Goal: Task Accomplishment & Management: Manage account settings

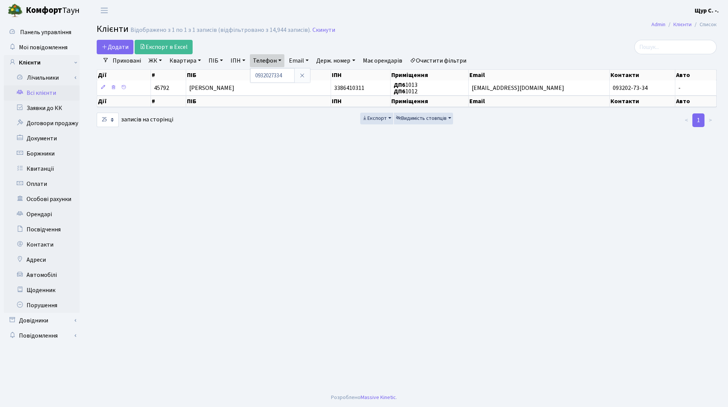
select select "25"
click at [323, 30] on link "Скинути" at bounding box center [323, 30] width 23 height 7
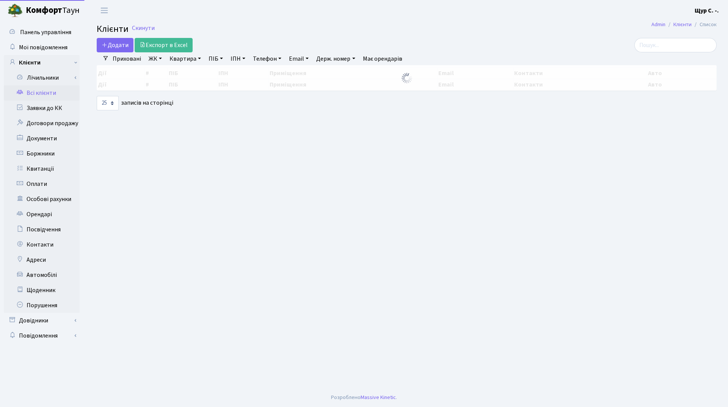
select select "25"
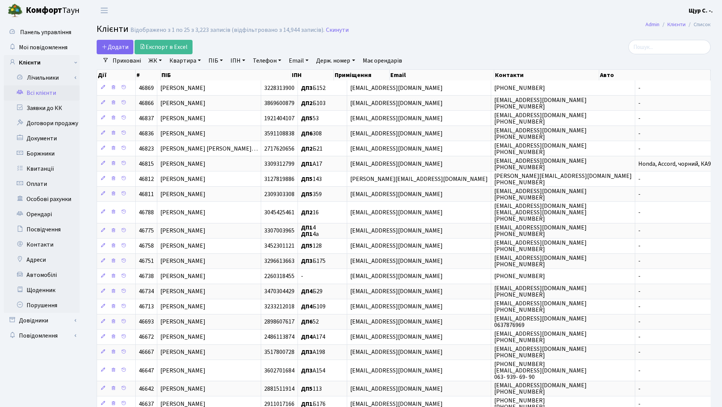
click at [264, 63] on link "Телефон" at bounding box center [267, 60] width 35 height 13
type input "063104"
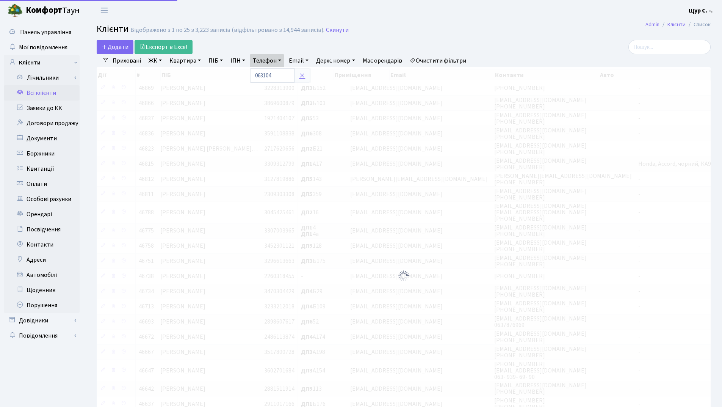
click at [305, 75] on icon at bounding box center [302, 75] width 6 height 6
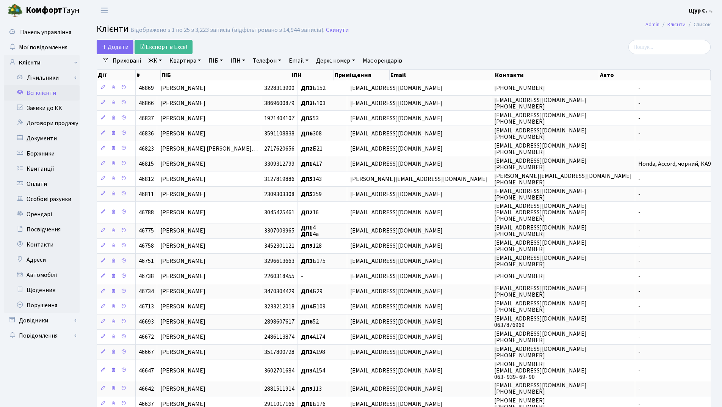
click at [189, 61] on link "Квартира" at bounding box center [185, 60] width 38 height 13
type input "1012"
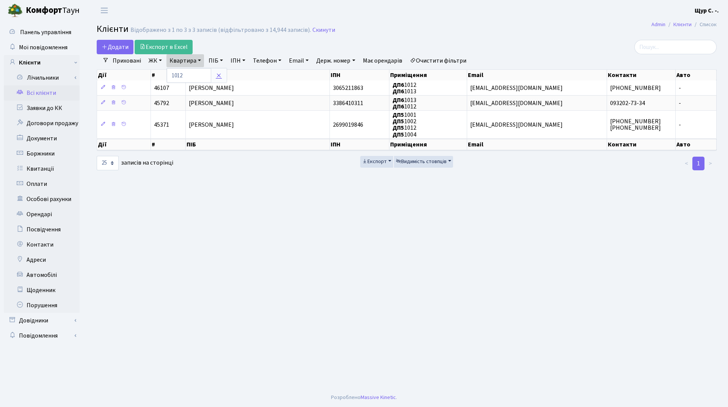
click at [219, 74] on icon at bounding box center [219, 75] width 6 height 6
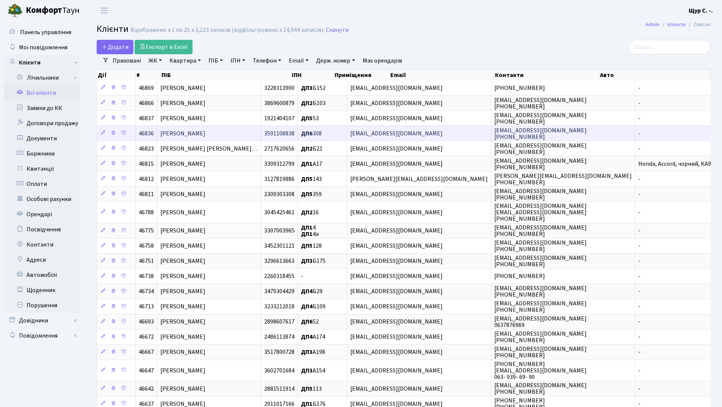
click at [206, 137] on span "Хамайдюк Вадим Сергійович" at bounding box center [182, 133] width 45 height 8
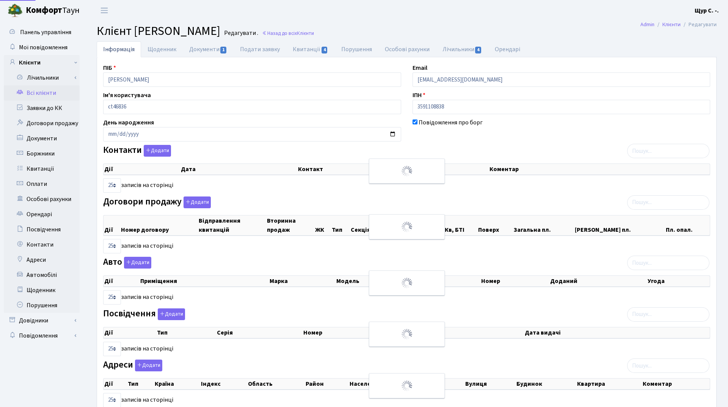
select select "25"
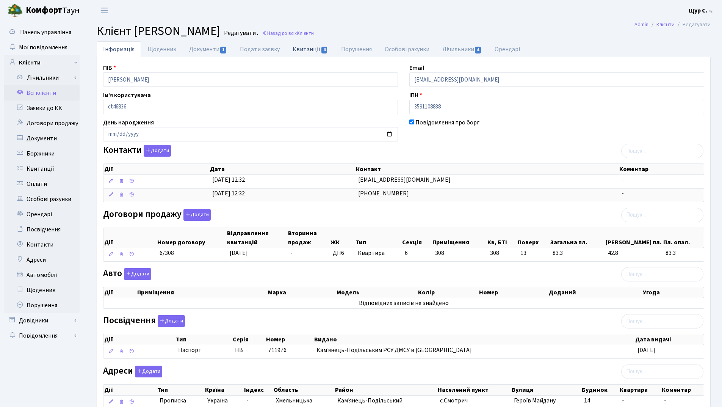
click at [309, 51] on link "Квитанції 4" at bounding box center [310, 49] width 48 height 16
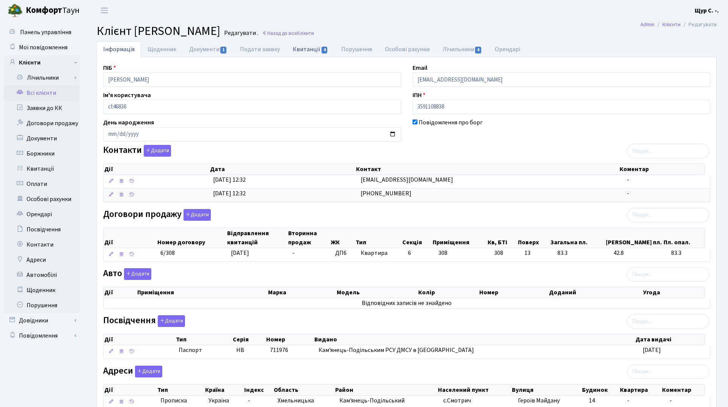
select select "25"
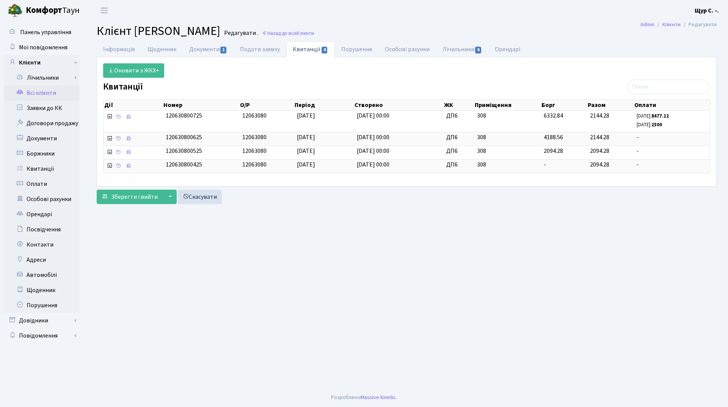
click at [36, 95] on link "Всі клієнти" at bounding box center [42, 92] width 76 height 15
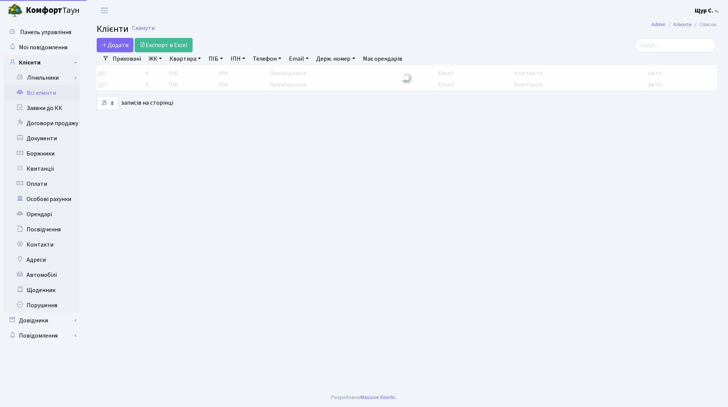
select select "25"
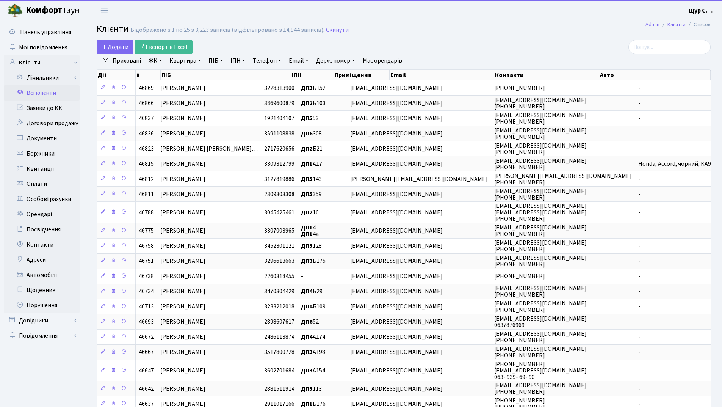
click at [179, 64] on link "Квартира" at bounding box center [185, 60] width 38 height 13
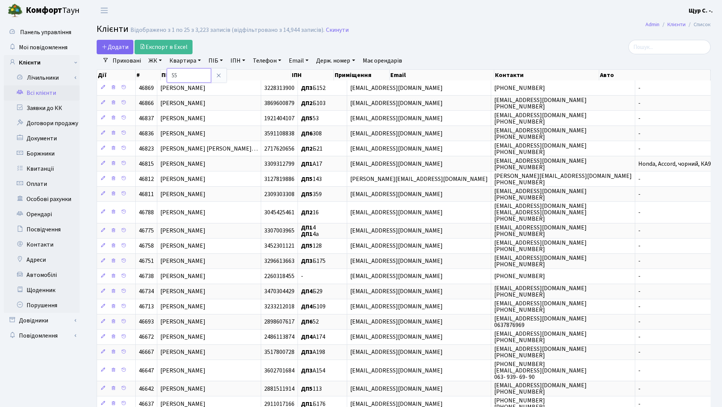
type input "55"
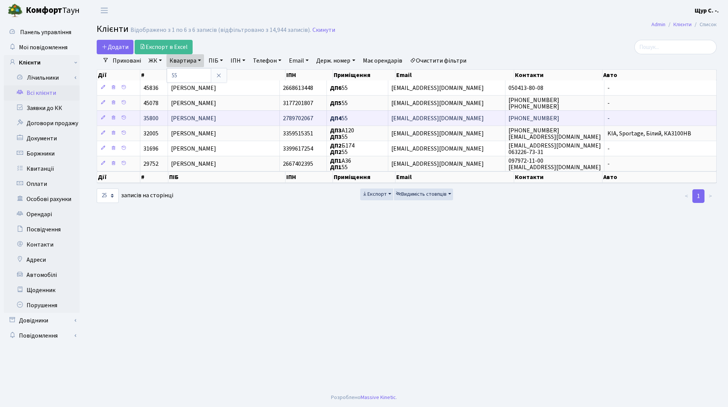
click at [211, 121] on span "[PERSON_NAME] [PERSON_NAME]" at bounding box center [193, 118] width 45 height 8
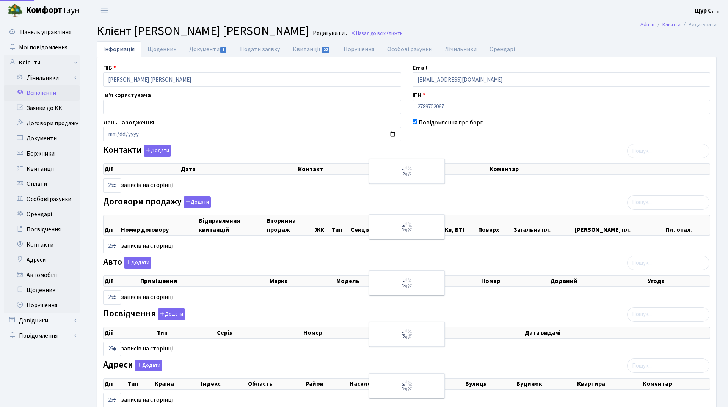
select select "25"
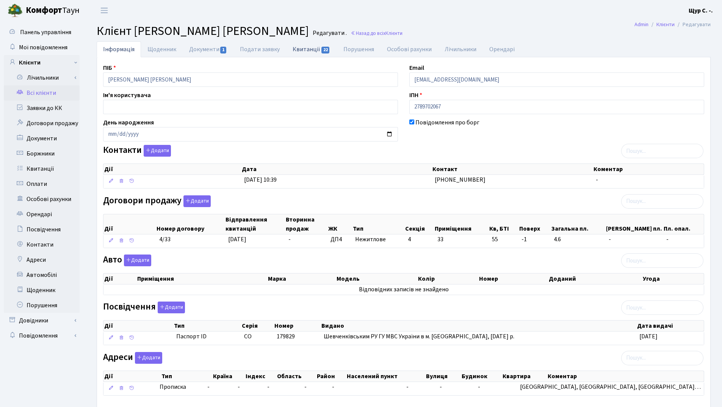
click at [303, 50] on link "Квитанції 22" at bounding box center [311, 49] width 50 height 16
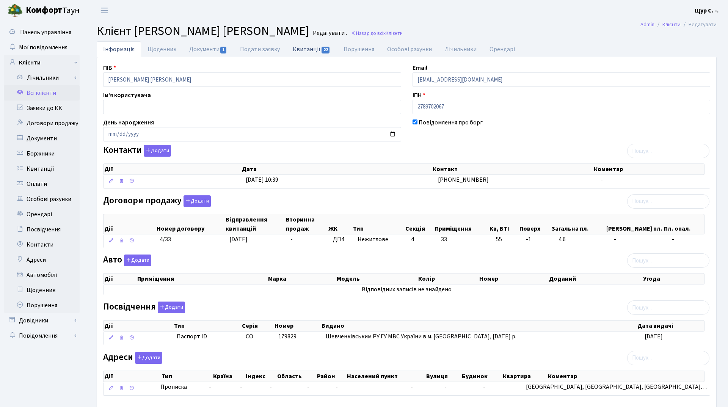
select select "25"
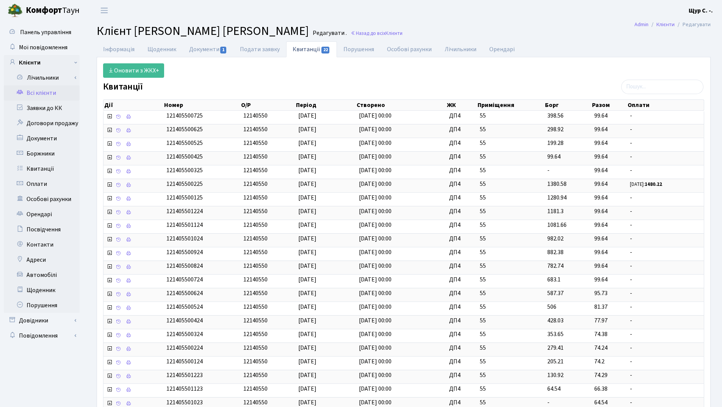
click at [43, 96] on link "Всі клієнти" at bounding box center [42, 92] width 76 height 15
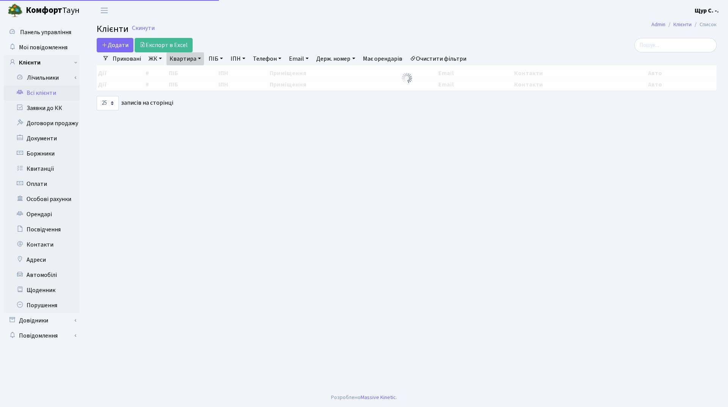
select select "25"
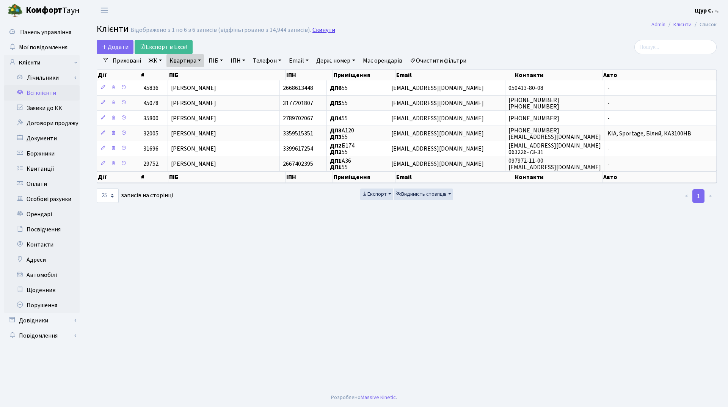
click at [315, 30] on link "Скинути" at bounding box center [323, 30] width 23 height 7
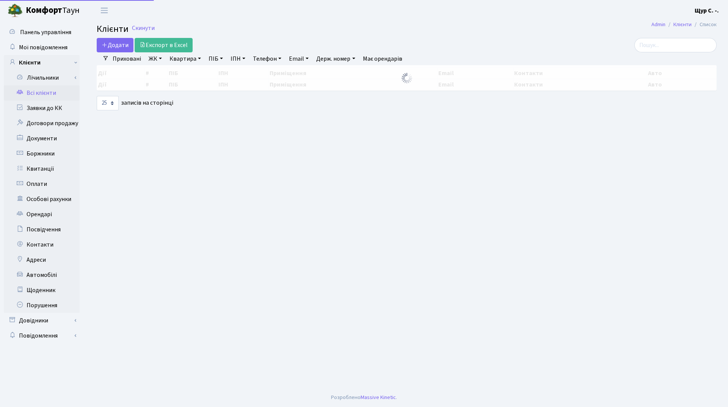
select select "25"
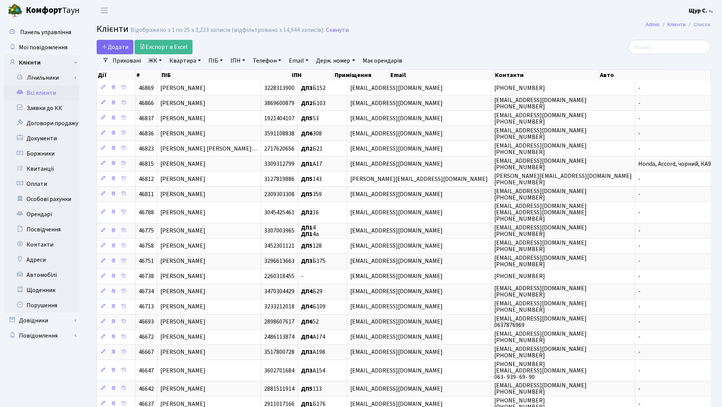
click at [179, 59] on link "Квартира" at bounding box center [185, 60] width 38 height 13
type input "3"
type input "165"
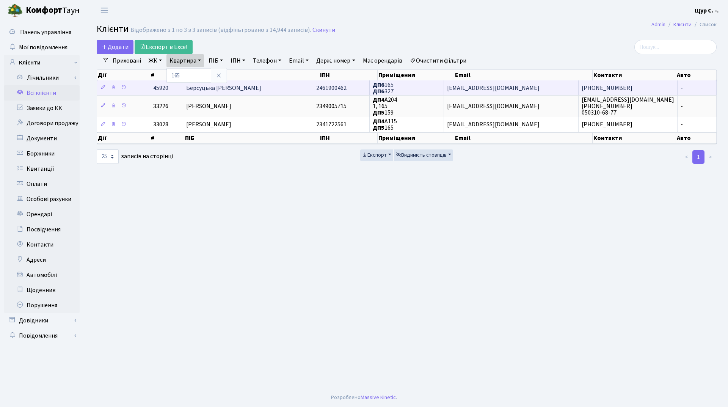
click at [241, 86] on span "Берсуцька Світлана Яківна" at bounding box center [223, 88] width 75 height 8
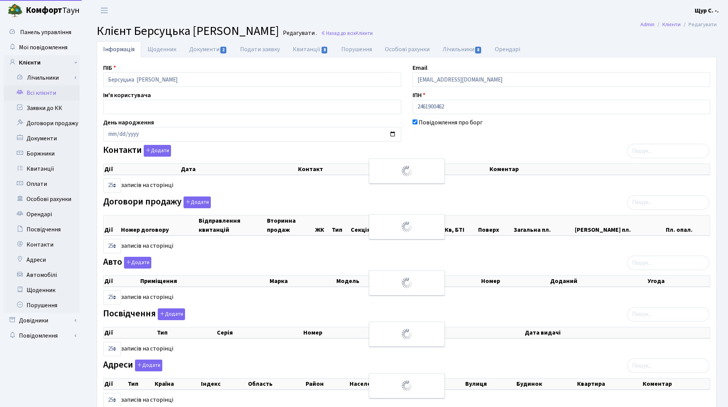
select select "25"
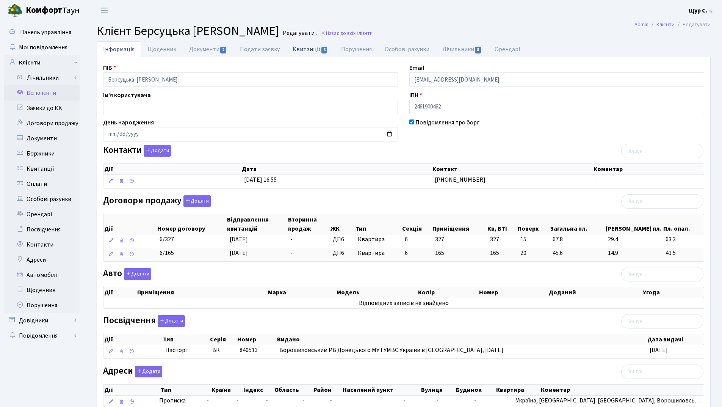
click at [308, 47] on link "Квитанції 8" at bounding box center [310, 49] width 48 height 16
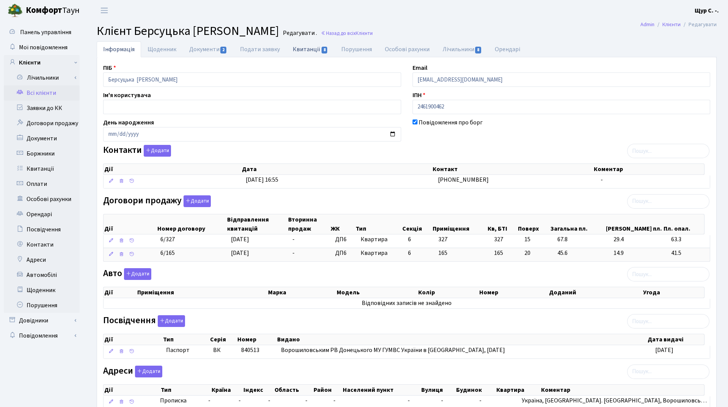
select select "25"
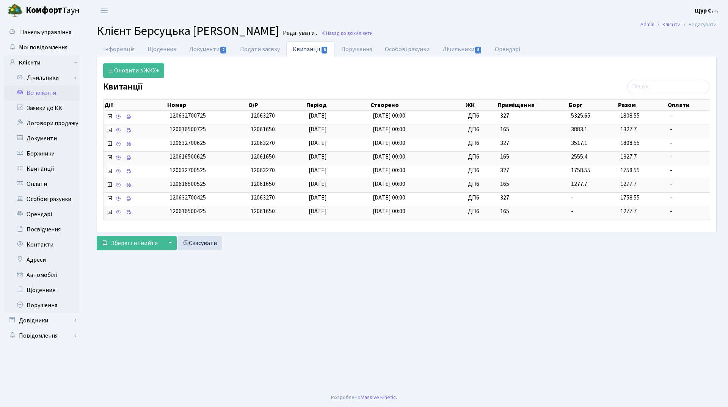
click at [54, 93] on link "Всі клієнти" at bounding box center [42, 92] width 76 height 15
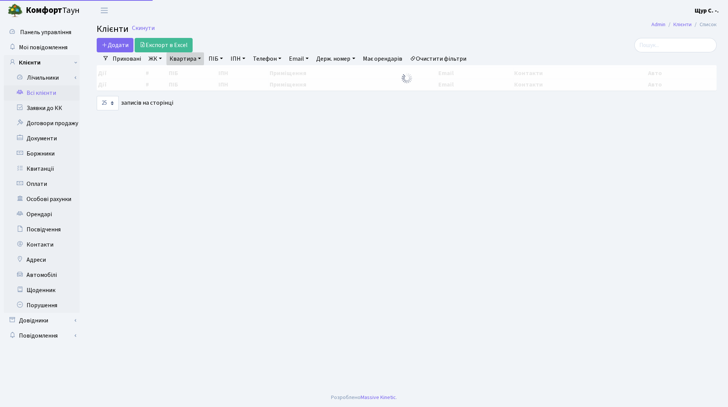
select select "25"
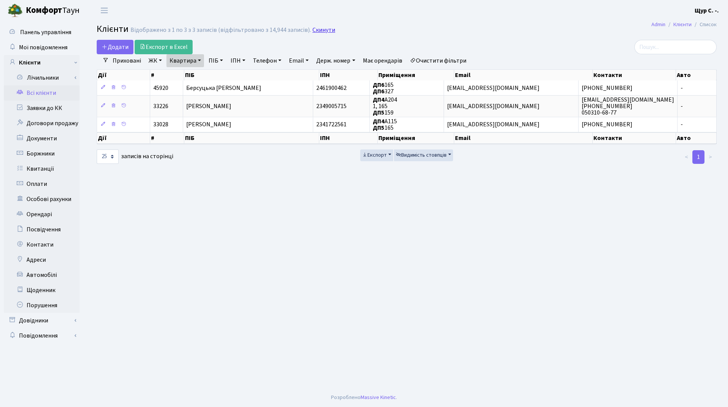
click at [322, 31] on link "Скинути" at bounding box center [323, 30] width 23 height 7
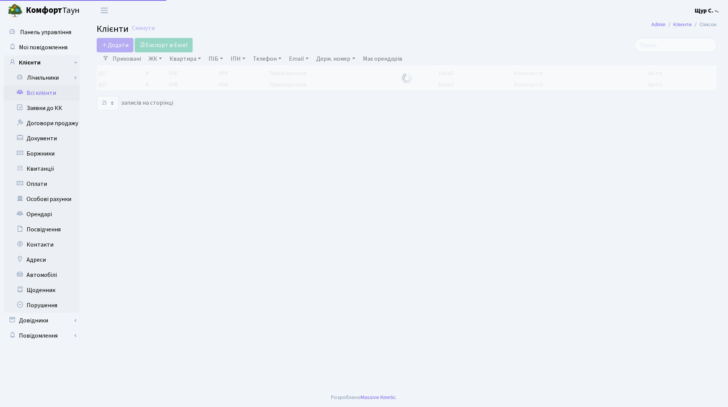
select select "25"
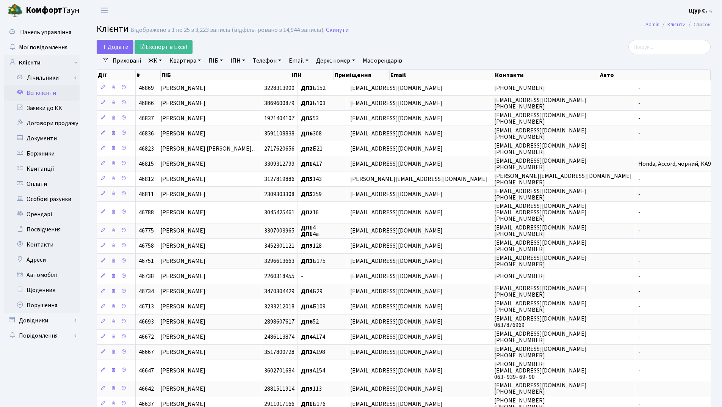
click at [184, 62] on link "Квартира" at bounding box center [185, 60] width 38 height 13
type input "55"
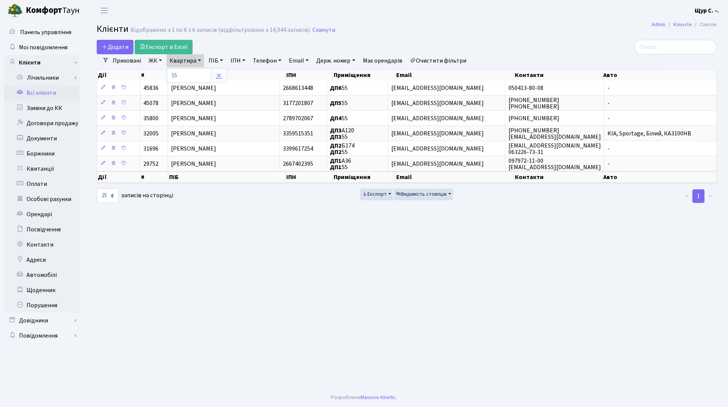
click at [217, 74] on icon at bounding box center [219, 75] width 6 height 6
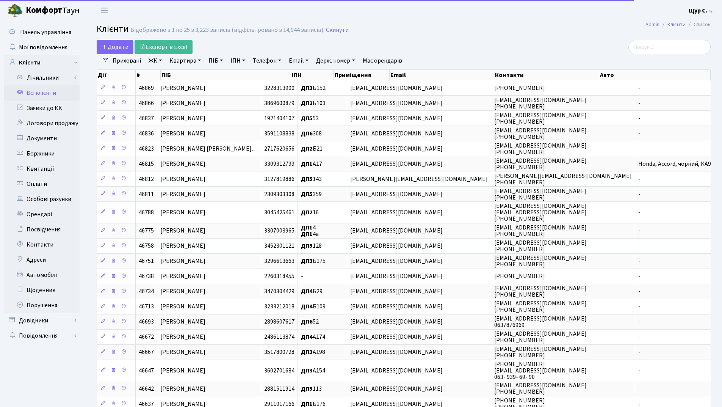
click at [210, 61] on link "ПІБ" at bounding box center [216, 60] width 20 height 13
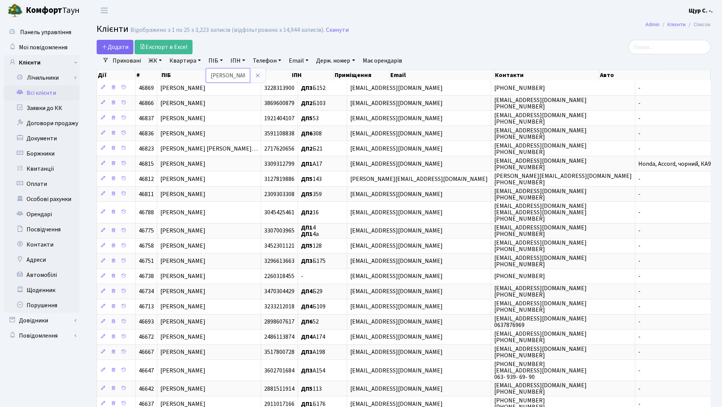
type input "фролова"
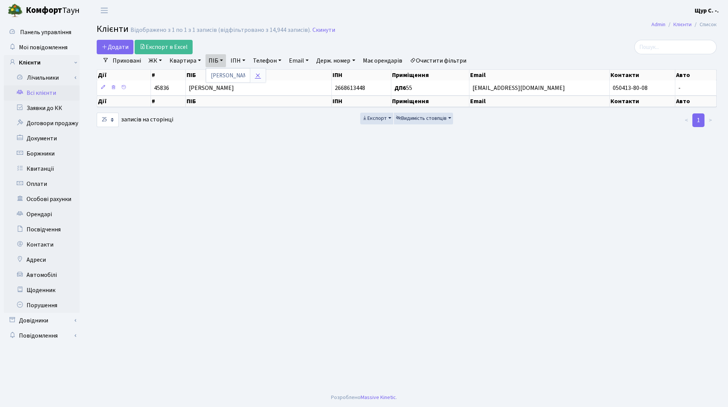
click at [261, 73] on link at bounding box center [258, 75] width 16 height 14
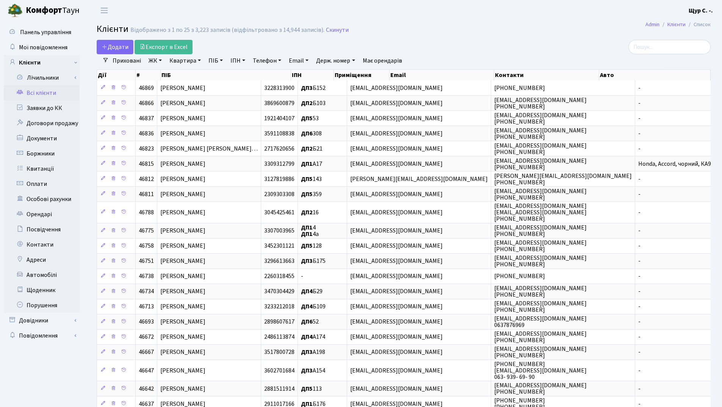
click at [184, 62] on link "Квартира" at bounding box center [185, 60] width 38 height 13
click at [180, 75] on input "text" at bounding box center [189, 75] width 44 height 14
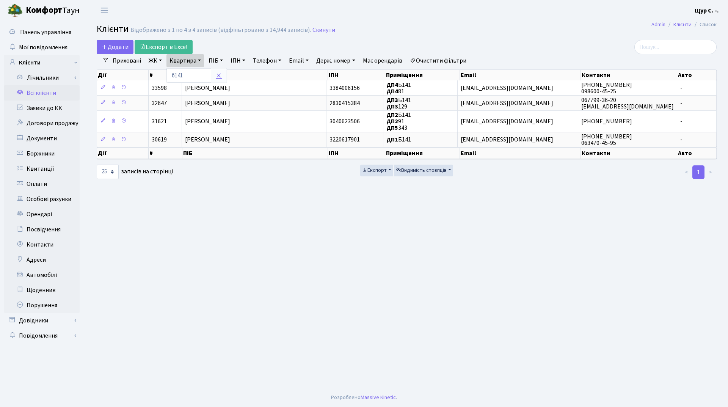
click at [218, 74] on icon at bounding box center [219, 75] width 6 height 6
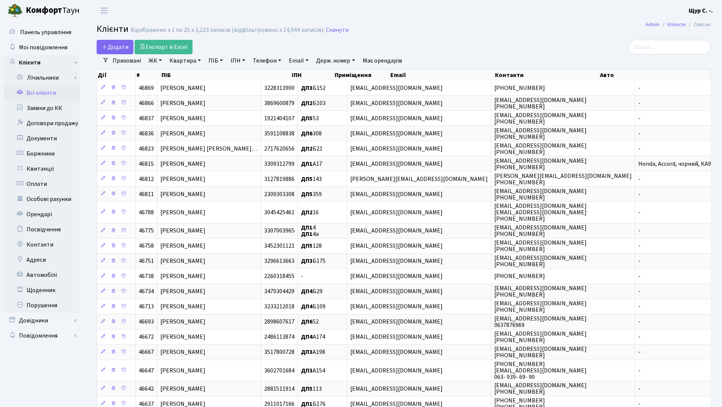
click at [184, 60] on link "Квартира" at bounding box center [185, 60] width 38 height 13
click at [187, 69] on input "text" at bounding box center [189, 75] width 44 height 14
type input "б144"
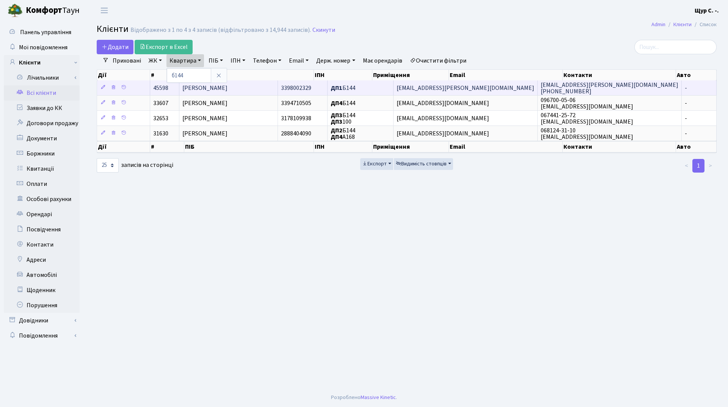
click at [270, 85] on td "Савко Ірина Володимирівна" at bounding box center [228, 87] width 99 height 15
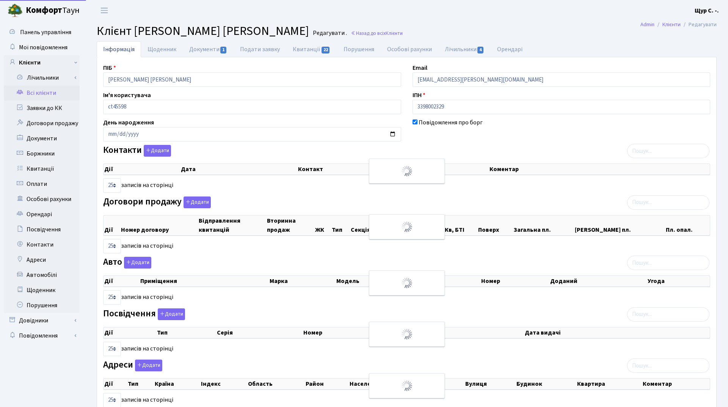
select select "25"
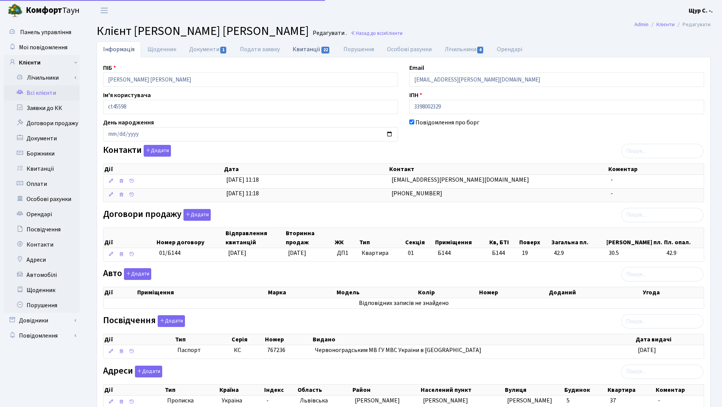
click at [308, 47] on link "Квитанції 22" at bounding box center [311, 49] width 50 height 16
select select "25"
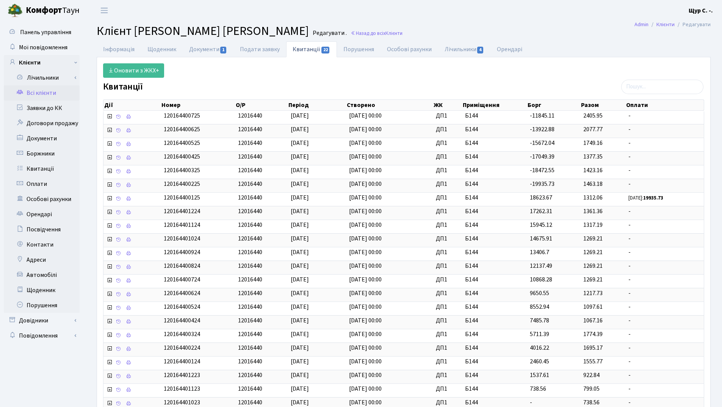
click at [49, 88] on link "Всі клієнти" at bounding box center [42, 92] width 76 height 15
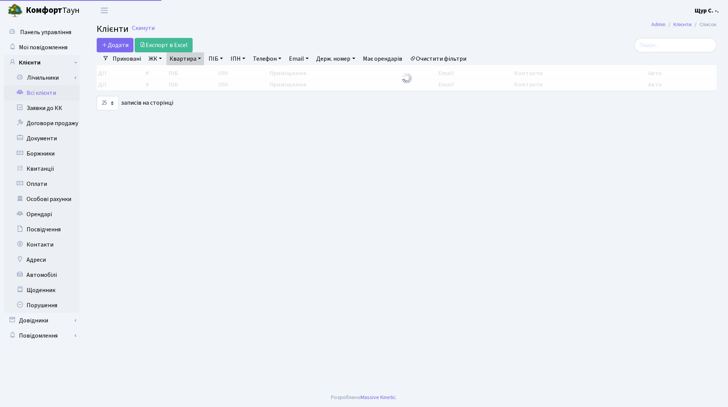
select select "25"
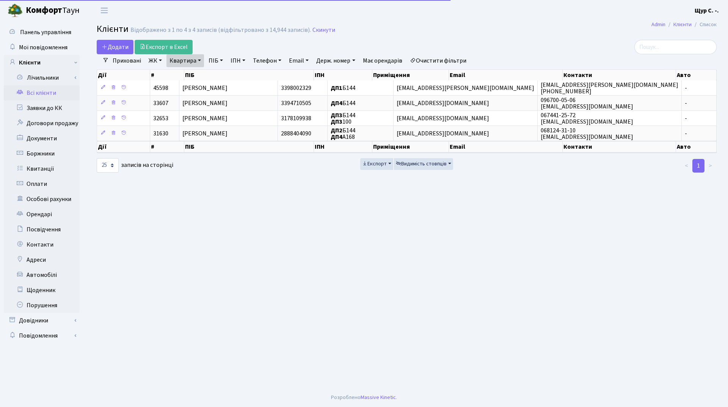
click at [201, 61] on link "Квартира" at bounding box center [185, 60] width 38 height 13
click at [196, 77] on input "б144" at bounding box center [189, 75] width 44 height 14
type input "б"
type input "1012"
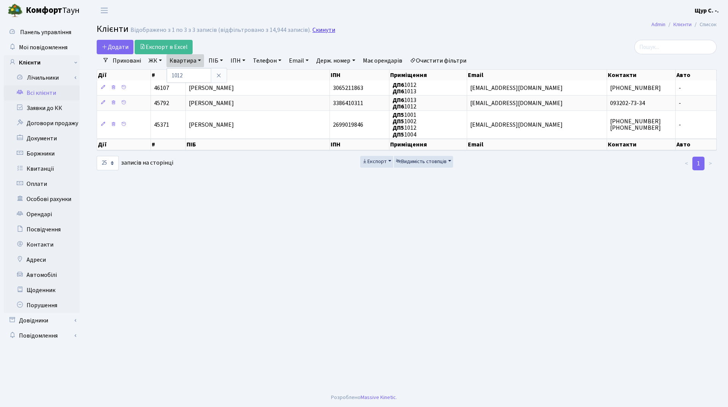
click at [322, 30] on link "Скинути" at bounding box center [323, 30] width 23 height 7
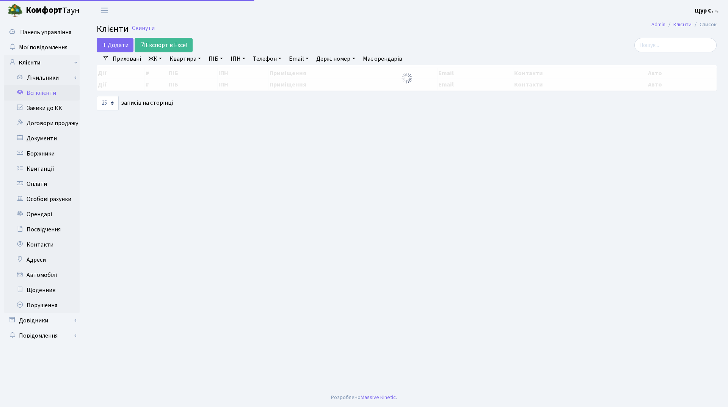
select select "25"
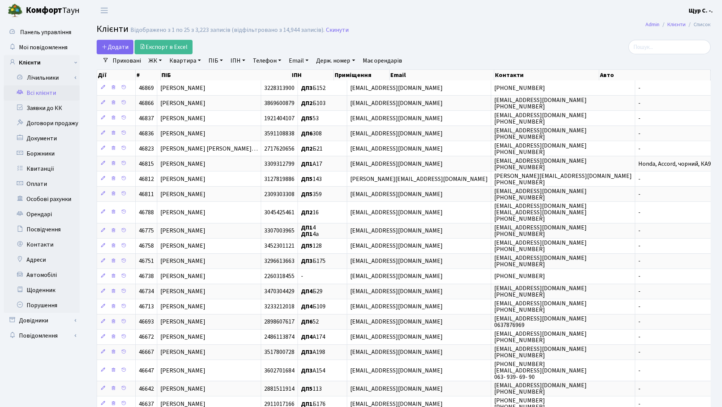
click at [213, 61] on link "ПІБ" at bounding box center [216, 60] width 20 height 13
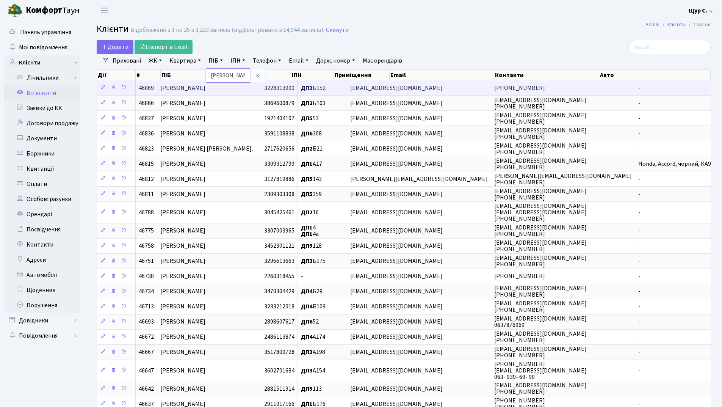
type input "загребельна"
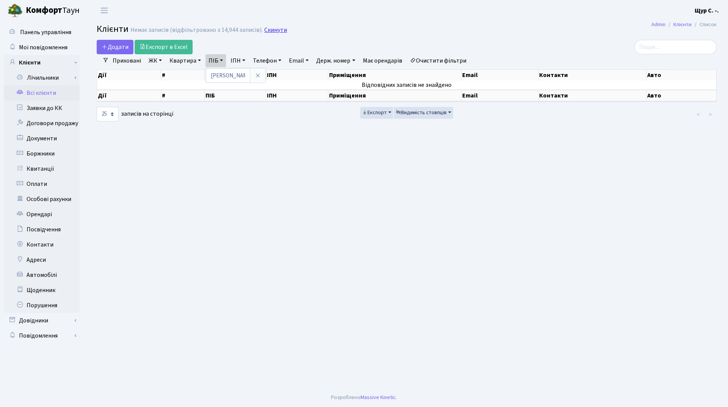
click at [273, 27] on link "Скинути" at bounding box center [275, 30] width 23 height 7
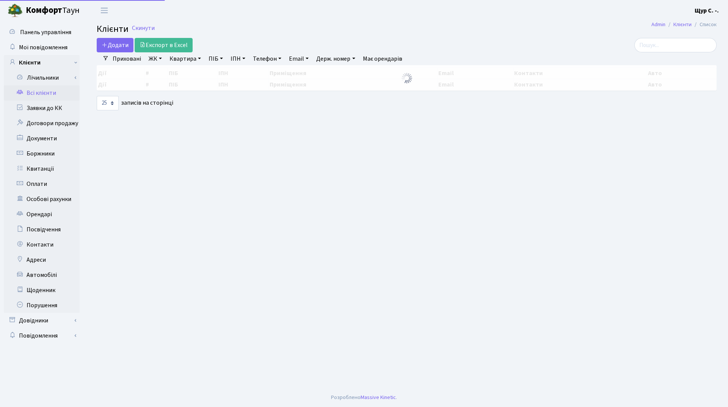
select select "25"
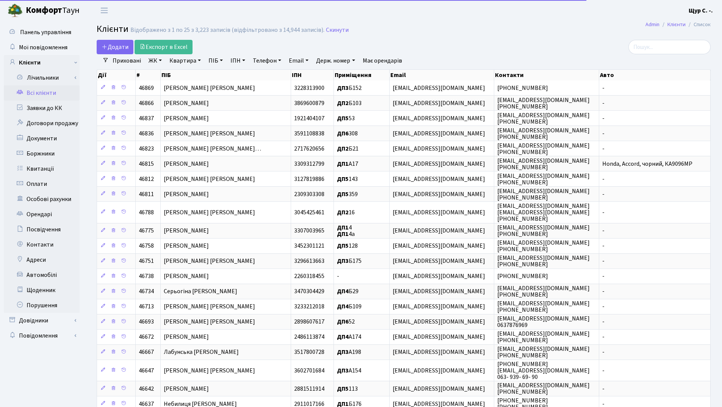
click at [184, 63] on link "Квартира" at bounding box center [185, 60] width 38 height 13
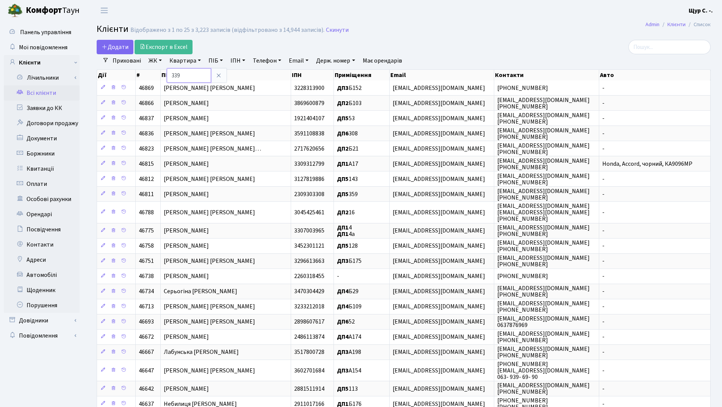
type input "339"
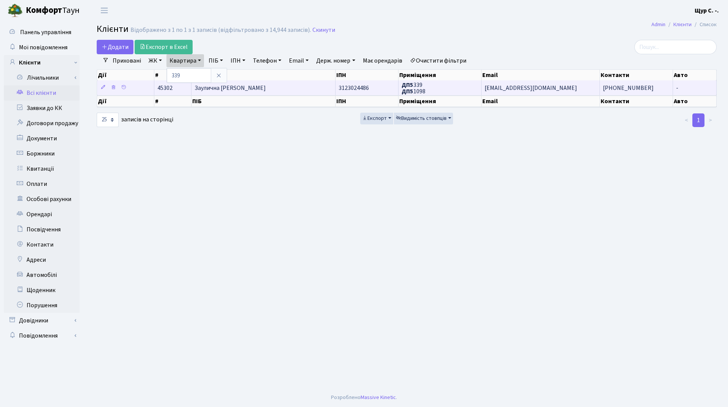
click at [251, 88] on span "Заулична [PERSON_NAME]" at bounding box center [230, 88] width 71 height 8
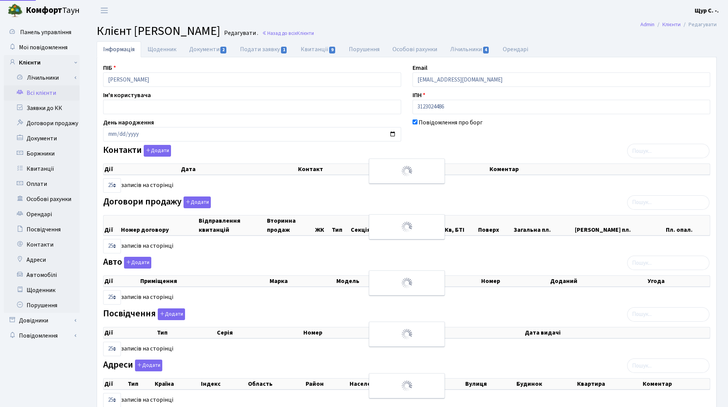
select select "25"
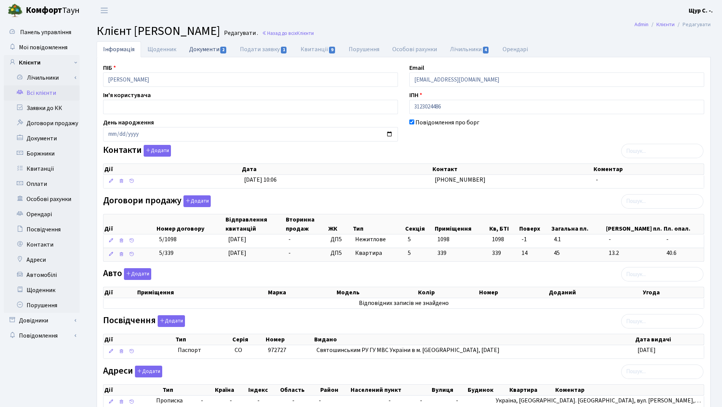
click at [205, 50] on link "Документи 2" at bounding box center [208, 49] width 51 height 16
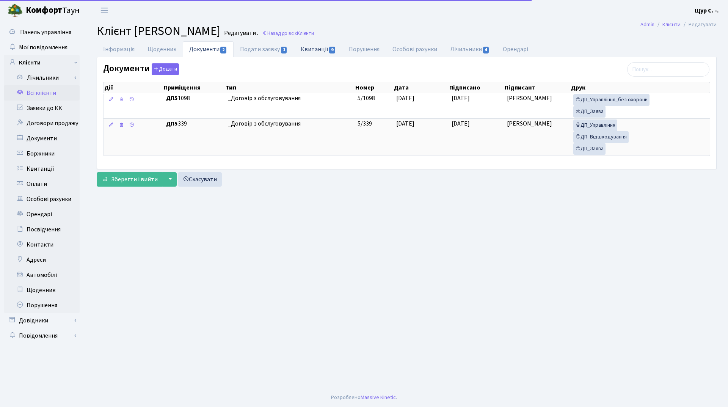
click at [313, 52] on link "Квитанції 9" at bounding box center [318, 49] width 48 height 16
select select "25"
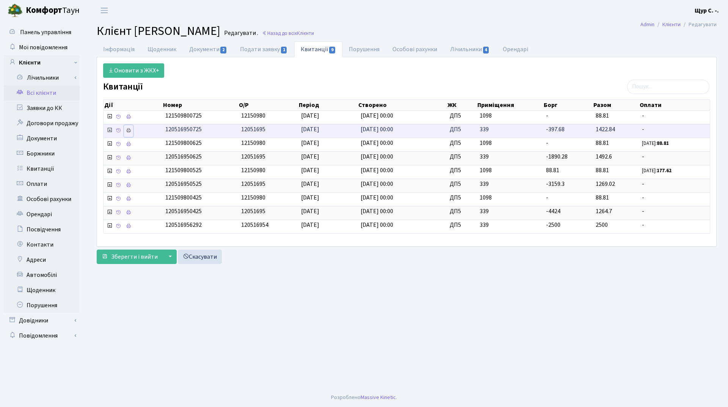
click at [130, 132] on icon at bounding box center [128, 130] width 5 height 5
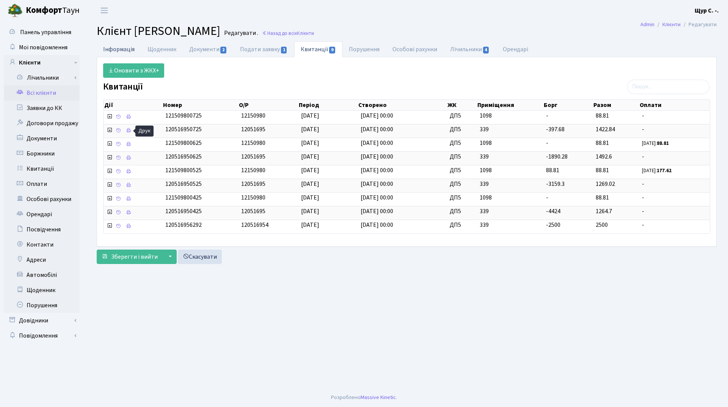
click at [111, 49] on link "Інформація" at bounding box center [119, 49] width 44 height 16
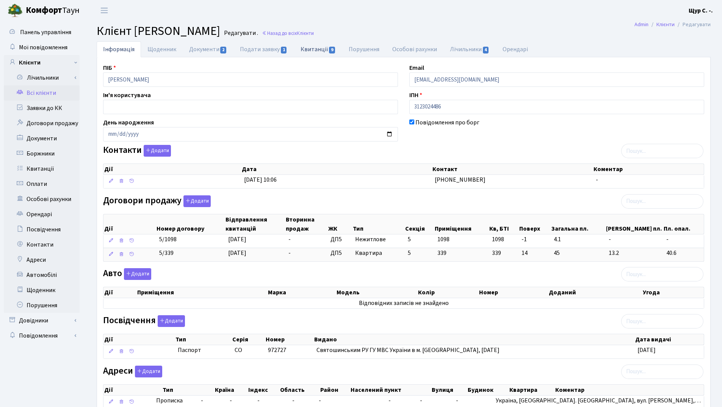
click at [306, 49] on link "Квитанції 9" at bounding box center [318, 49] width 48 height 16
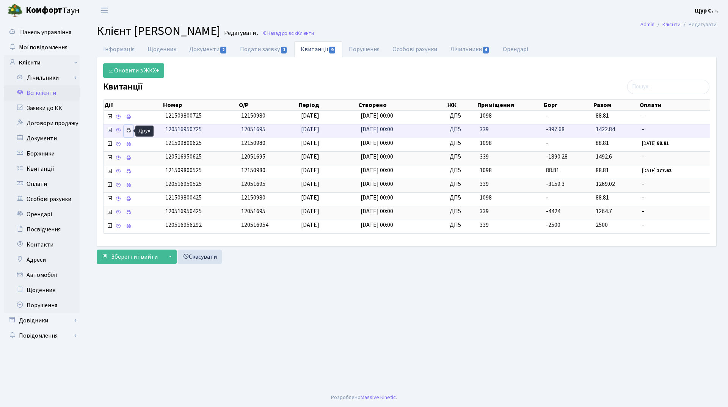
click at [127, 130] on icon at bounding box center [128, 130] width 5 height 5
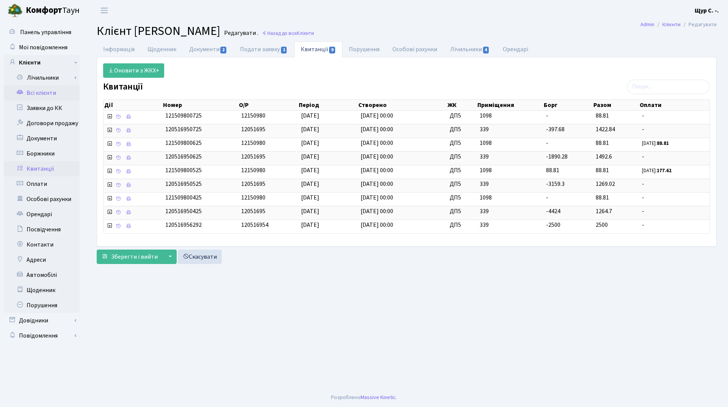
click at [37, 173] on link "Квитанції" at bounding box center [42, 168] width 76 height 15
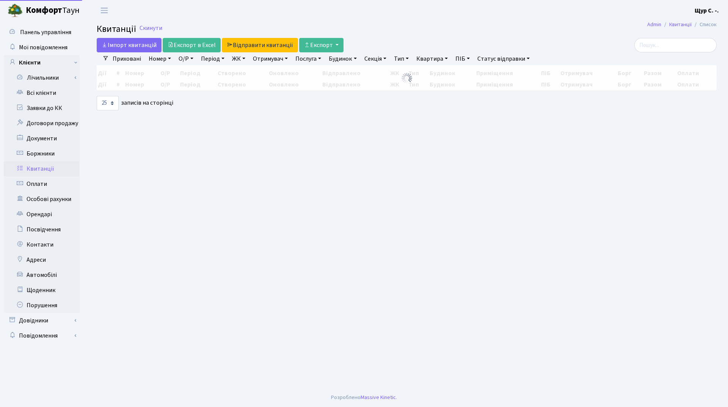
select select "25"
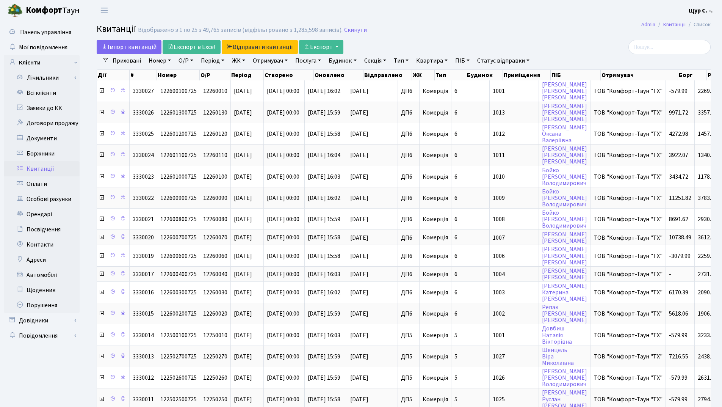
click at [438, 62] on link "Квартира" at bounding box center [432, 60] width 38 height 13
type input "339"
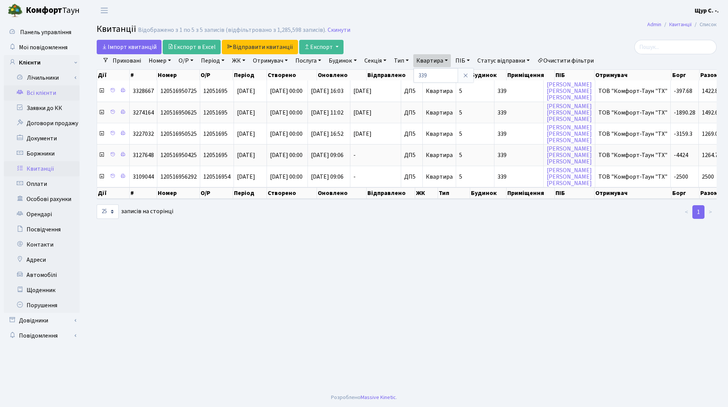
click at [39, 89] on link "Всі клієнти" at bounding box center [42, 92] width 76 height 15
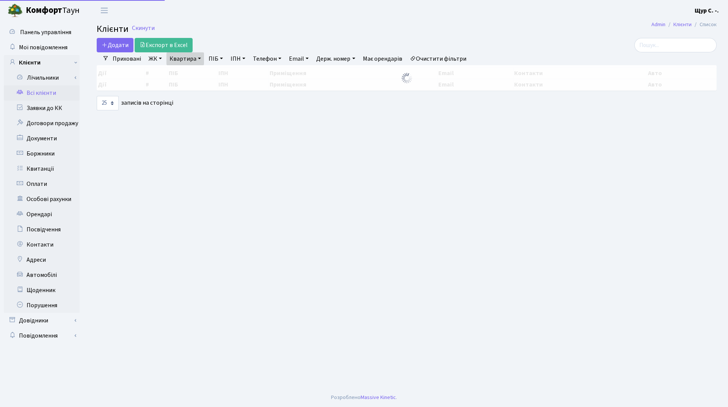
select select "25"
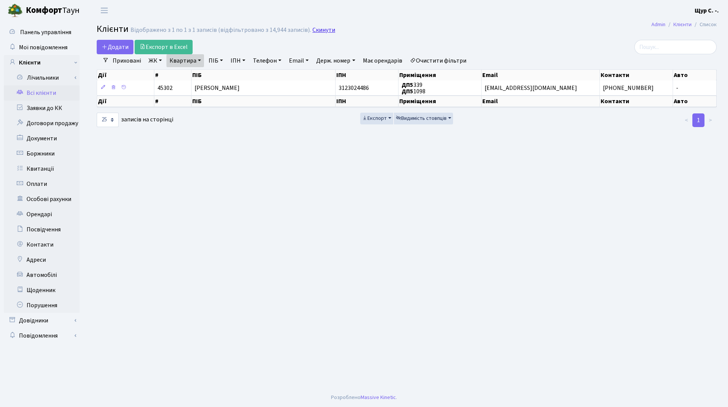
click at [314, 32] on link "Скинути" at bounding box center [323, 30] width 23 height 7
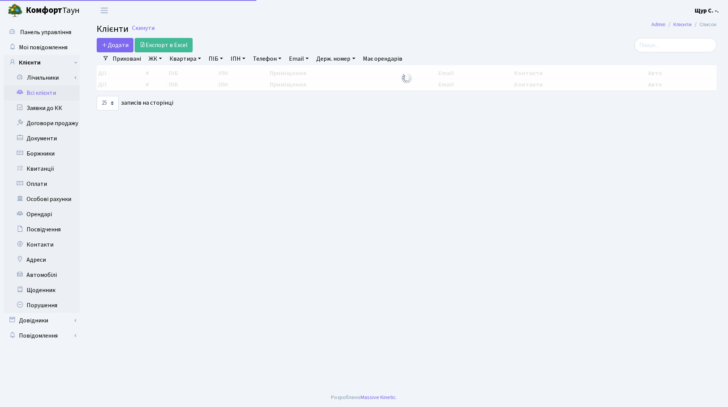
select select "25"
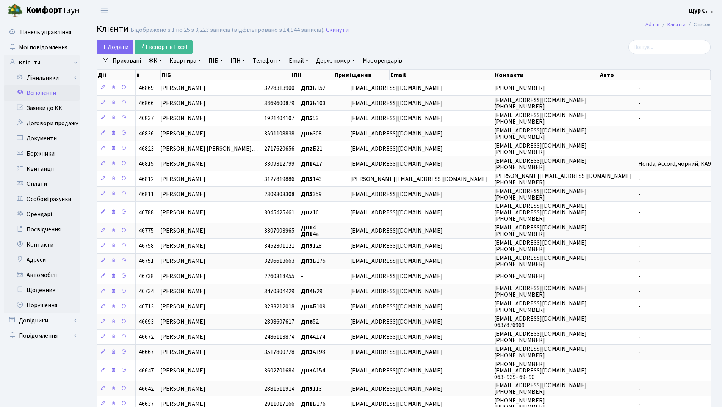
click at [191, 59] on link "Квартира" at bounding box center [185, 60] width 38 height 13
type input "339"
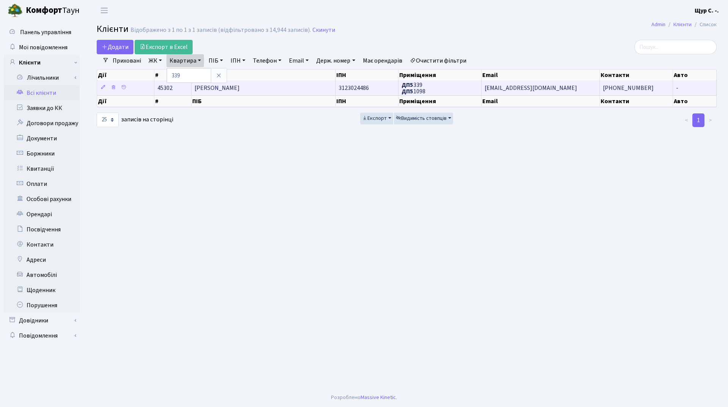
click at [240, 85] on span "Заулична Ольга Ярославівна" at bounding box center [217, 88] width 45 height 8
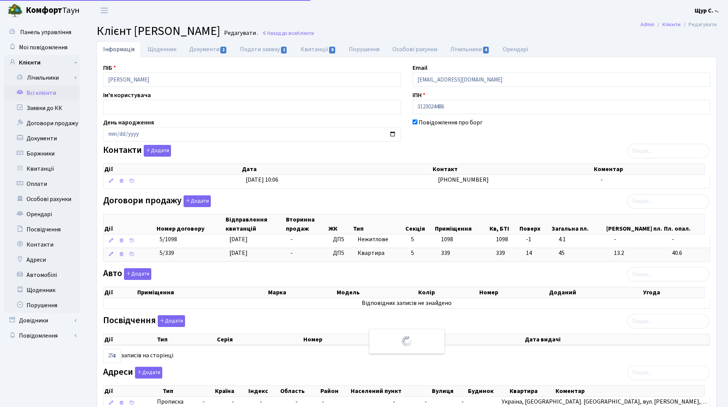
select select "25"
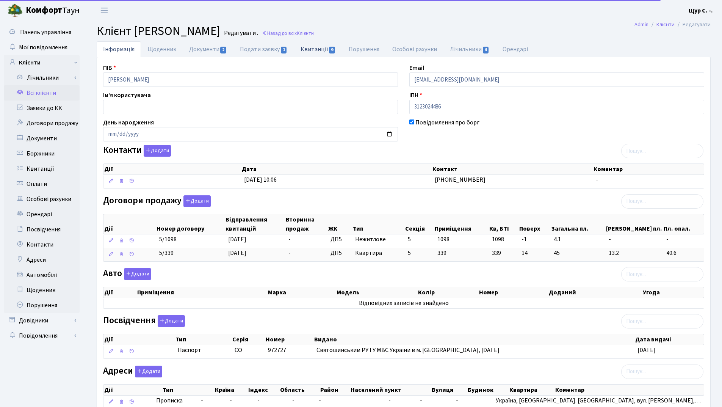
click at [320, 52] on link "Квитанції 9" at bounding box center [318, 49] width 48 height 16
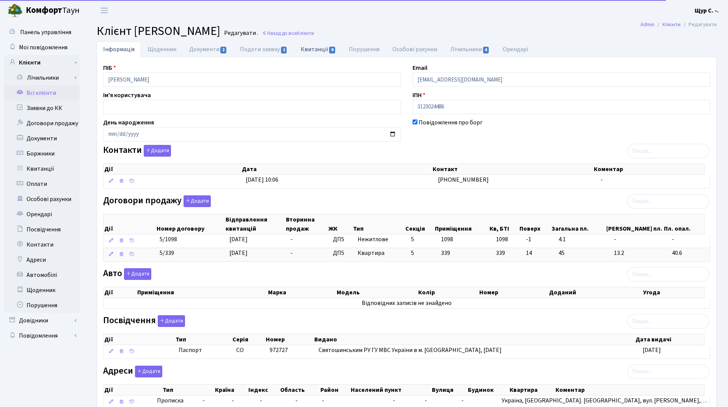
select select "25"
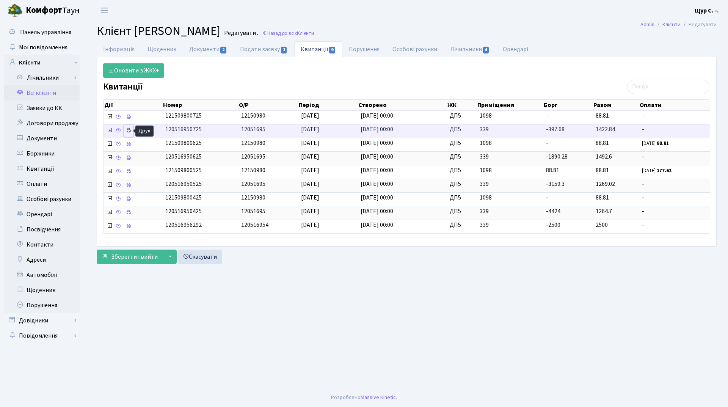
click at [126, 130] on icon at bounding box center [128, 130] width 5 height 5
click at [200, 48] on link "Документи 2" at bounding box center [208, 49] width 51 height 16
select select "25"
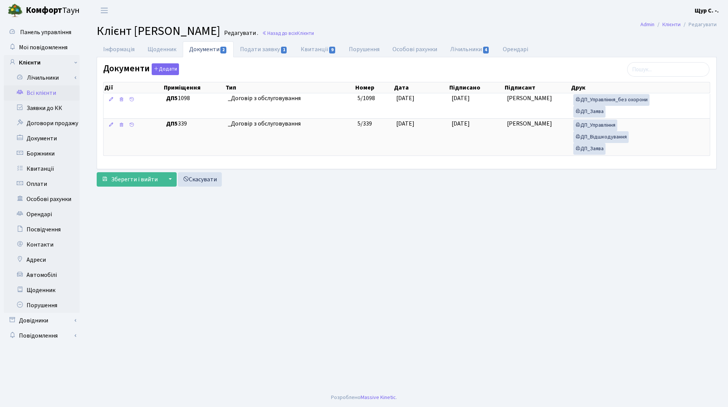
click at [54, 93] on link "Всі клієнти" at bounding box center [42, 92] width 76 height 15
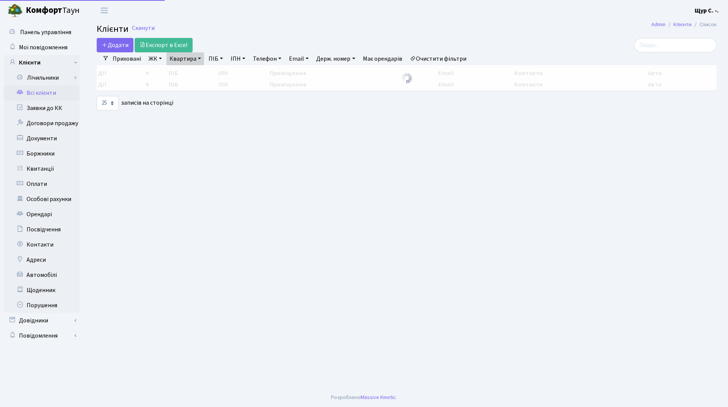
select select "25"
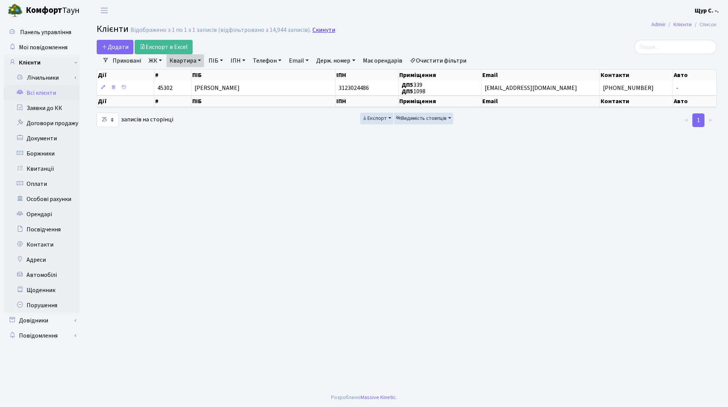
click at [319, 28] on link "Скинути" at bounding box center [323, 30] width 23 height 7
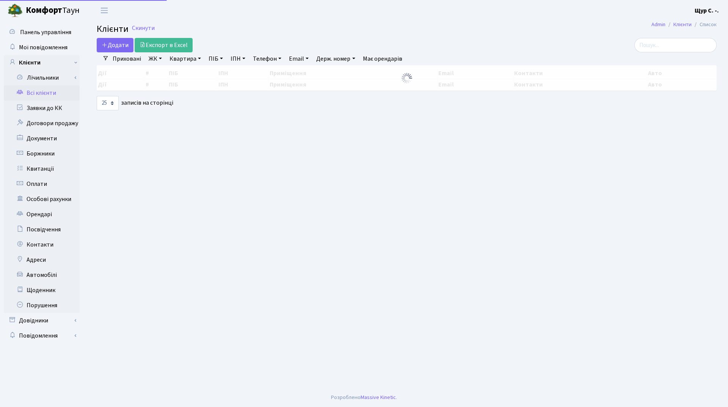
select select "25"
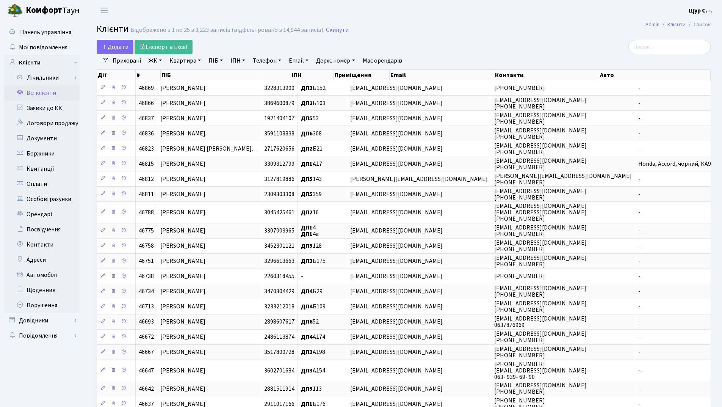
click at [182, 62] on link "Квартира" at bounding box center [185, 60] width 38 height 13
type input "249"
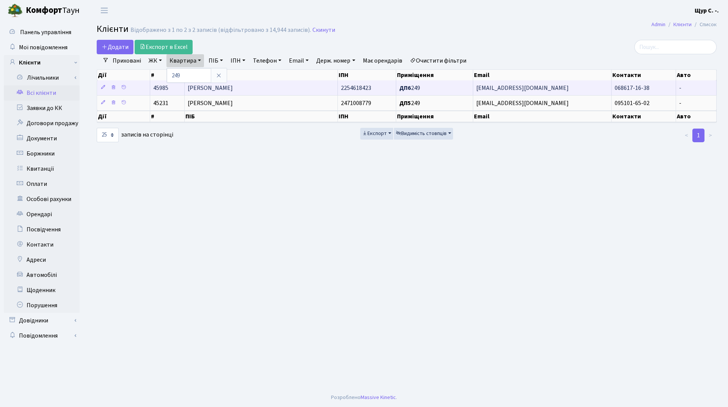
click at [213, 88] on span "[PERSON_NAME]" at bounding box center [210, 88] width 45 height 8
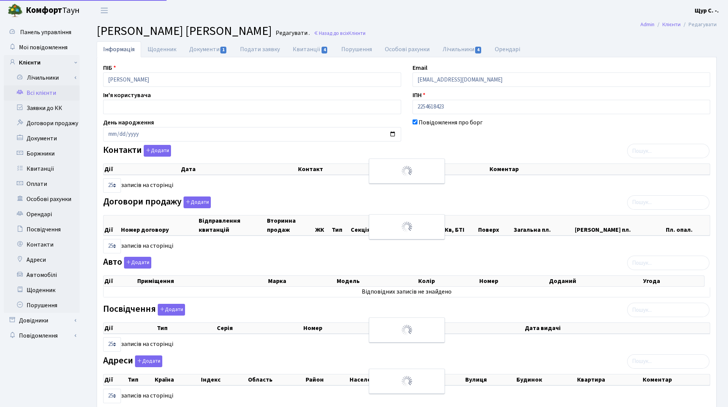
select select "25"
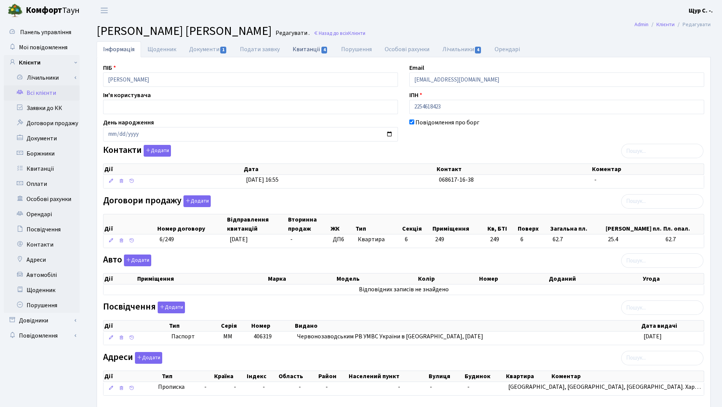
click at [306, 47] on link "Квитанції 4" at bounding box center [310, 49] width 48 height 16
select select "25"
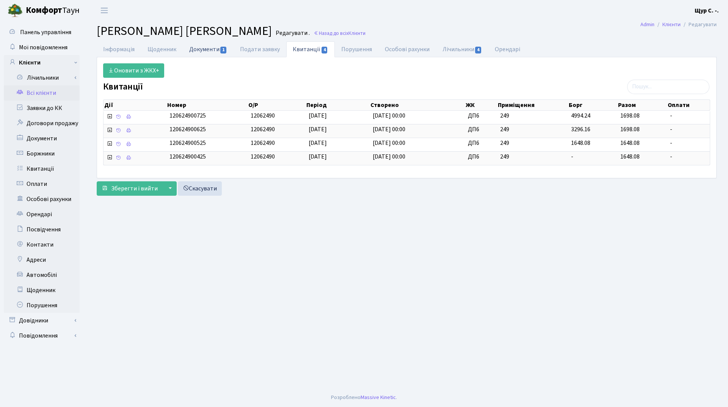
click at [201, 50] on link "Документи 1" at bounding box center [208, 49] width 51 height 16
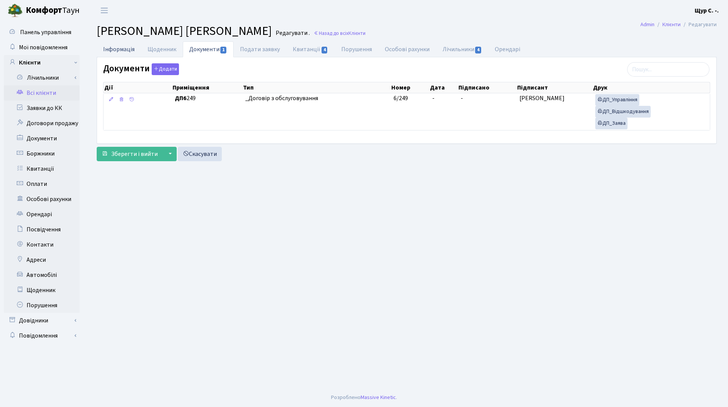
click at [125, 48] on link "Інформація" at bounding box center [119, 49] width 44 height 16
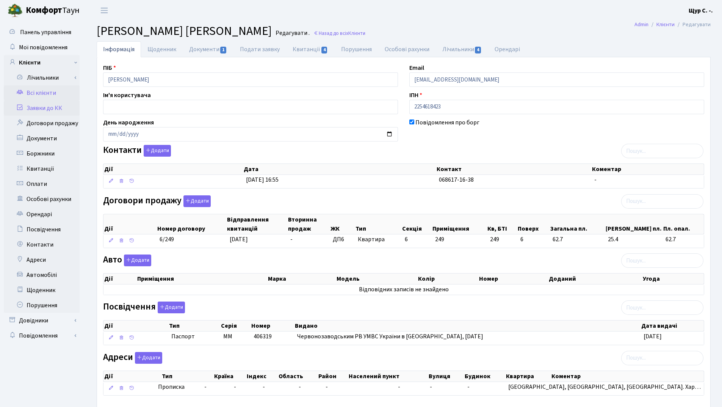
click at [54, 111] on link "Заявки до КК" at bounding box center [42, 107] width 76 height 15
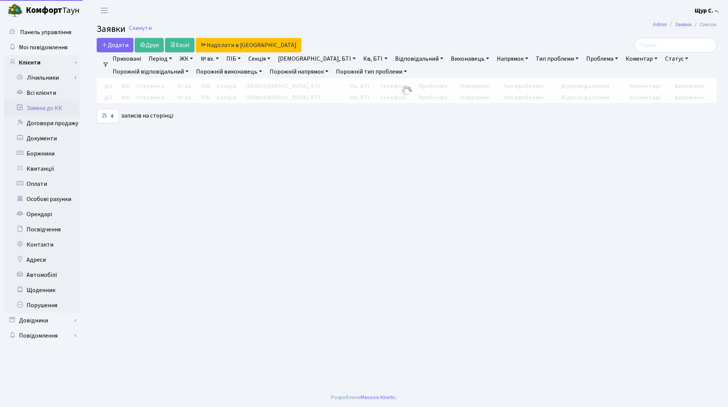
select select "25"
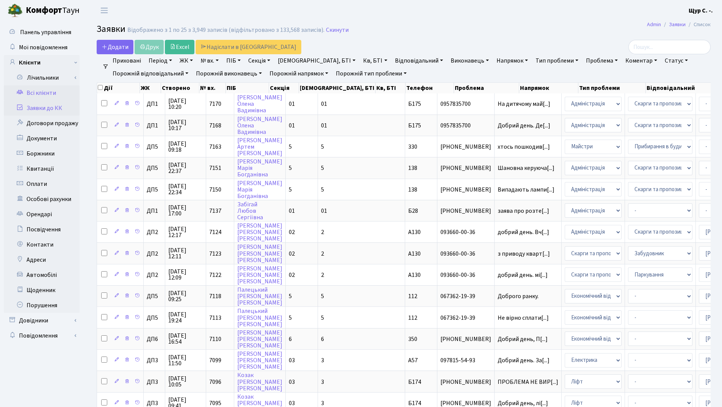
click at [30, 94] on link "Всі клієнти" at bounding box center [42, 92] width 76 height 15
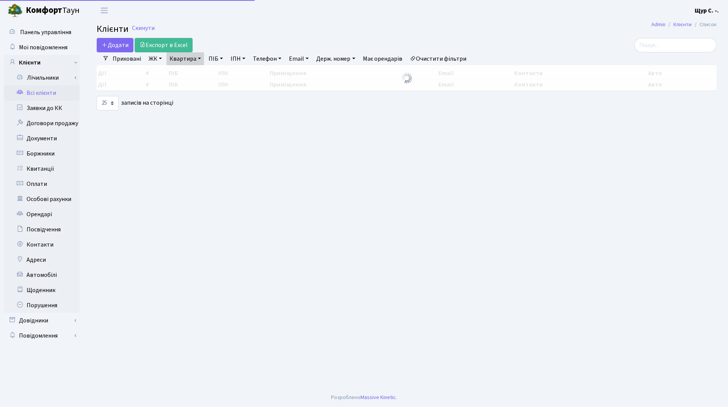
select select "25"
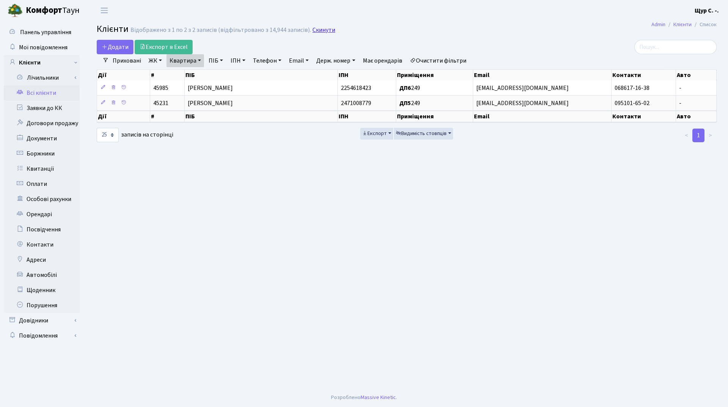
click at [327, 29] on link "Скинути" at bounding box center [323, 30] width 23 height 7
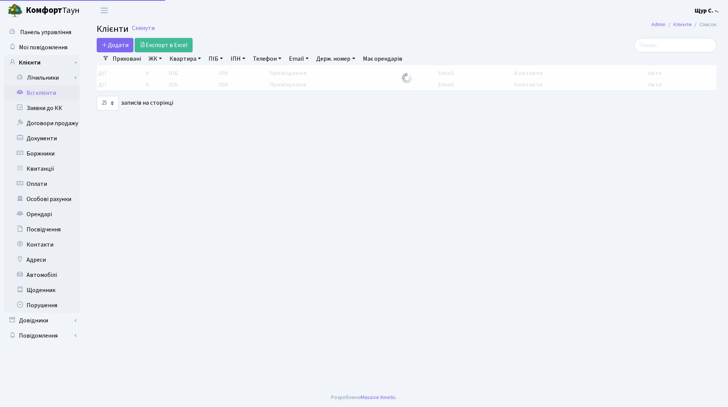
select select "25"
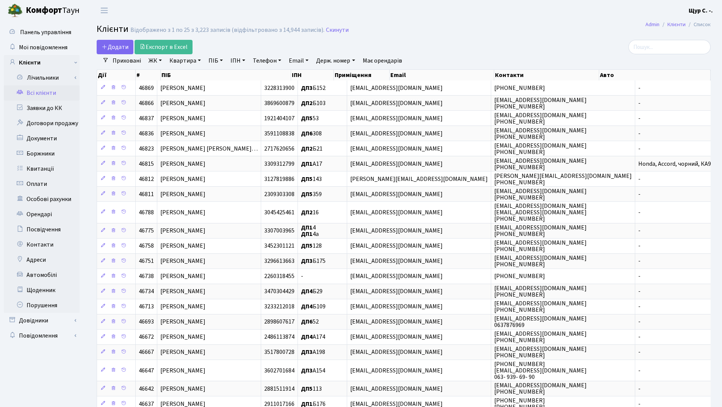
click at [174, 61] on link "Квартира" at bounding box center [185, 60] width 38 height 13
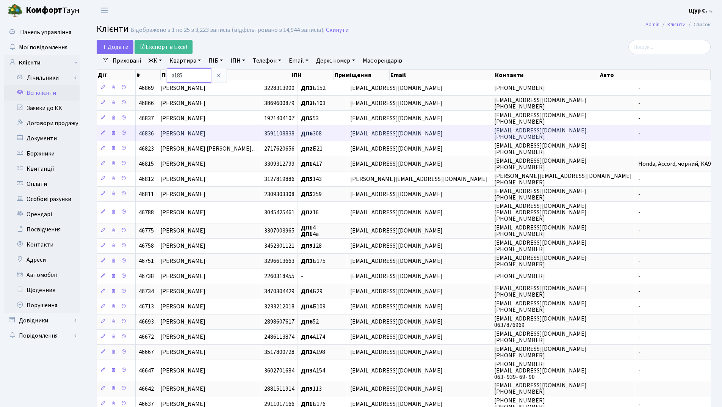
type input "а185"
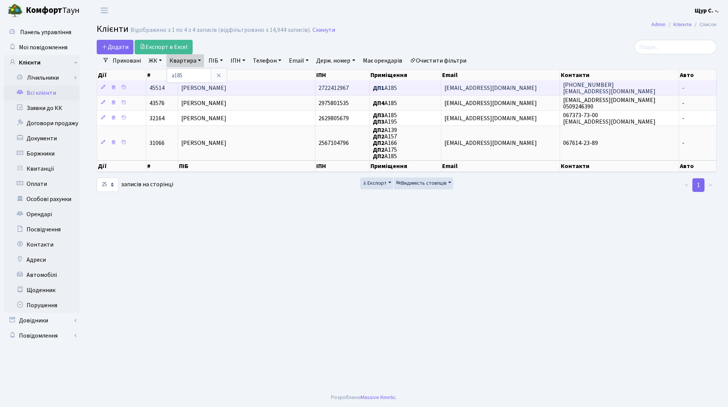
click at [226, 91] on span "Таранець Тетяна Іванівна" at bounding box center [203, 88] width 45 height 8
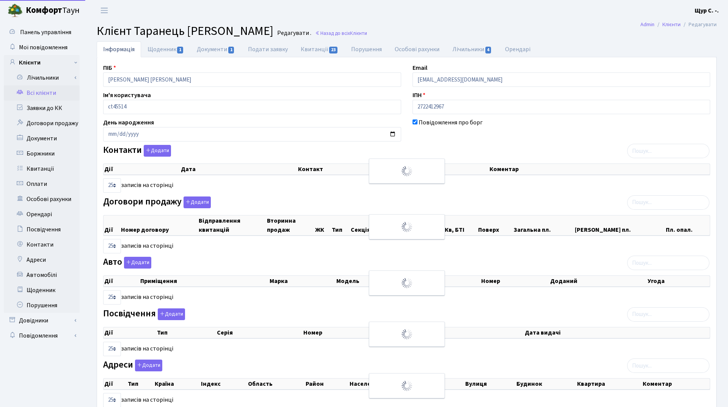
select select "25"
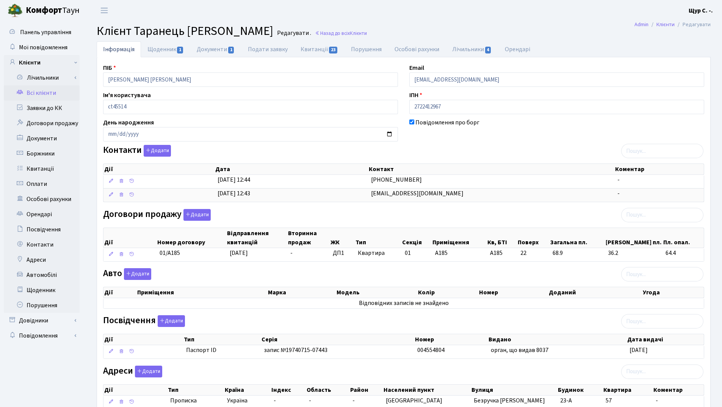
click at [312, 41] on main "Admin Клієнти Редагувати Клієнт [PERSON_NAME] [PERSON_NAME] . Назад до всіх Клі…" at bounding box center [403, 232] width 637 height 422
click at [317, 47] on link "Квитанції 23" at bounding box center [319, 49] width 50 height 16
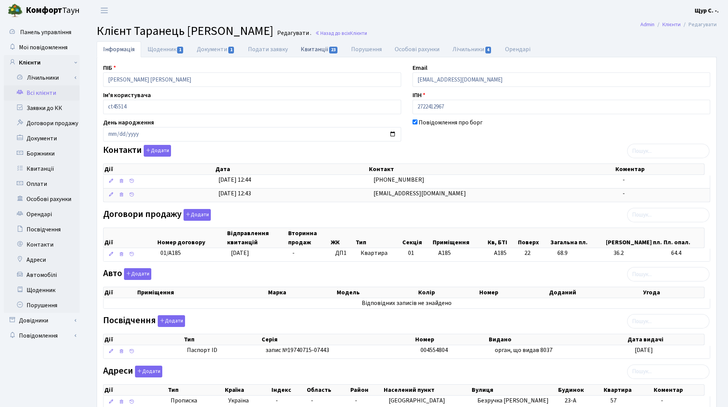
select select "25"
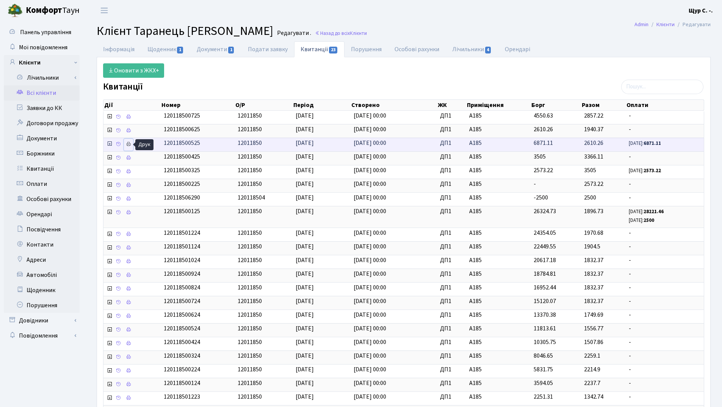
click at [129, 144] on icon at bounding box center [128, 143] width 5 height 5
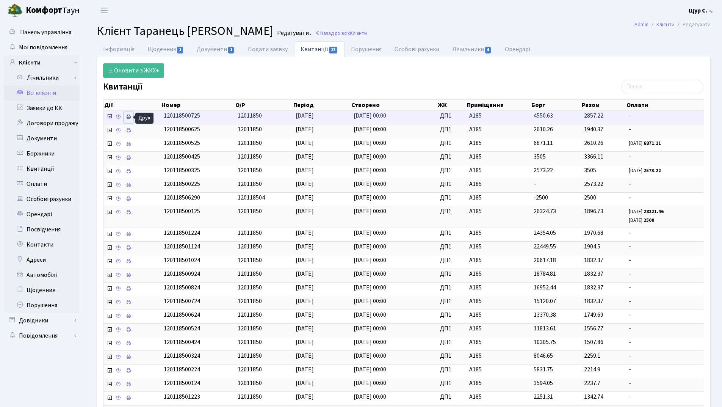
click at [128, 117] on icon at bounding box center [128, 116] width 5 height 5
click at [57, 93] on link "Всі клієнти" at bounding box center [42, 92] width 76 height 15
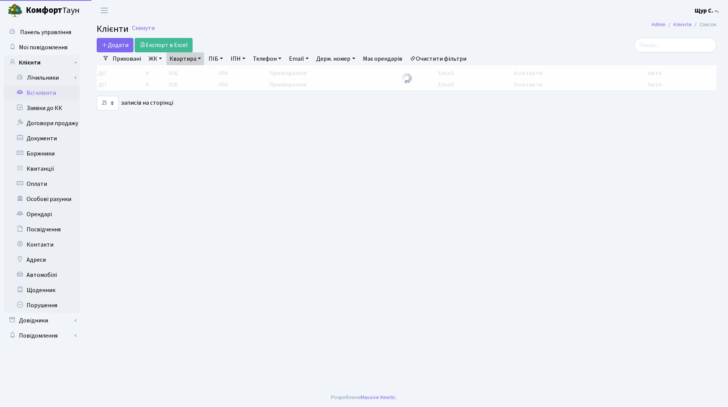
select select "25"
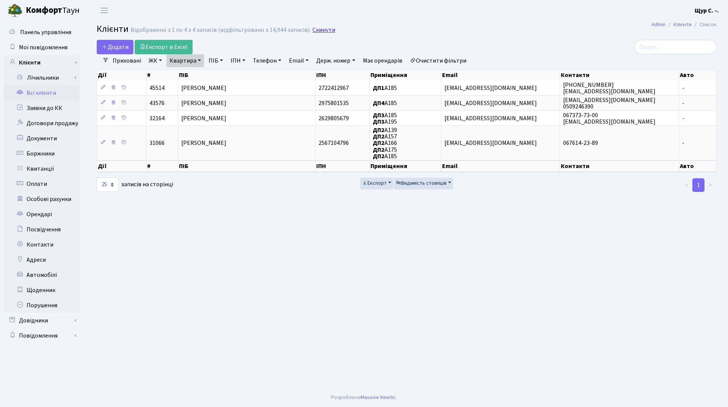
click at [320, 31] on link "Скинути" at bounding box center [323, 30] width 23 height 7
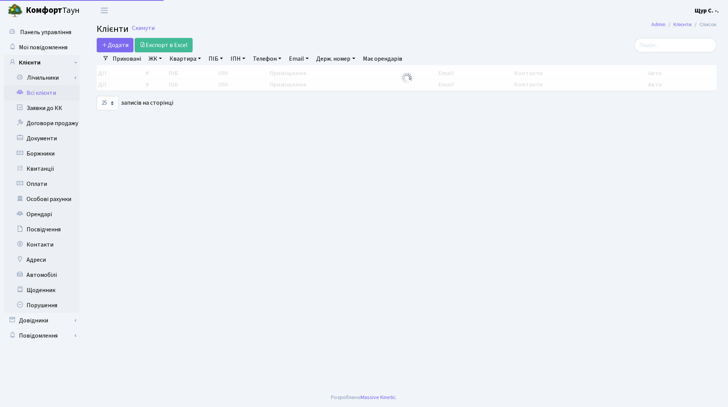
select select "25"
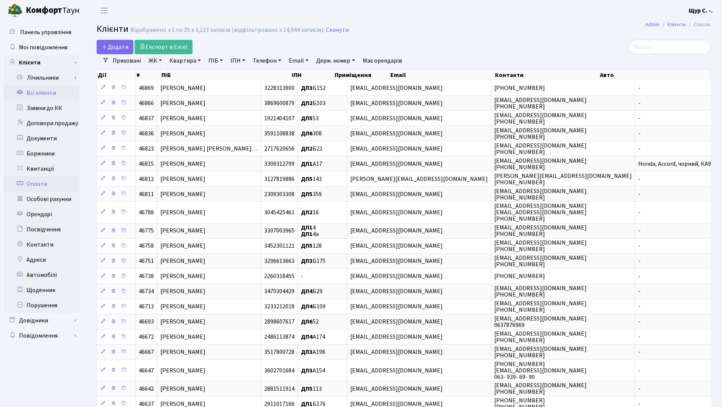
click at [60, 182] on link "Оплати" at bounding box center [42, 183] width 76 height 15
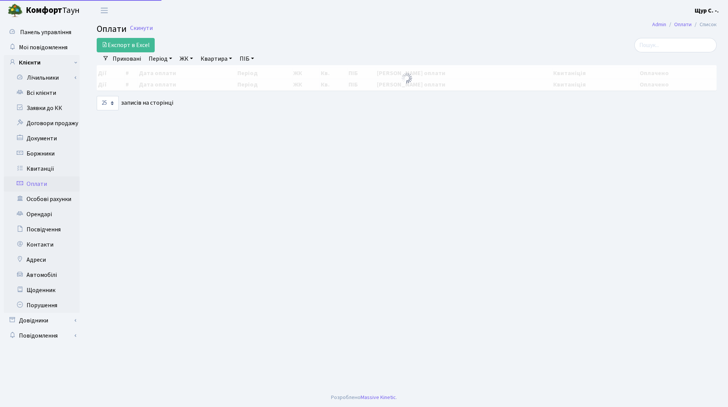
select select "25"
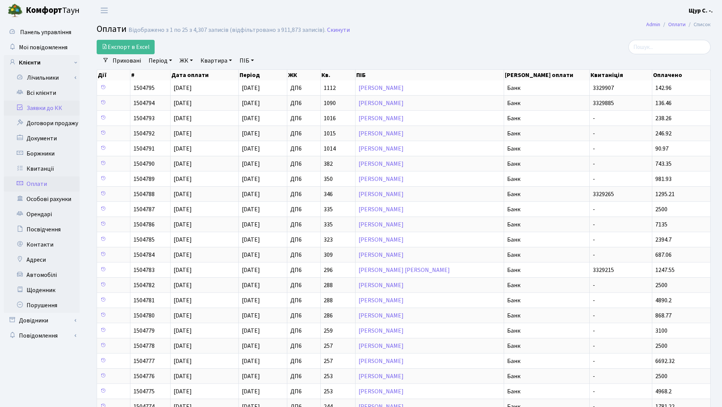
click at [66, 112] on link "Заявки до КК" at bounding box center [42, 107] width 76 height 15
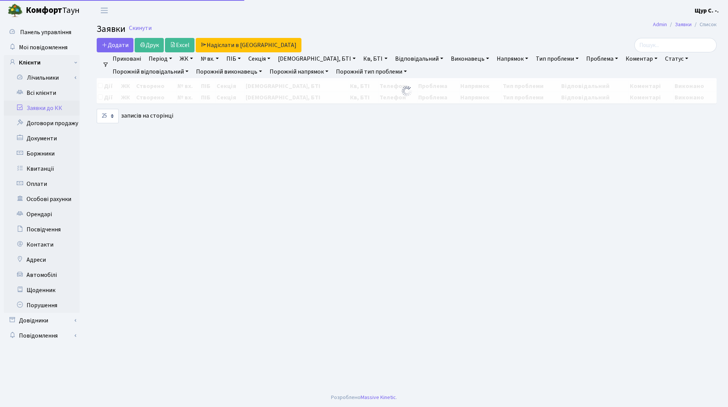
select select "25"
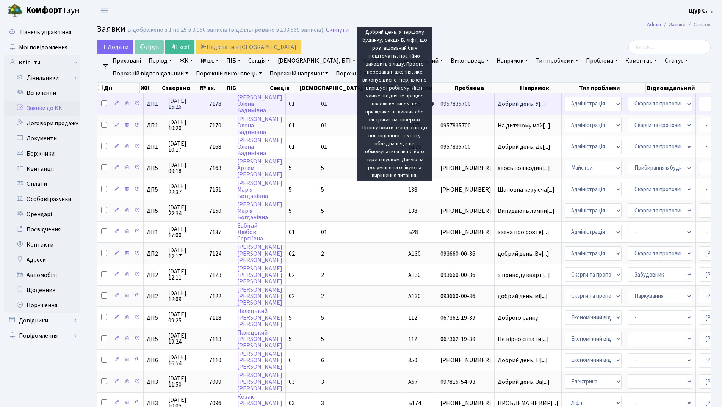
click at [498, 106] on span "Добрий день. У[...]" at bounding box center [522, 104] width 49 height 8
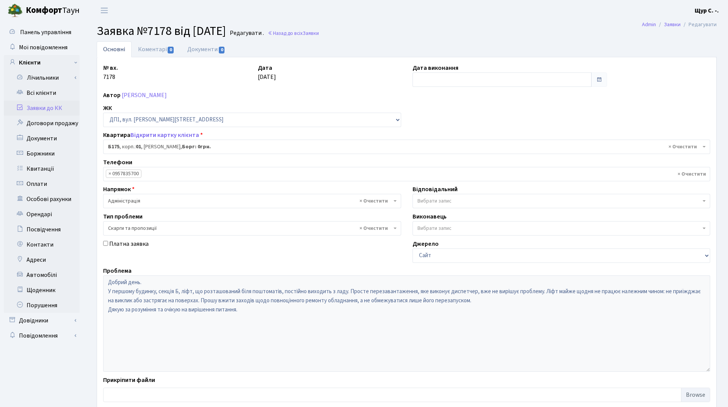
select select "30586"
select select "55"
click at [39, 108] on link "Заявки до КК" at bounding box center [42, 107] width 76 height 15
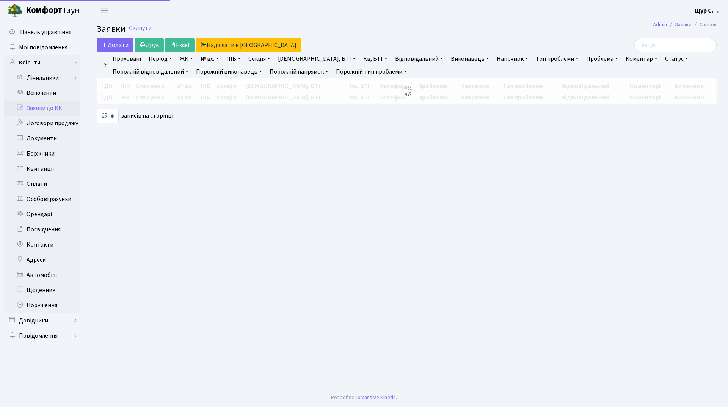
select select "25"
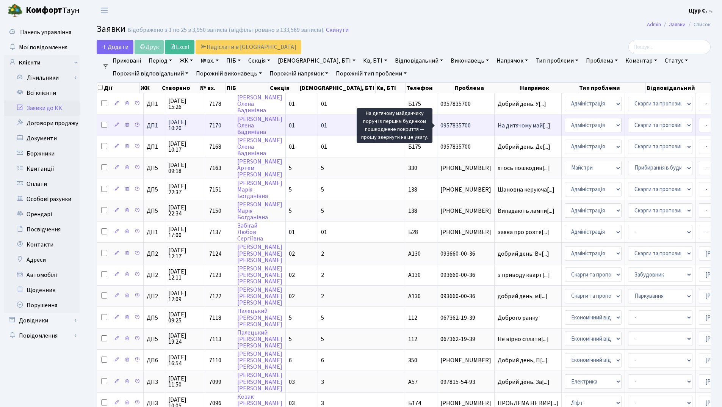
click at [498, 127] on span "На дитячому май[...]" at bounding box center [524, 125] width 53 height 8
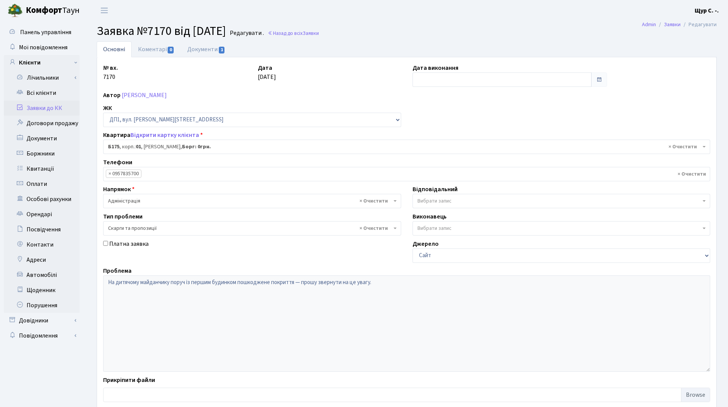
select select "30586"
select select "55"
click at [198, 52] on link "Документи 1" at bounding box center [206, 49] width 51 height 16
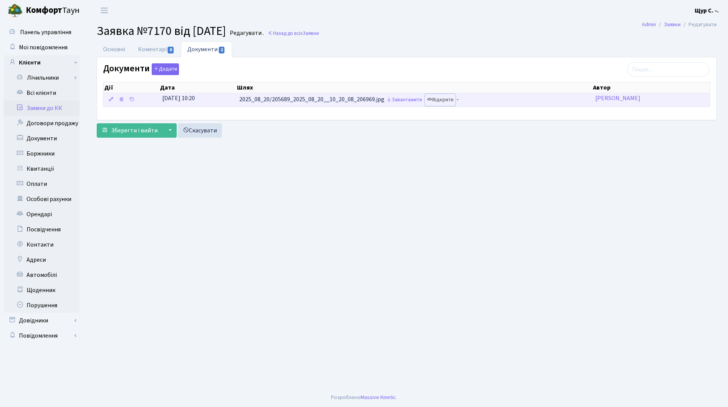
click at [449, 99] on link "Відкрити" at bounding box center [440, 100] width 30 height 12
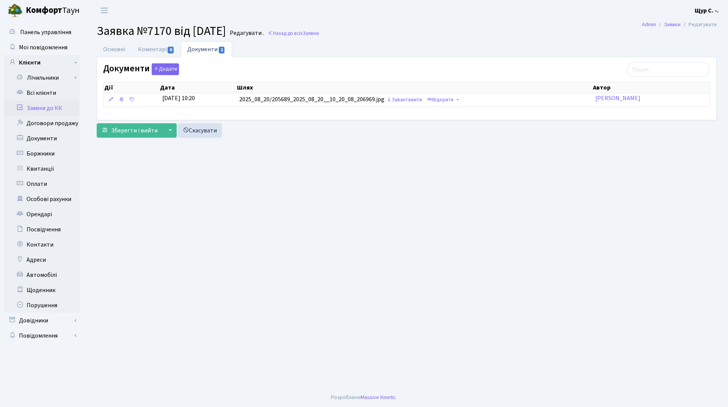
click at [47, 108] on link "Заявки до КК" at bounding box center [42, 107] width 76 height 15
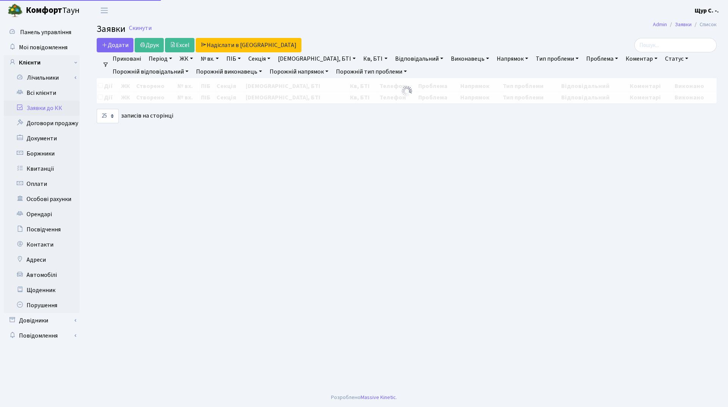
select select "25"
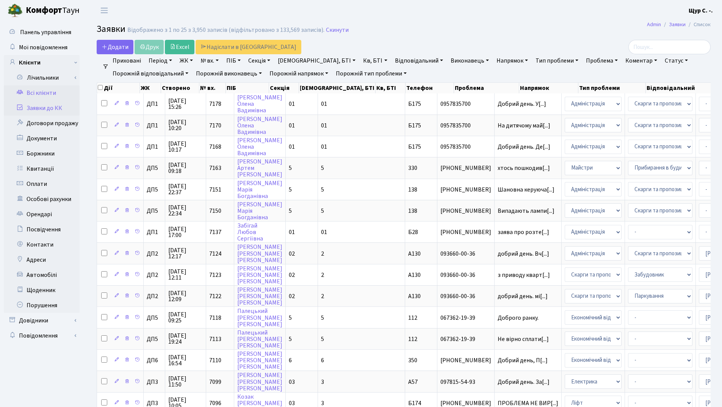
click at [47, 94] on link "Всі клієнти" at bounding box center [42, 92] width 76 height 15
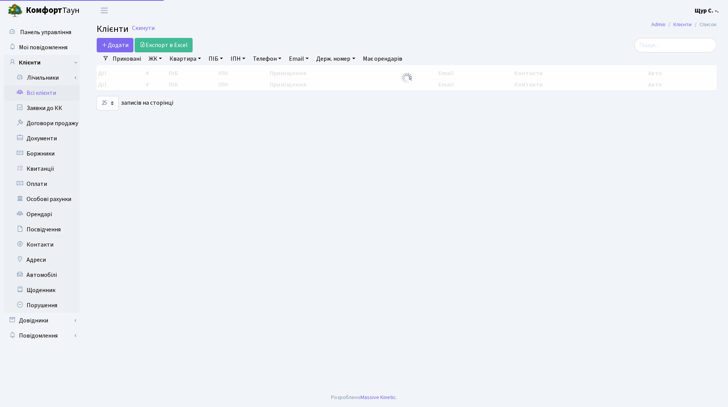
select select "25"
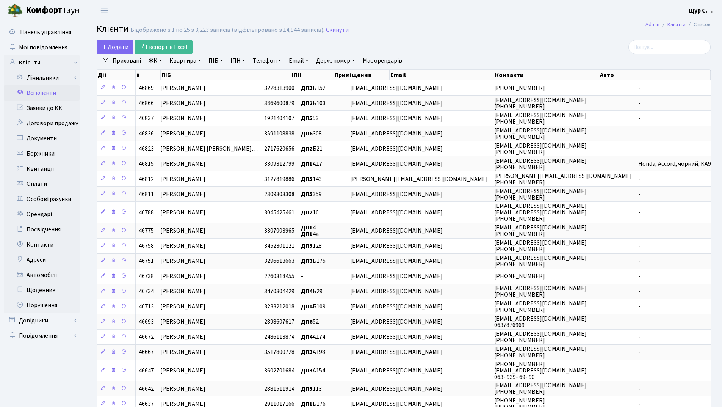
click at [192, 61] on link "Квартира" at bounding box center [185, 60] width 38 height 13
click at [210, 62] on link "ПІБ" at bounding box center [216, 60] width 20 height 13
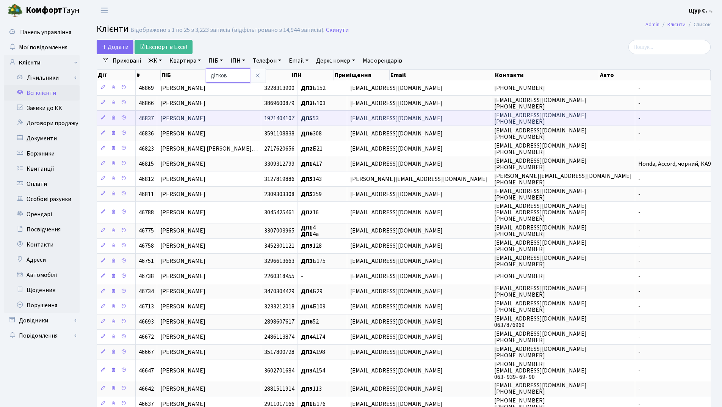
type input "дітков"
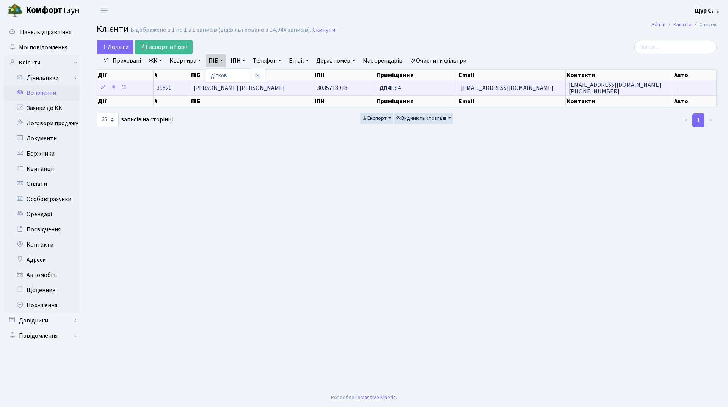
click at [253, 85] on span "[PERSON_NAME] [PERSON_NAME]" at bounding box center [238, 88] width 91 height 8
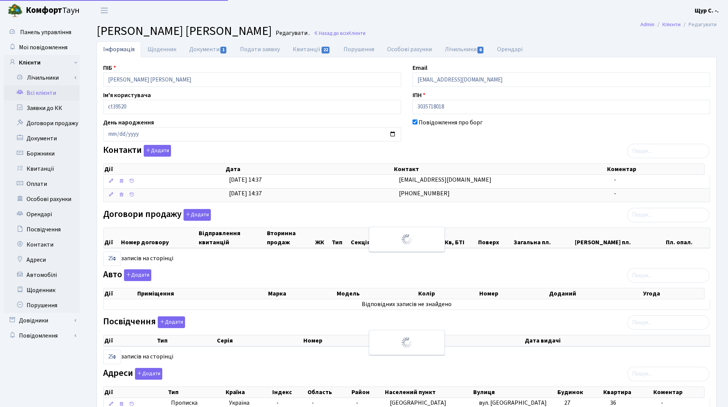
select select "25"
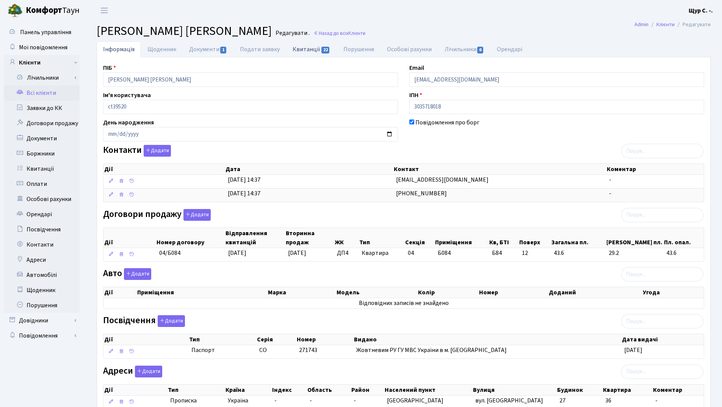
click at [315, 49] on link "Квитанції 22" at bounding box center [311, 49] width 50 height 16
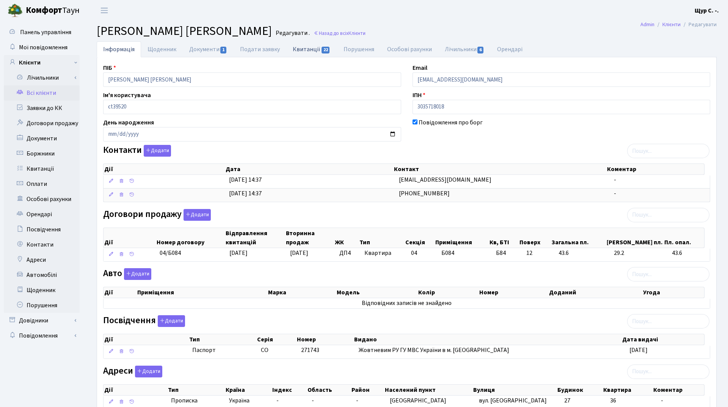
select select "25"
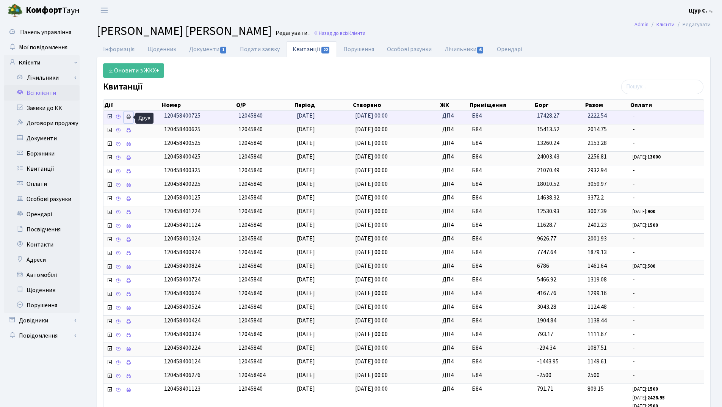
click at [128, 117] on icon at bounding box center [128, 116] width 5 height 5
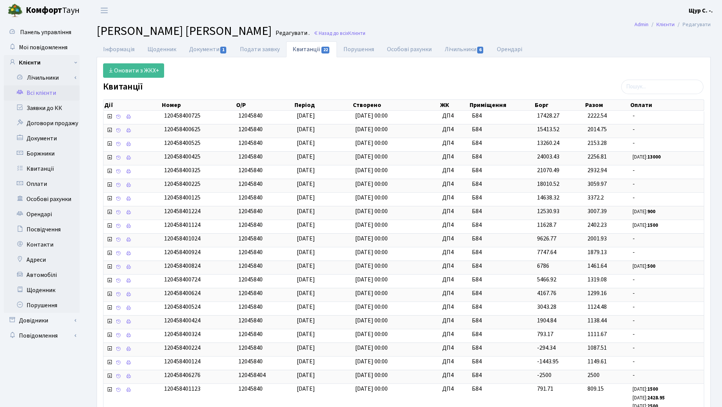
click at [44, 94] on link "Всі клієнти" at bounding box center [42, 92] width 76 height 15
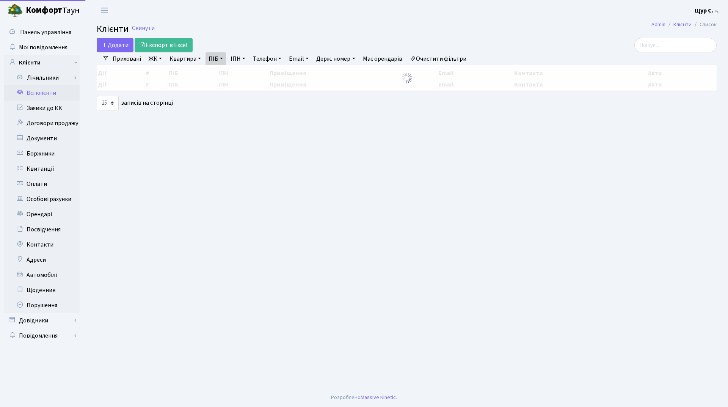
select select "25"
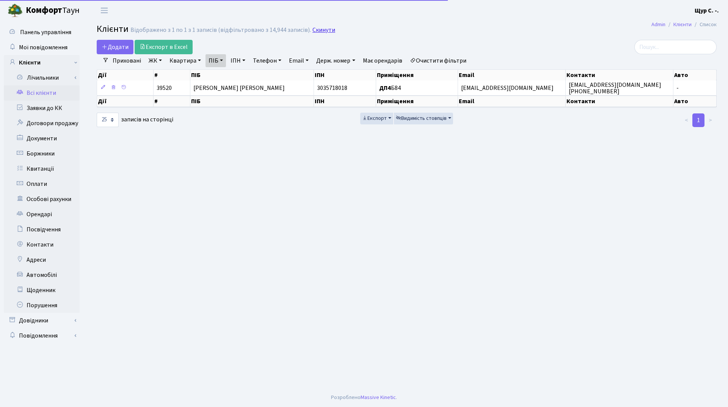
click at [322, 31] on link "Скинути" at bounding box center [323, 30] width 23 height 7
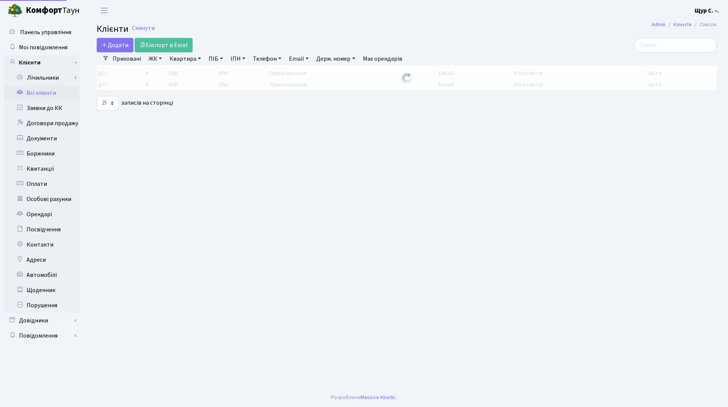
select select "25"
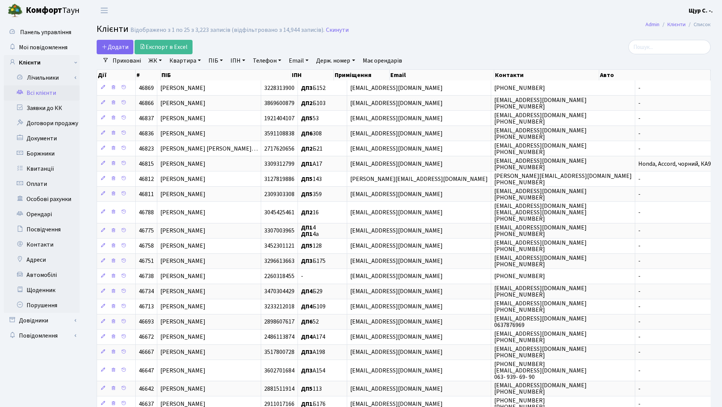
click at [209, 63] on link "ПІБ" at bounding box center [216, 60] width 20 height 13
type input "дітков"
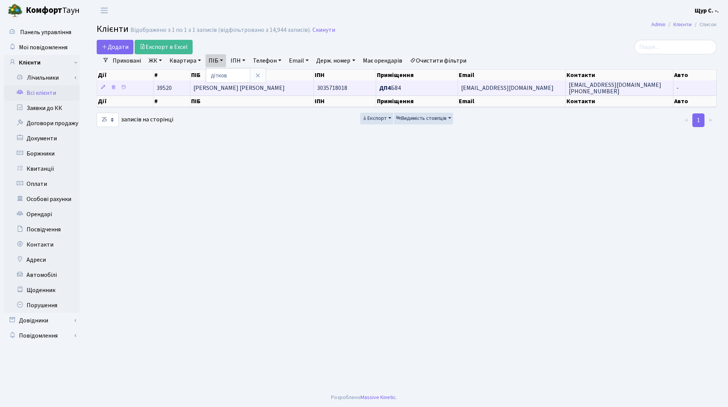
click at [246, 91] on span "[PERSON_NAME] [PERSON_NAME]" at bounding box center [238, 88] width 91 height 8
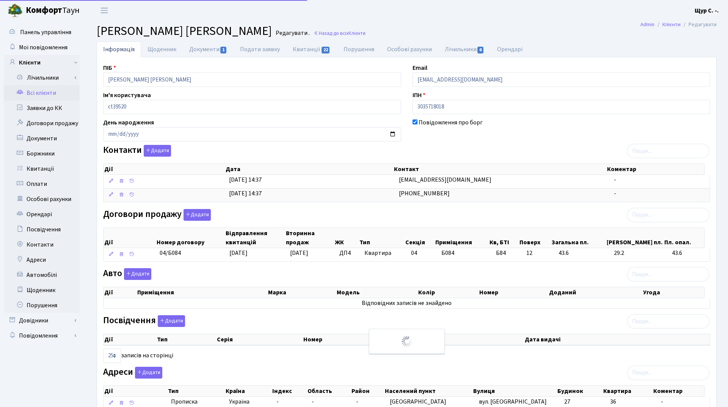
select select "25"
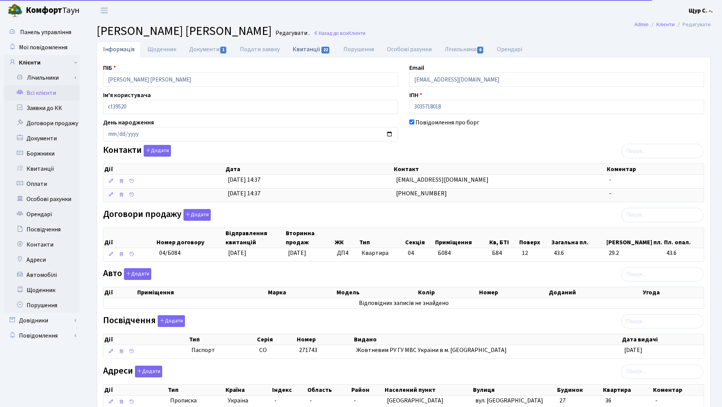
click at [315, 49] on link "Квитанції 22" at bounding box center [311, 49] width 50 height 16
select select "25"
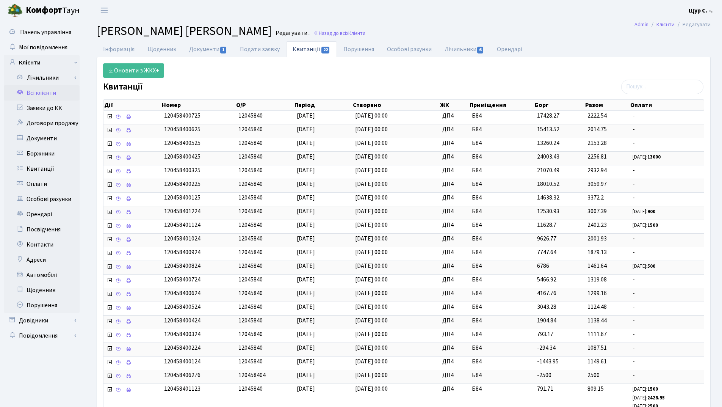
click at [51, 92] on link "Всі клієнти" at bounding box center [42, 92] width 76 height 15
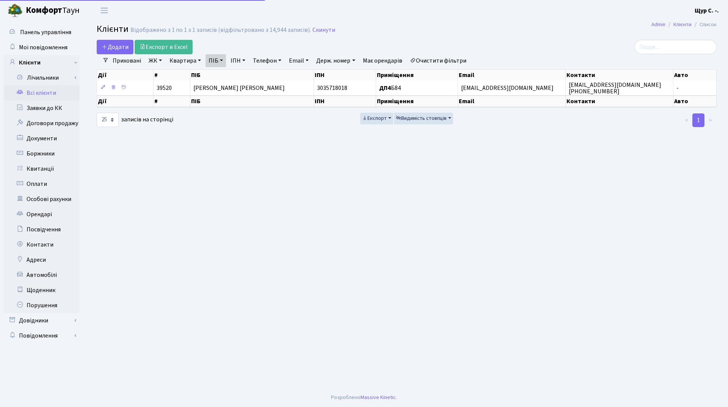
select select "25"
click at [312, 29] on link "Скинути" at bounding box center [323, 30] width 23 height 7
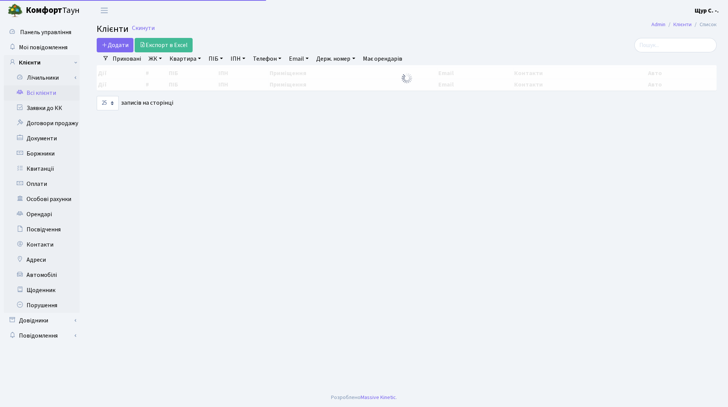
select select "25"
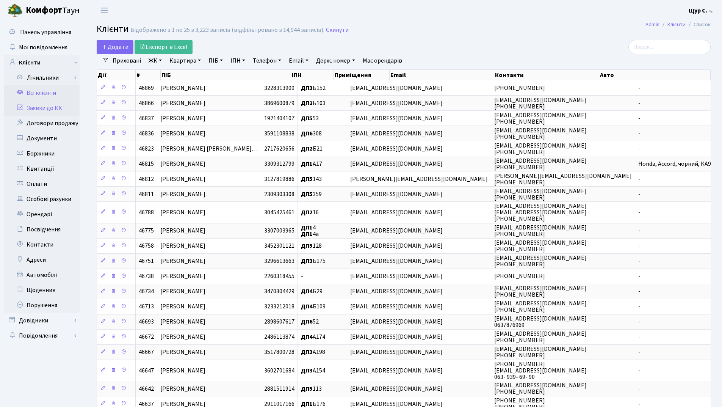
click at [49, 108] on link "Заявки до КК" at bounding box center [42, 107] width 76 height 15
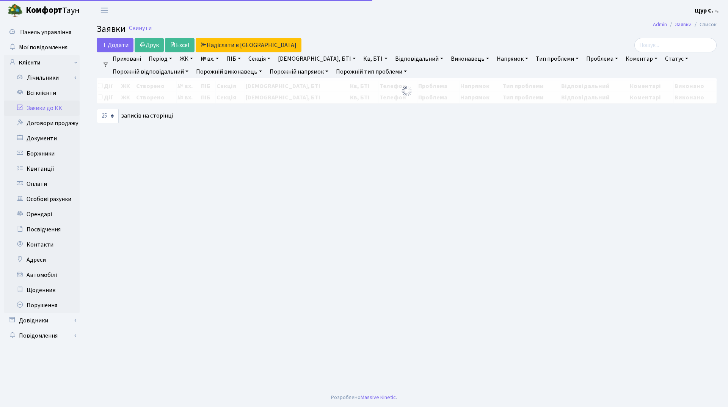
select select "25"
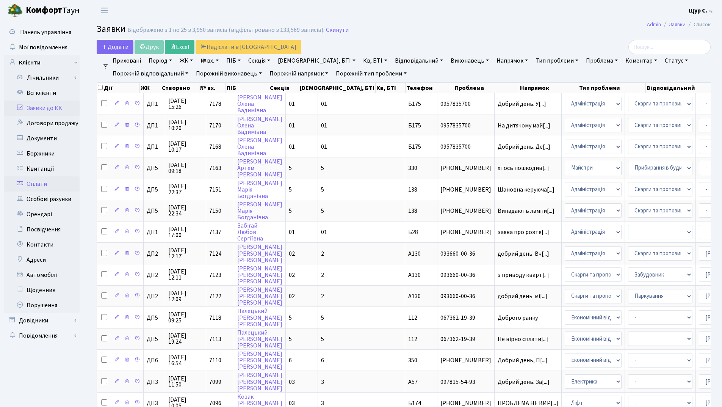
click at [49, 183] on link "Оплати" at bounding box center [42, 183] width 76 height 15
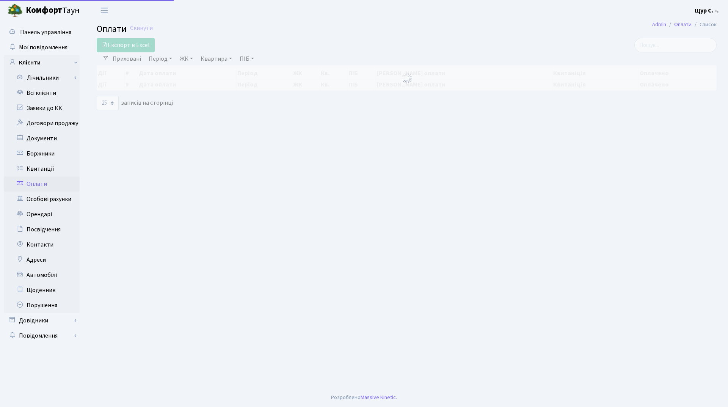
select select "25"
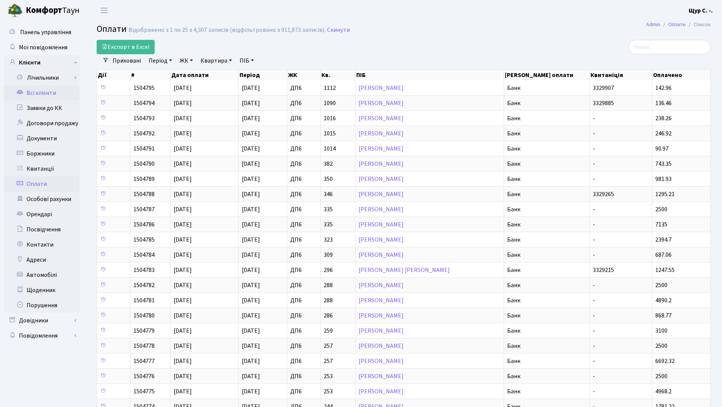
click at [53, 93] on link "Всі клієнти" at bounding box center [42, 92] width 76 height 15
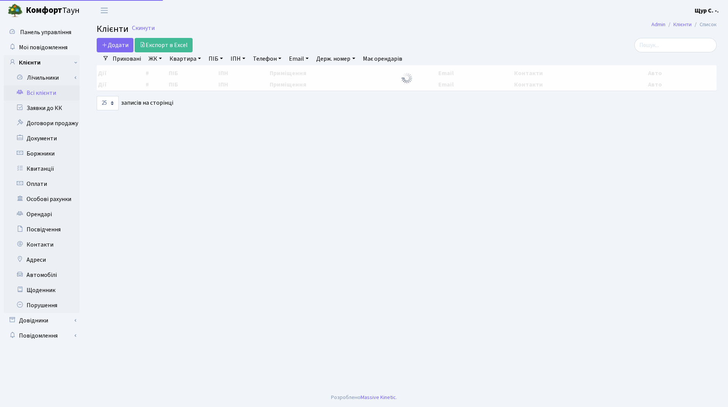
select select "25"
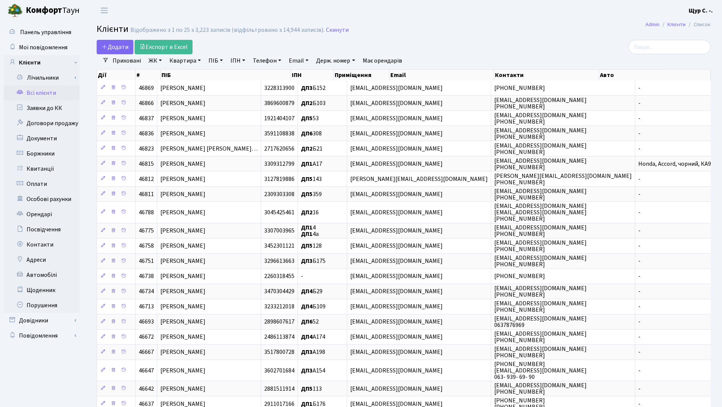
click at [180, 59] on link "Квартира" at bounding box center [185, 60] width 38 height 13
type input "117"
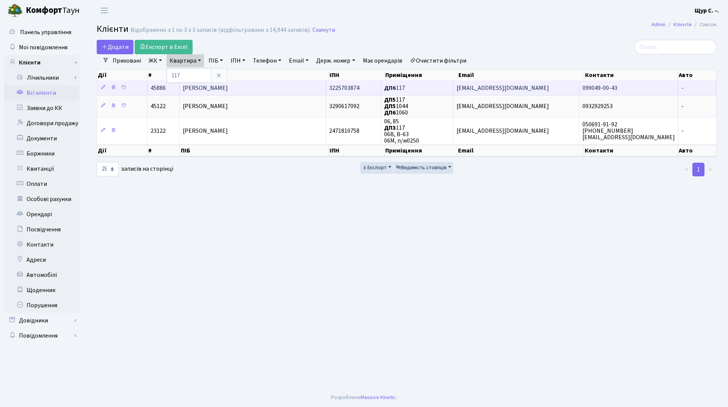
click at [207, 88] on span "[PERSON_NAME]" at bounding box center [205, 88] width 45 height 8
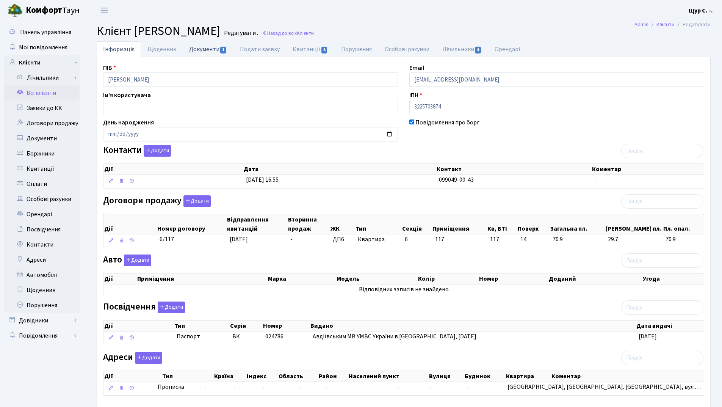
click at [216, 46] on link "Документи 1" at bounding box center [208, 49] width 51 height 16
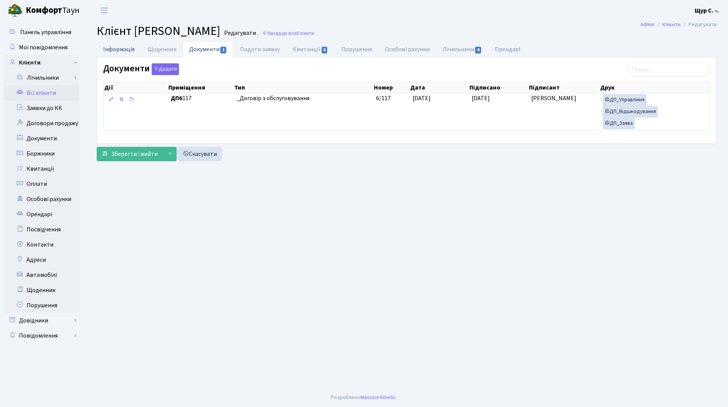
click at [119, 49] on link "Інформація" at bounding box center [119, 49] width 44 height 16
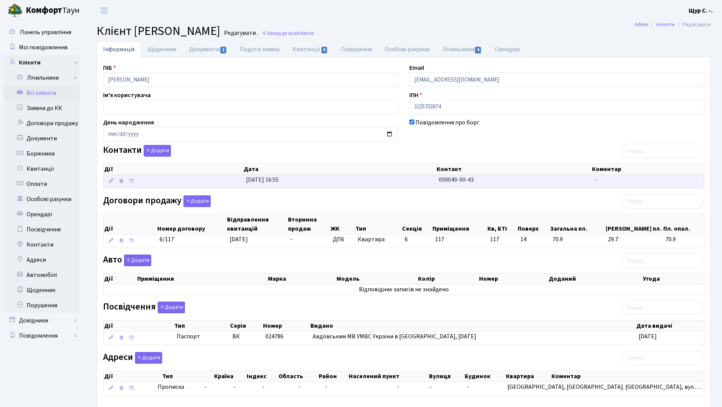
click at [428, 179] on td "31.03.2025, 16:55" at bounding box center [339, 181] width 193 height 13
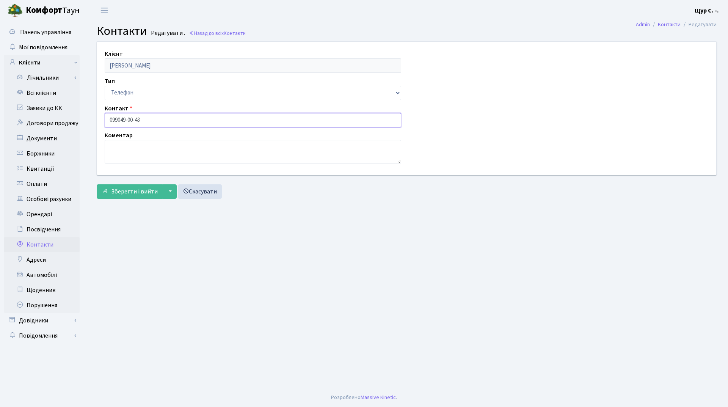
click at [119, 119] on input "099049-00-43" at bounding box center [253, 120] width 297 height 14
type input "[PHONE_NUMBER]"
click at [124, 188] on span "Зберегти і вийти" at bounding box center [134, 191] width 47 height 8
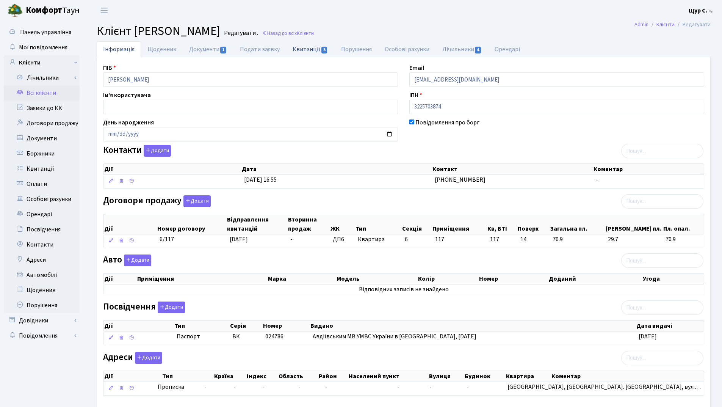
click at [299, 50] on link "Квитанції 5" at bounding box center [310, 49] width 48 height 16
select select "25"
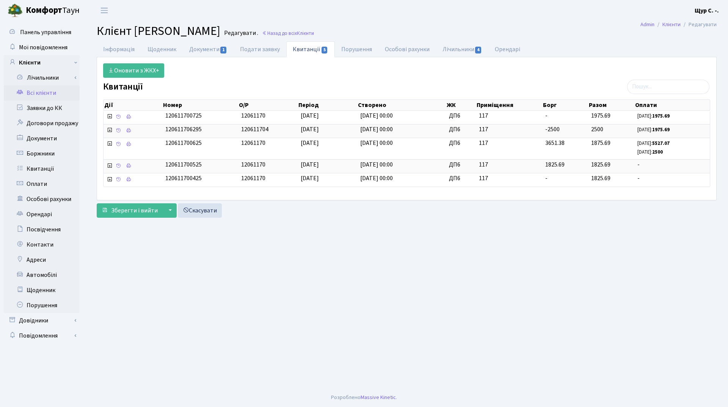
click at [49, 89] on link "Всі клієнти" at bounding box center [42, 92] width 76 height 15
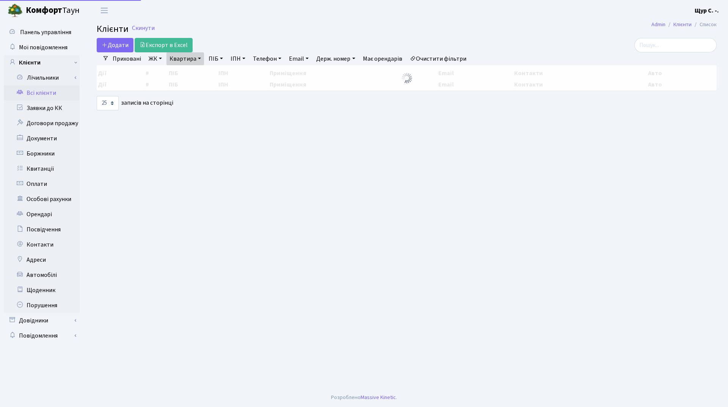
select select "25"
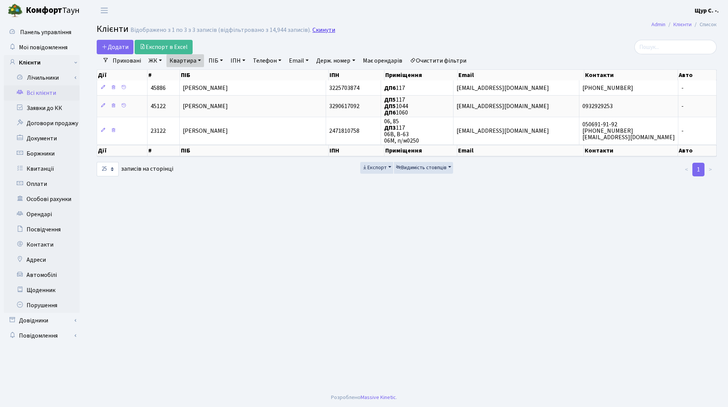
click at [322, 31] on link "Скинути" at bounding box center [323, 30] width 23 height 7
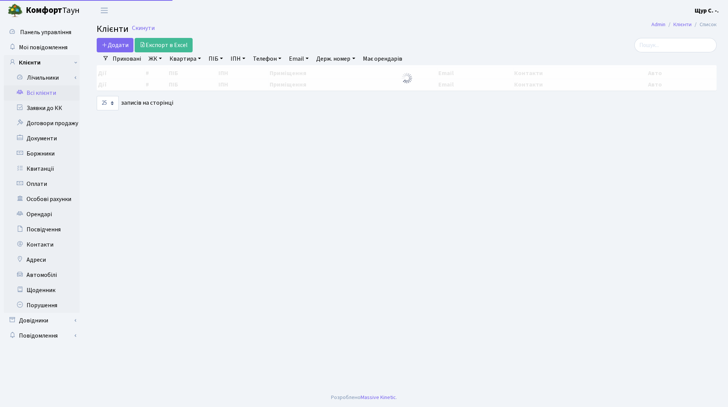
select select "25"
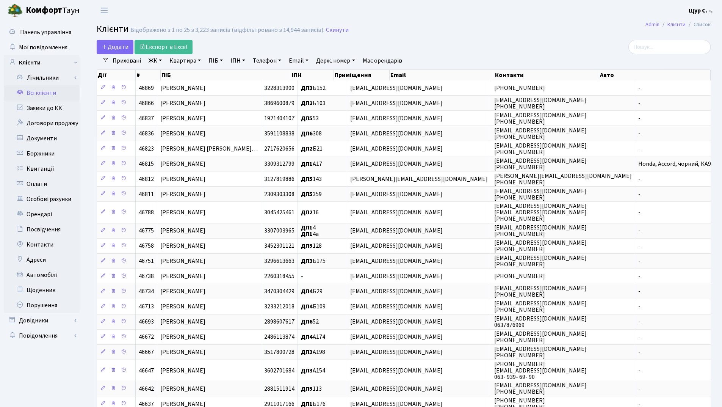
click at [182, 60] on link "Квартира" at bounding box center [185, 60] width 38 height 13
click at [216, 75] on icon at bounding box center [219, 75] width 6 height 6
click at [177, 59] on link "Квартира" at bounding box center [185, 60] width 38 height 13
click at [190, 74] on input "text" at bounding box center [189, 75] width 44 height 14
type input "289"
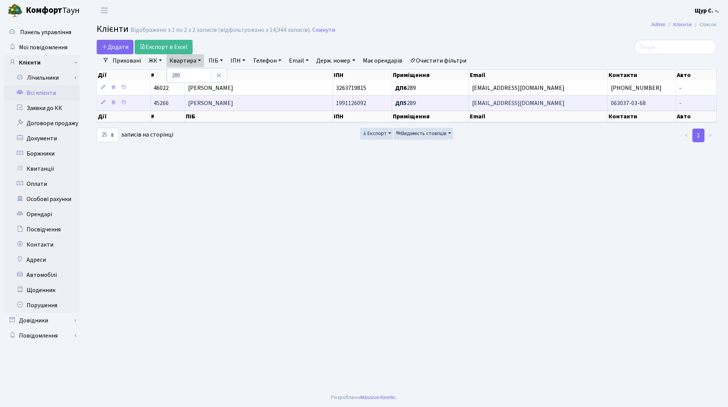
click at [233, 107] on span "Шабатін Петро Лукич" at bounding box center [210, 103] width 45 height 8
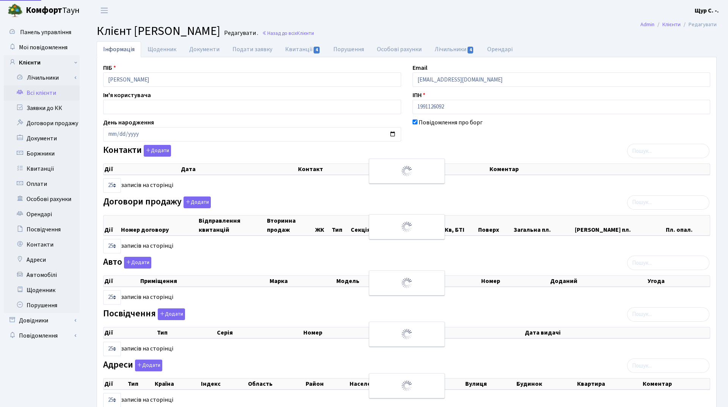
select select "25"
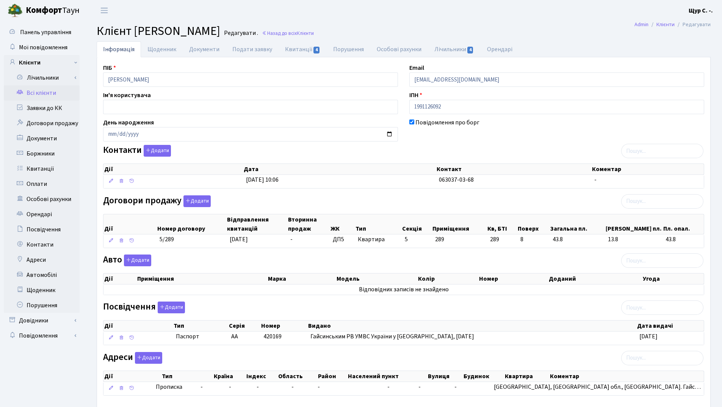
click at [60, 93] on link "Всі клієнти" at bounding box center [42, 92] width 76 height 15
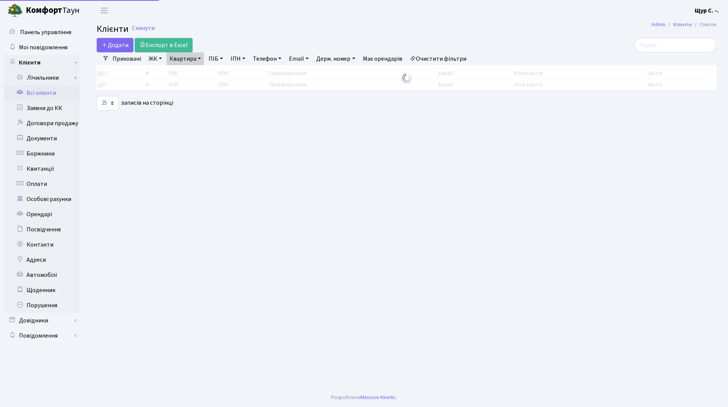
select select "25"
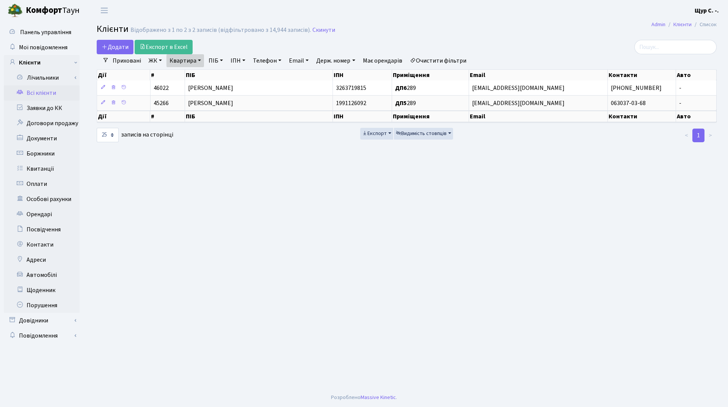
click at [197, 58] on link "Квартира" at bounding box center [185, 60] width 38 height 13
click at [194, 74] on input "289" at bounding box center [189, 75] width 44 height 14
type input "2"
type input "351"
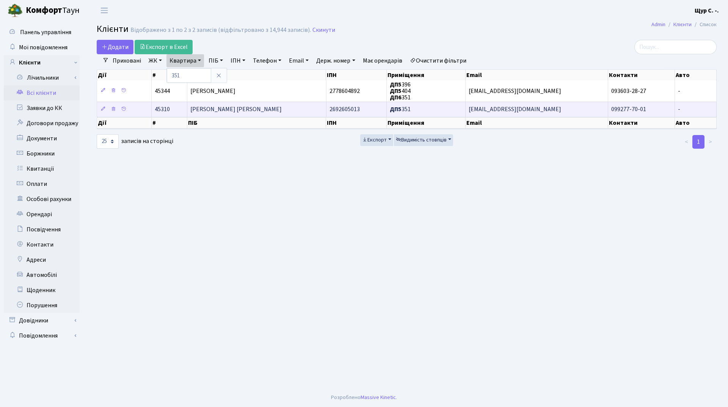
click at [220, 110] on span "Рачкелюк Сергій Сергійович" at bounding box center [235, 109] width 91 height 8
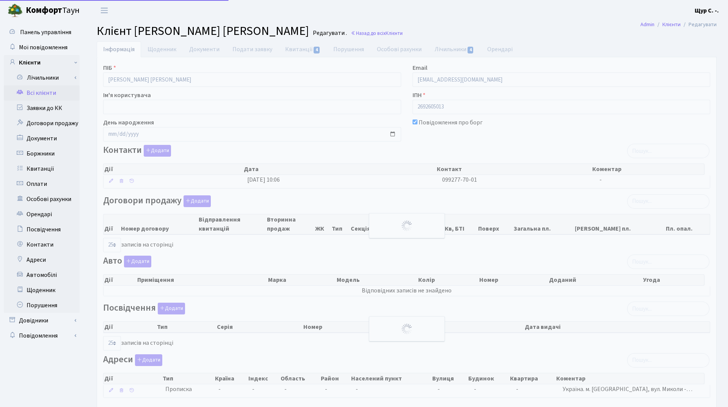
select select "25"
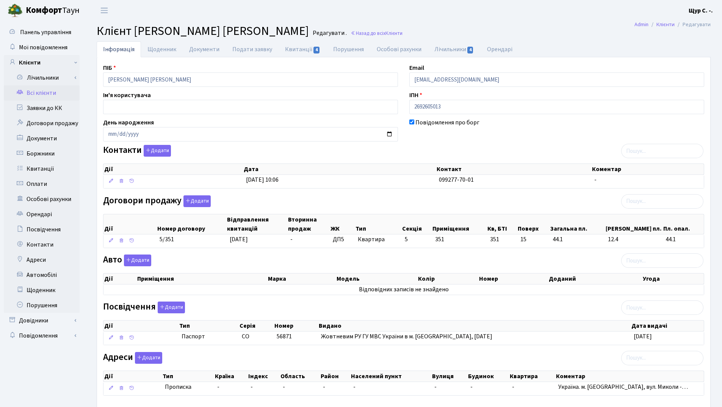
click at [45, 91] on link "Всі клієнти" at bounding box center [42, 92] width 76 height 15
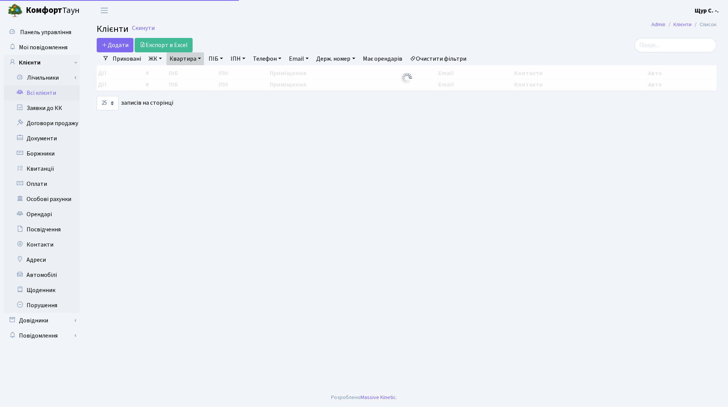
select select "25"
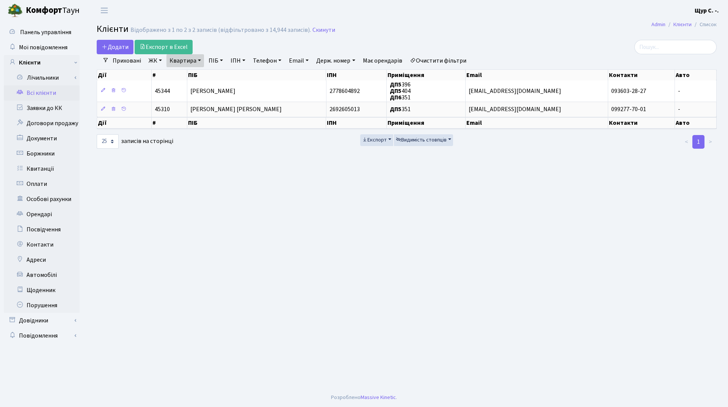
click at [199, 61] on link "Квартира" at bounding box center [185, 60] width 38 height 13
click at [182, 77] on input "351" at bounding box center [189, 75] width 44 height 14
type input "3"
type input "253"
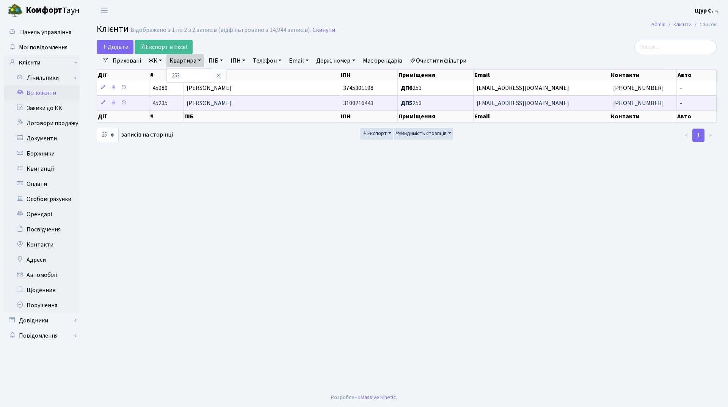
click at [213, 104] on span "Сучкова Тетяна Євгенівна" at bounding box center [209, 103] width 45 height 8
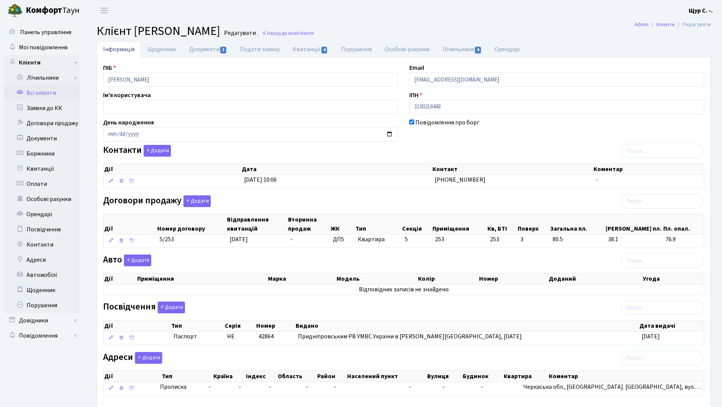
click at [55, 98] on link "Всі клієнти" at bounding box center [42, 92] width 76 height 15
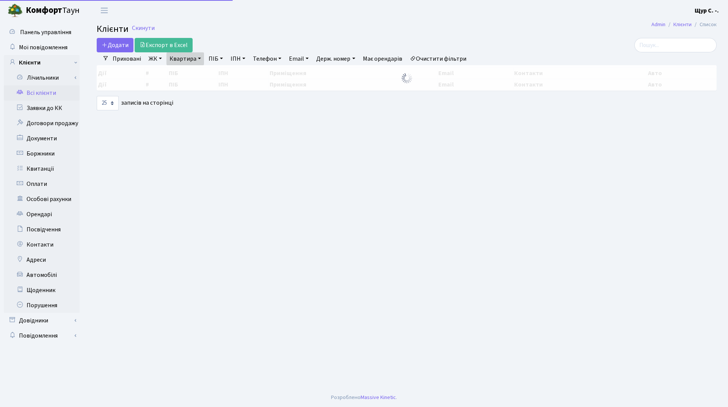
select select "25"
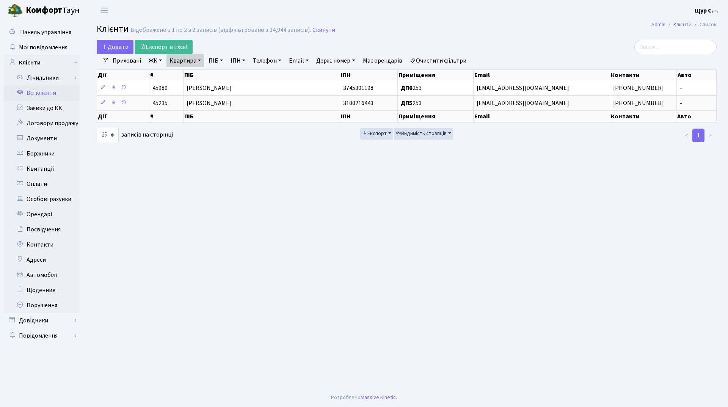
click at [198, 61] on link "Квартира" at bounding box center [185, 60] width 38 height 13
click at [201, 77] on input "253" at bounding box center [189, 75] width 44 height 14
type input "257"
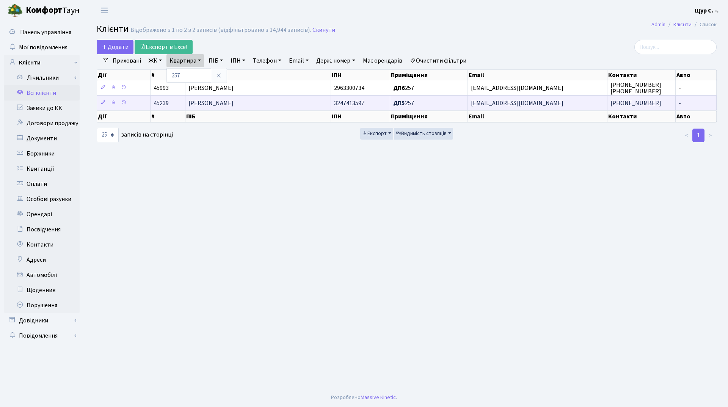
click at [207, 102] on span "Мельник Сергій Любомирович" at bounding box center [210, 103] width 45 height 8
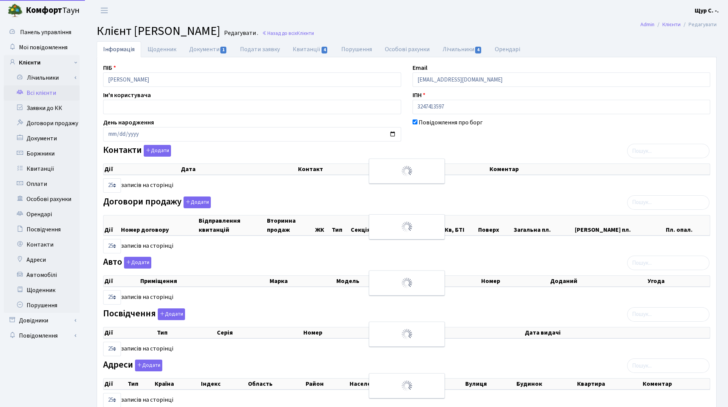
select select "25"
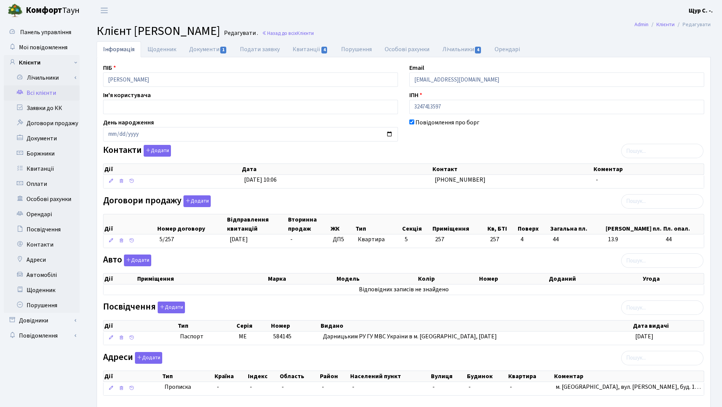
click at [54, 95] on link "Всі клієнти" at bounding box center [42, 92] width 76 height 15
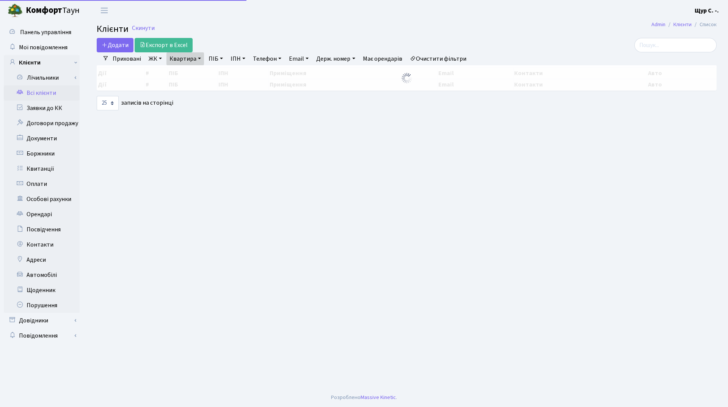
select select "25"
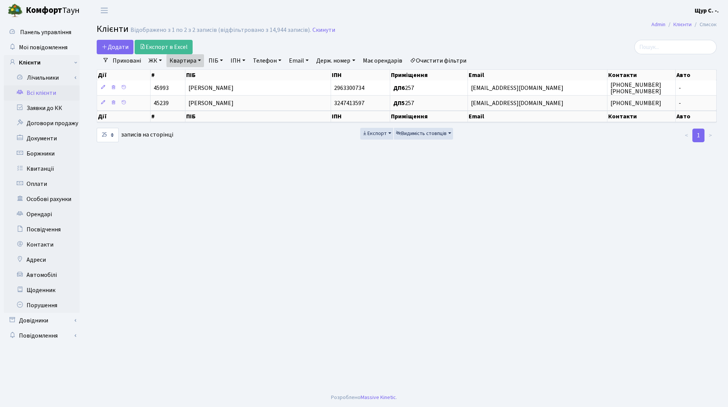
click at [198, 60] on link "Квартира" at bounding box center [185, 60] width 38 height 13
click at [198, 75] on input "257" at bounding box center [189, 75] width 44 height 14
type input "265"
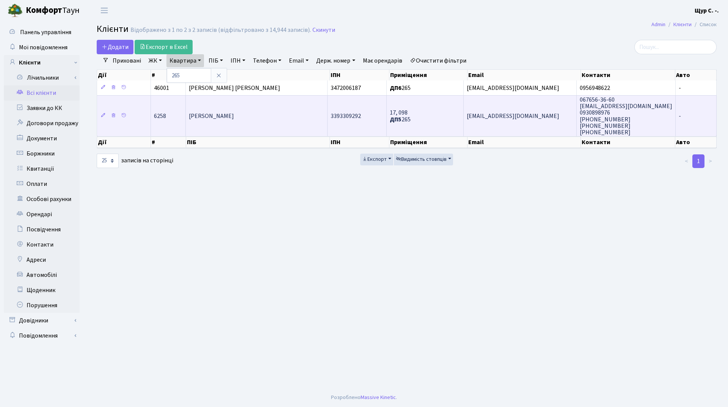
click at [202, 121] on td "[PERSON_NAME]" at bounding box center [257, 115] width 142 height 41
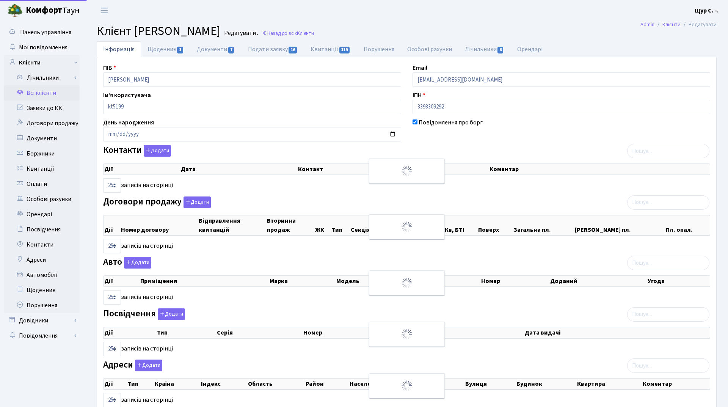
select select "25"
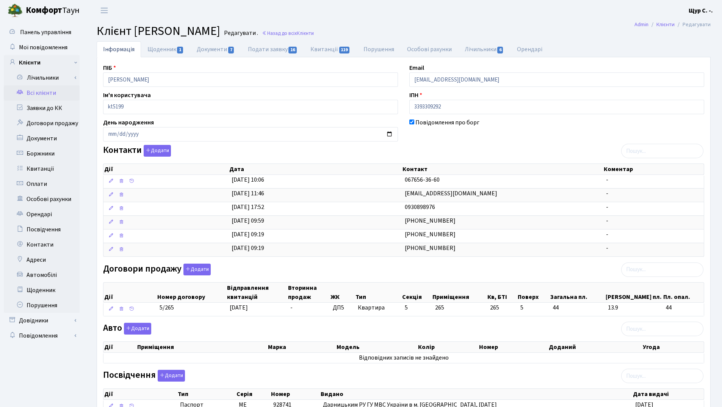
click at [42, 93] on link "Всі клієнти" at bounding box center [42, 92] width 76 height 15
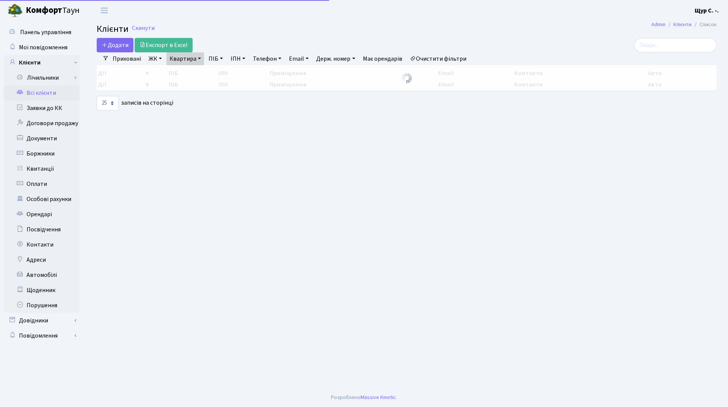
select select "25"
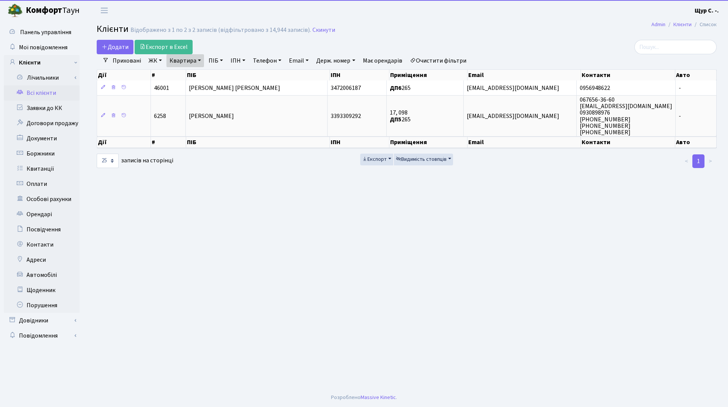
click at [196, 60] on link "Квартира" at bounding box center [185, 60] width 38 height 13
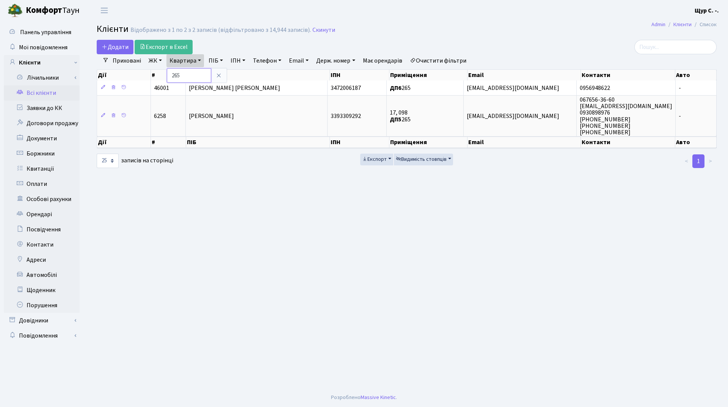
click at [197, 74] on input "265" at bounding box center [189, 75] width 44 height 14
type input "2"
type input "161"
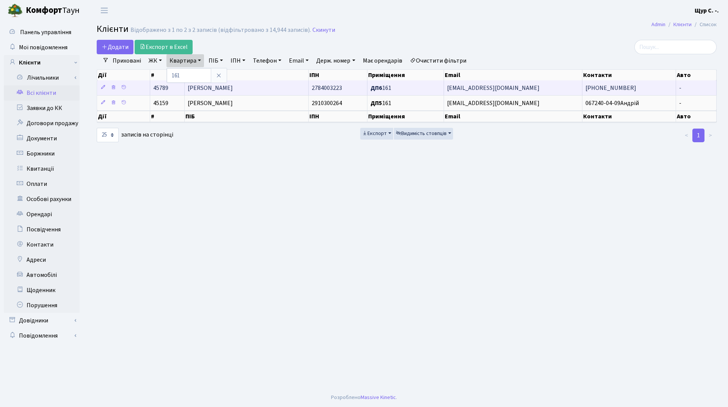
click at [212, 89] on span "Мазур Світлана Петрівна" at bounding box center [210, 88] width 45 height 8
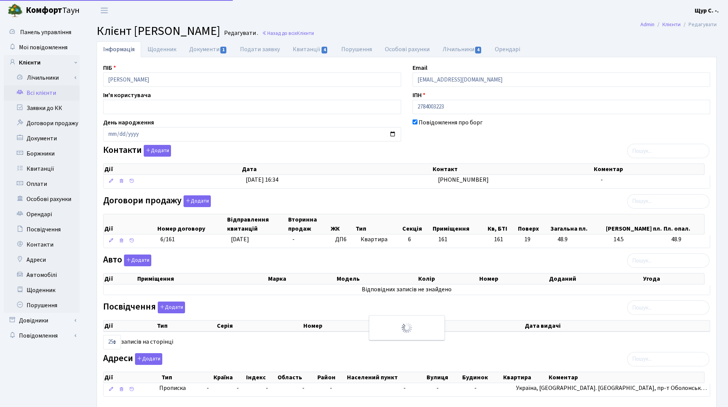
select select "25"
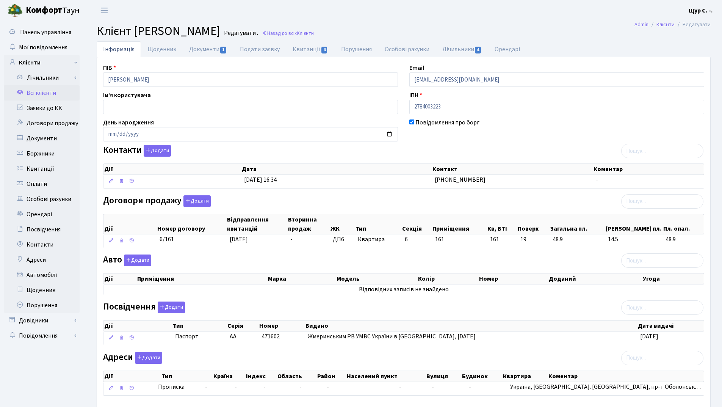
click at [58, 92] on link "Всі клієнти" at bounding box center [42, 92] width 76 height 15
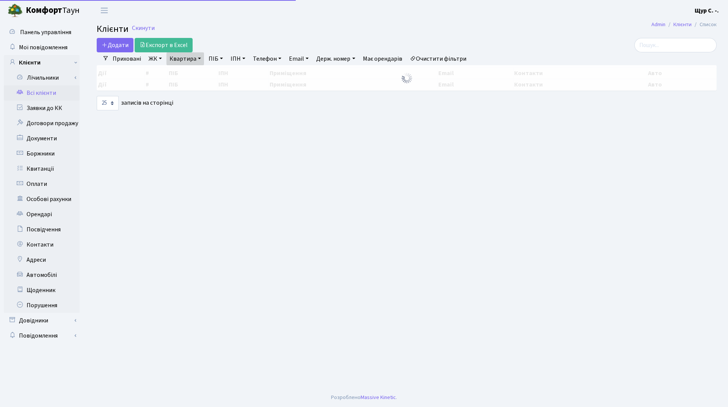
select select "25"
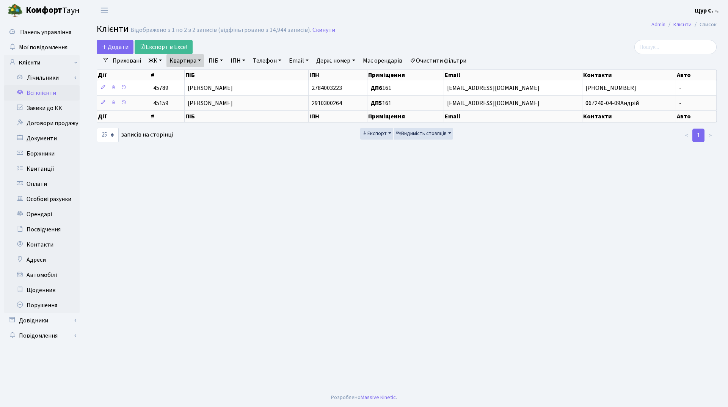
click at [197, 60] on link "Квартира" at bounding box center [185, 60] width 38 height 13
click at [195, 71] on input "161" at bounding box center [189, 75] width 44 height 14
type input "1"
type input "262"
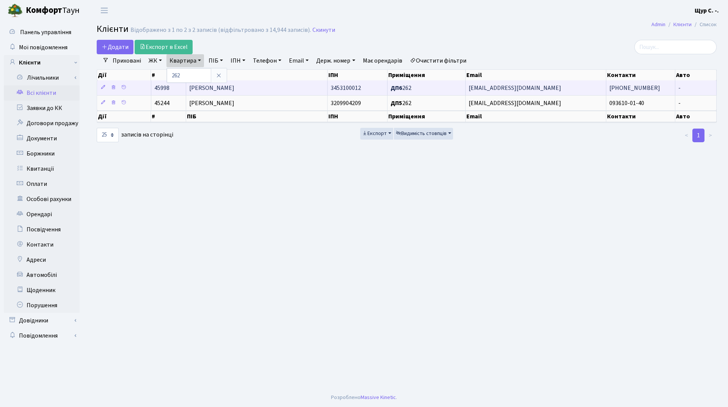
click at [225, 91] on span "[PERSON_NAME]" at bounding box center [211, 88] width 45 height 8
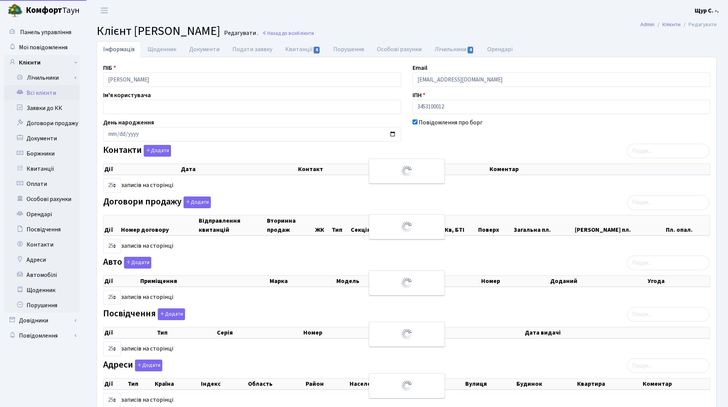
select select "25"
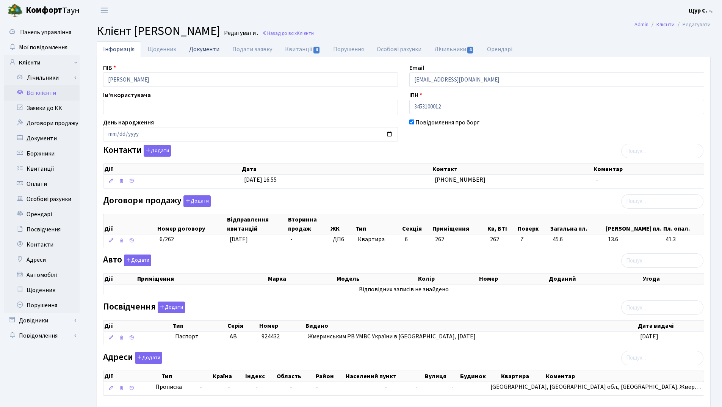
click at [204, 47] on link "Документи" at bounding box center [204, 49] width 43 height 16
select select "25"
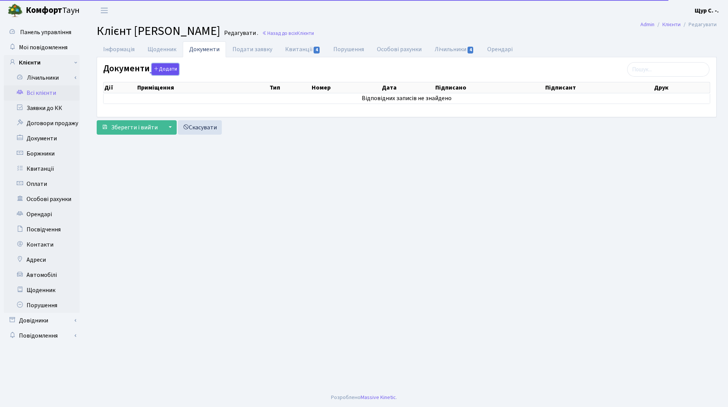
click at [174, 67] on button "Додати" at bounding box center [165, 69] width 27 height 12
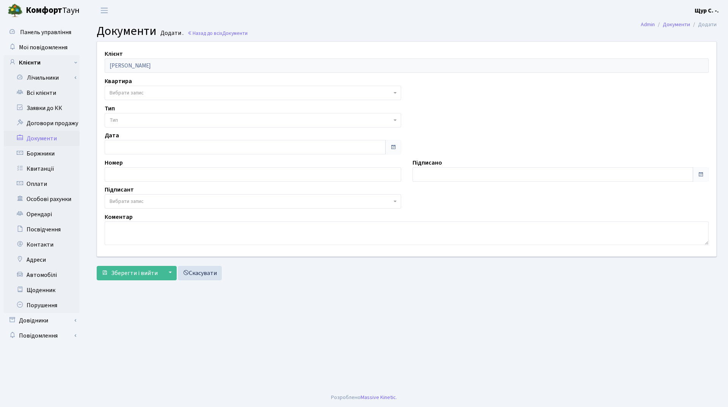
click at [176, 91] on span "Вибрати запис" at bounding box center [251, 93] width 282 height 8
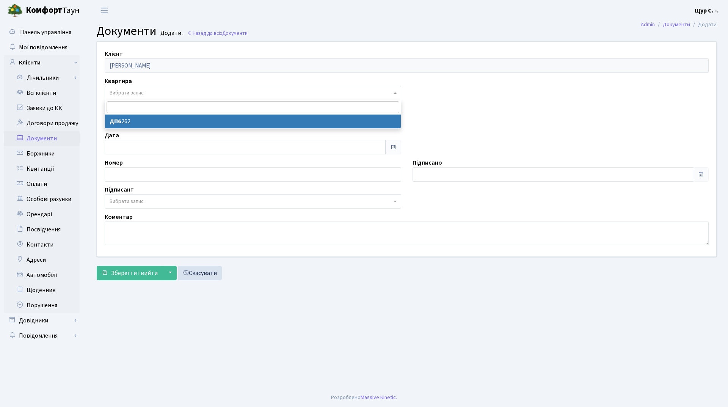
select select "177045"
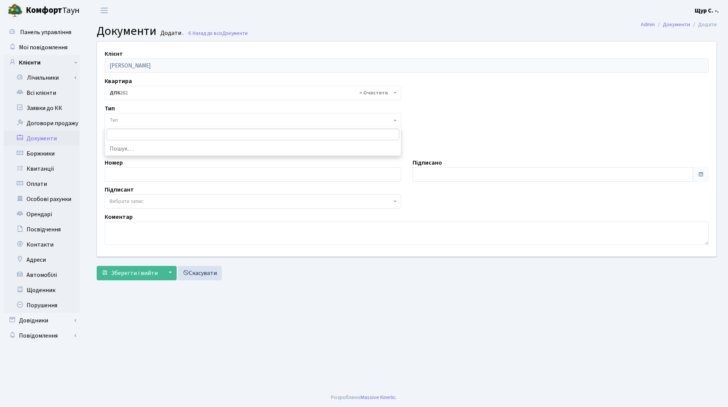
click at [160, 124] on span "Тип" at bounding box center [253, 120] width 297 height 14
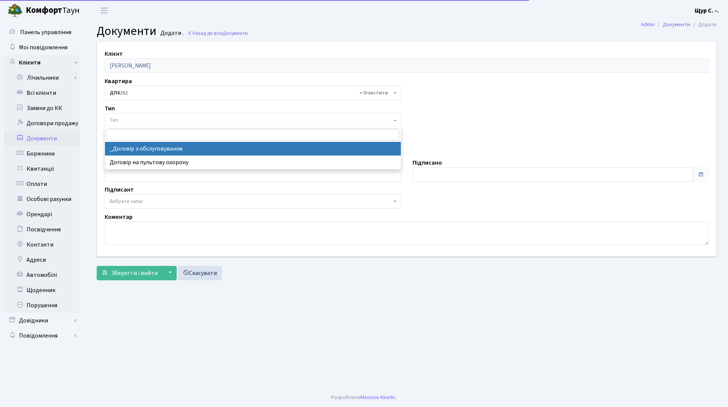
select select "289"
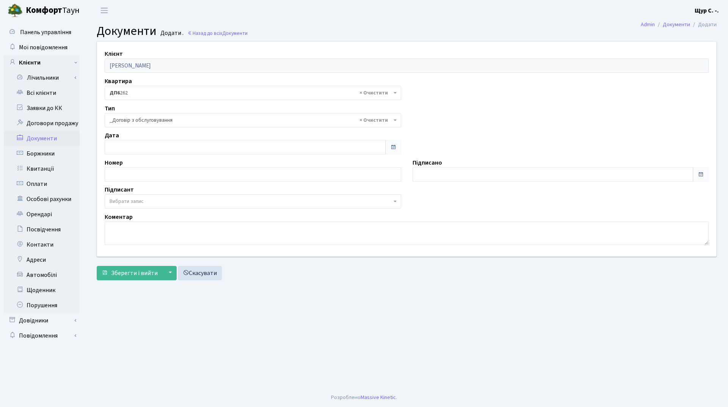
click at [157, 205] on span "Вибрати запис" at bounding box center [251, 202] width 282 height 8
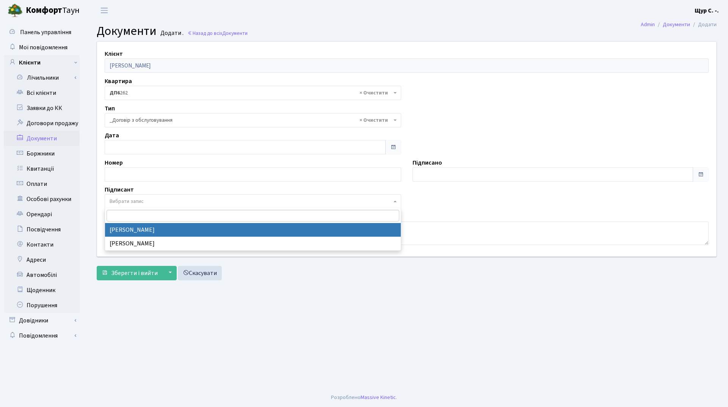
select select "74"
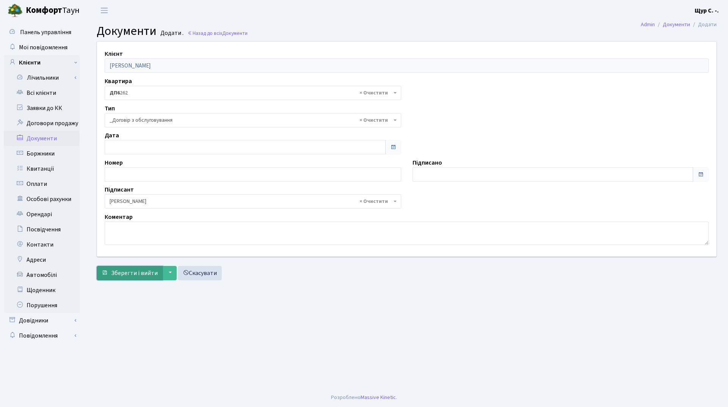
click at [125, 271] on span "Зберегти і вийти" at bounding box center [134, 273] width 47 height 8
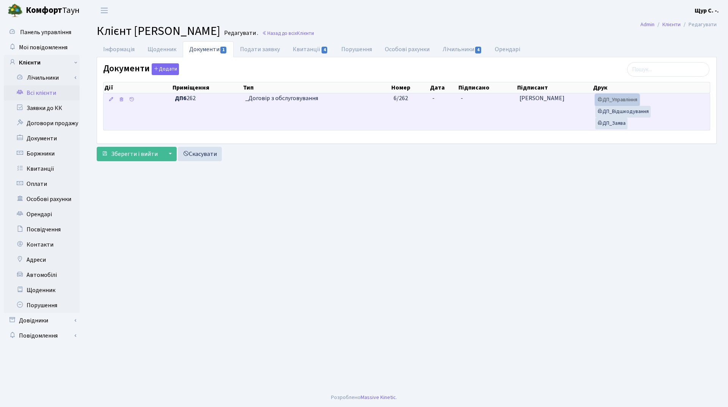
click at [621, 100] on link "ДП_Управління" at bounding box center [617, 100] width 44 height 12
click at [627, 112] on link "ДП_Відшкодування" at bounding box center [622, 112] width 55 height 12
click at [609, 129] on link "ДП_Заява" at bounding box center [611, 124] width 32 height 12
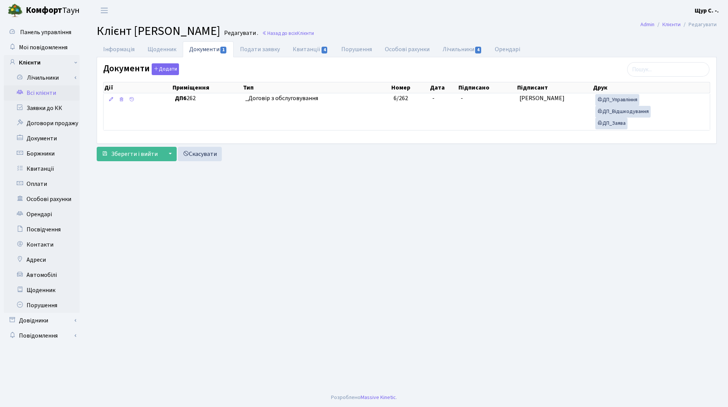
click at [36, 97] on link "Всі клієнти" at bounding box center [42, 92] width 76 height 15
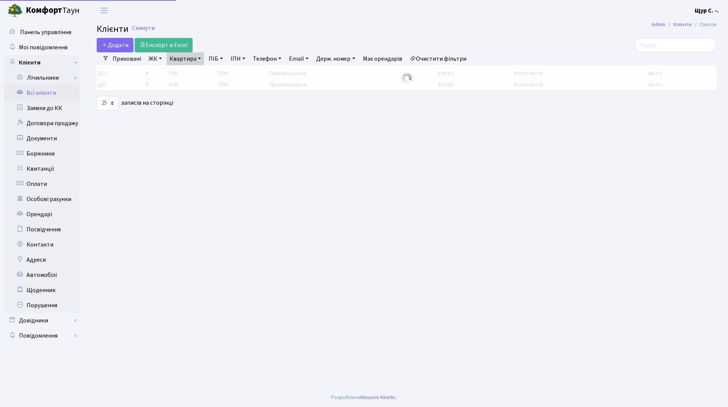
select select "25"
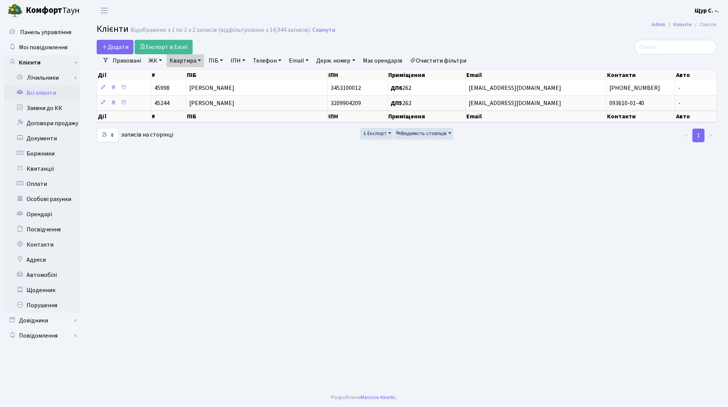
click at [200, 58] on link "Квартира" at bounding box center [185, 60] width 38 height 13
click at [196, 75] on input "262" at bounding box center [189, 75] width 44 height 14
type input "2"
type input "416"
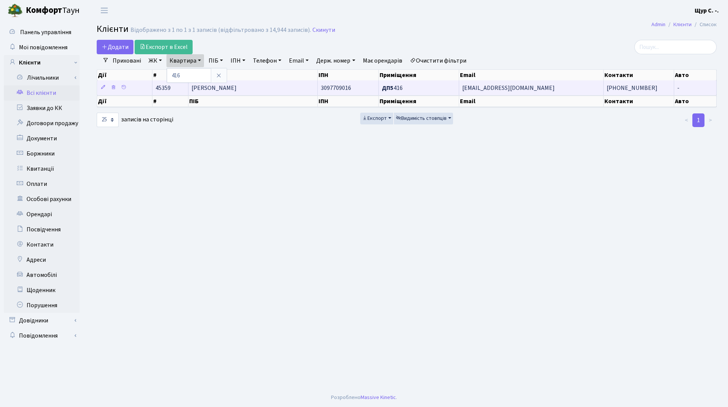
click at [205, 87] on span "[PERSON_NAME]" at bounding box center [214, 88] width 45 height 8
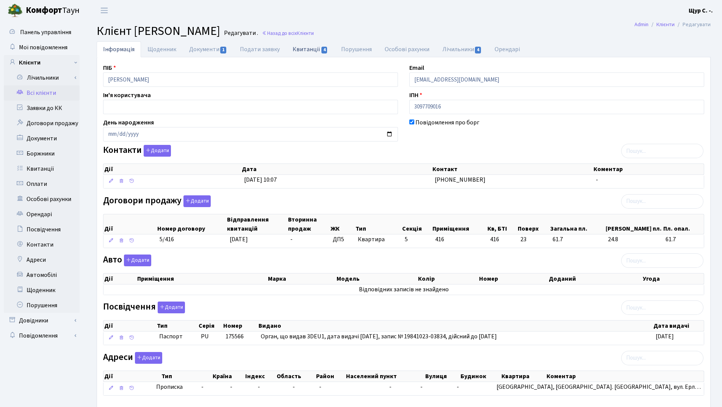
click at [303, 49] on link "Квитанції 4" at bounding box center [310, 49] width 48 height 16
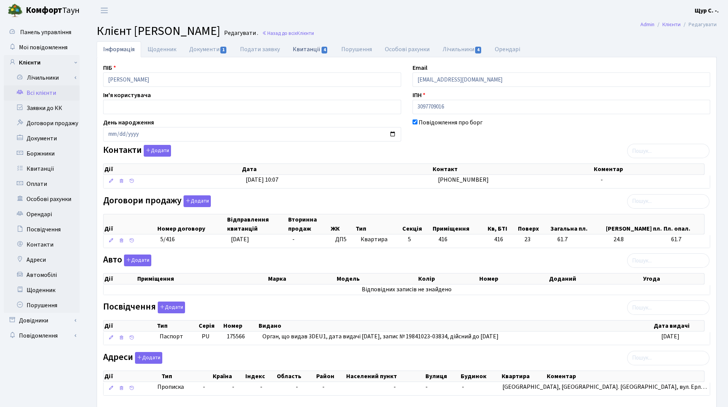
select select "25"
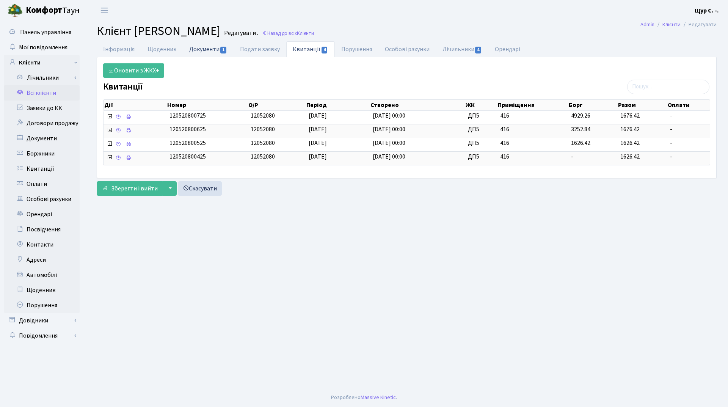
click at [201, 47] on link "Документи 1" at bounding box center [208, 49] width 51 height 16
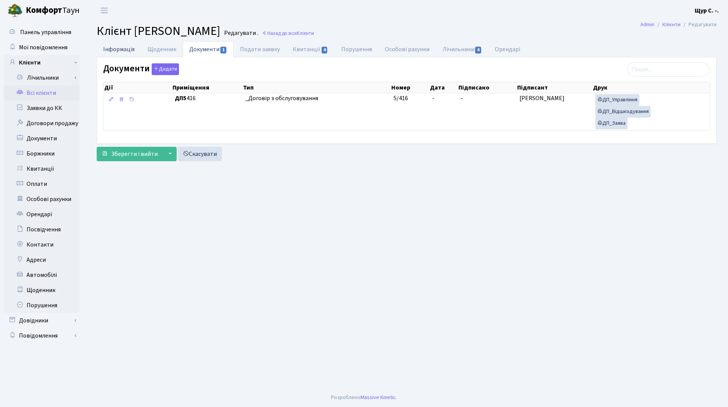
click at [115, 48] on link "Інформація" at bounding box center [119, 49] width 44 height 16
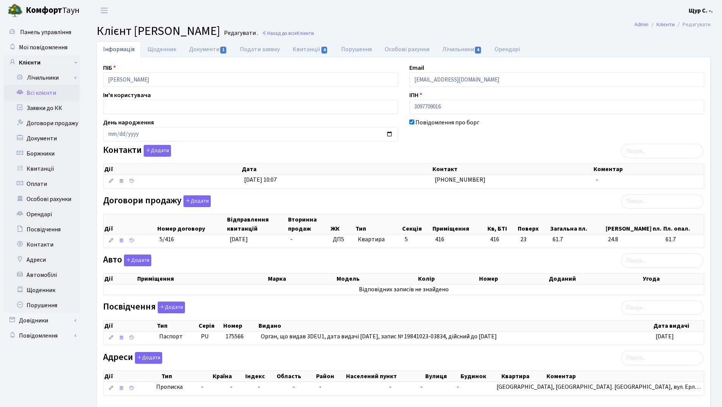
click at [53, 91] on link "Всі клієнти" at bounding box center [42, 92] width 76 height 15
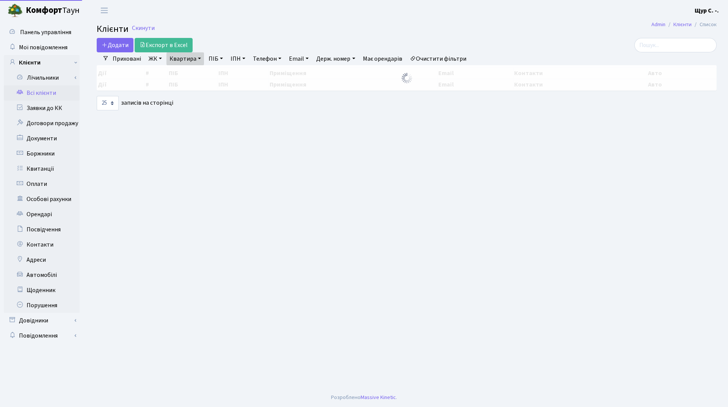
select select "25"
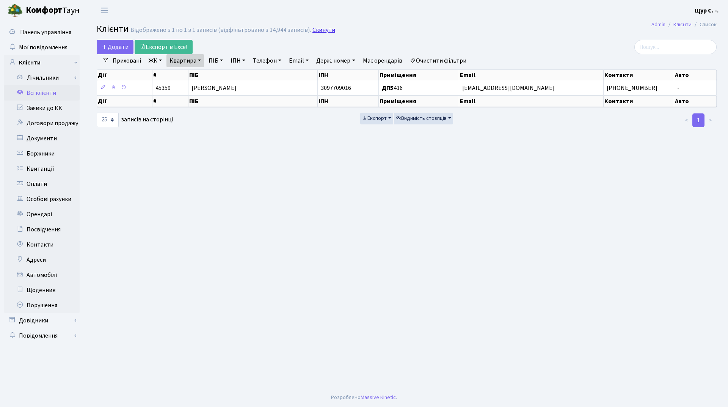
click at [320, 27] on link "Скинути" at bounding box center [323, 30] width 23 height 7
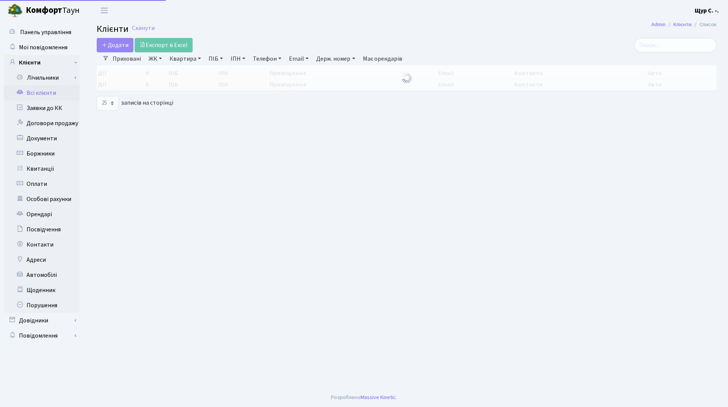
select select "25"
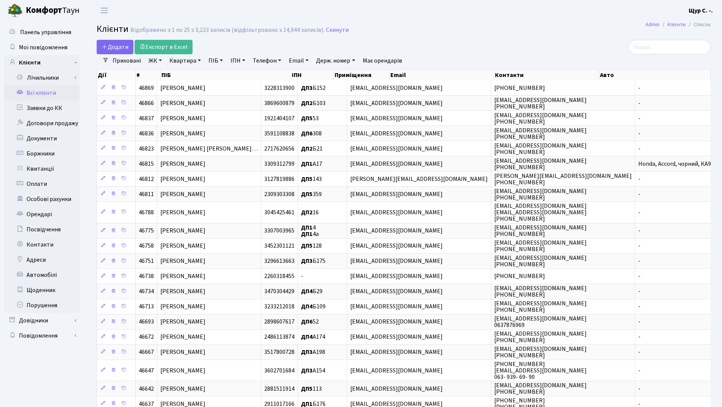
click at [187, 60] on link "Квартира" at bounding box center [185, 60] width 38 height 13
type input "225"
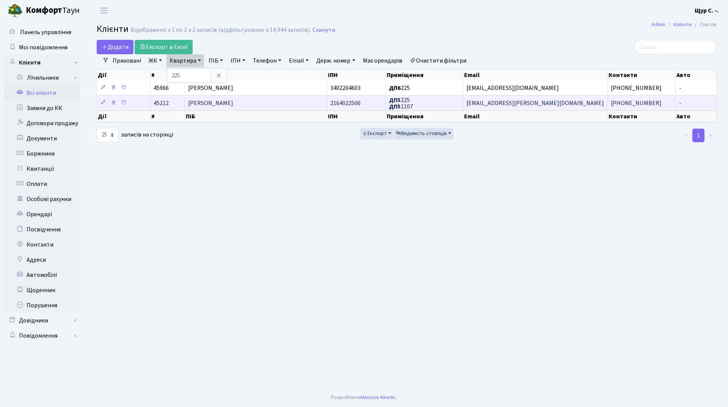
click at [225, 105] on span "[PERSON_NAME]" at bounding box center [210, 103] width 45 height 8
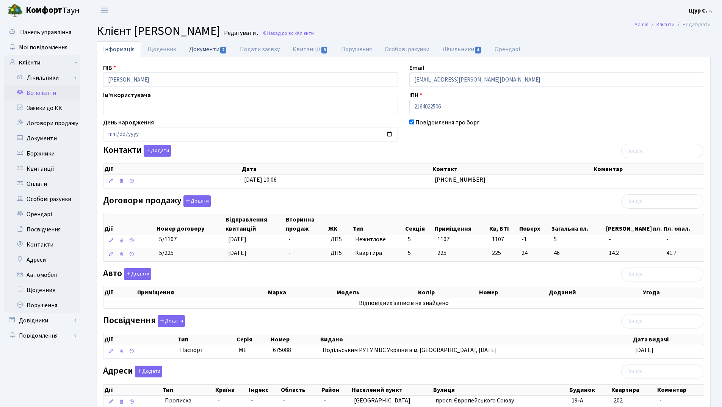
click at [215, 48] on link "Документи 2" at bounding box center [208, 49] width 51 height 16
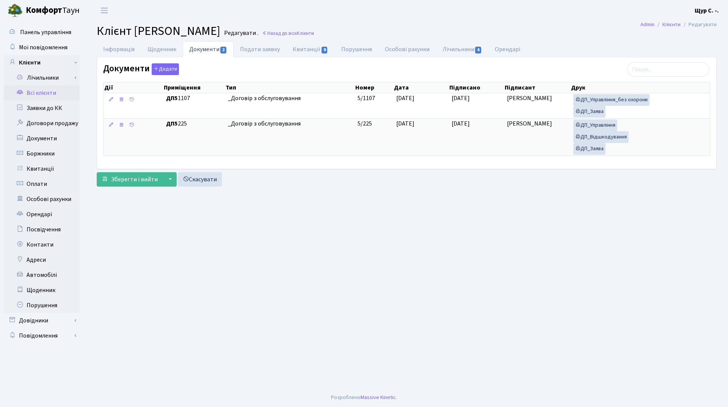
click at [46, 94] on link "Всі клієнти" at bounding box center [42, 92] width 76 height 15
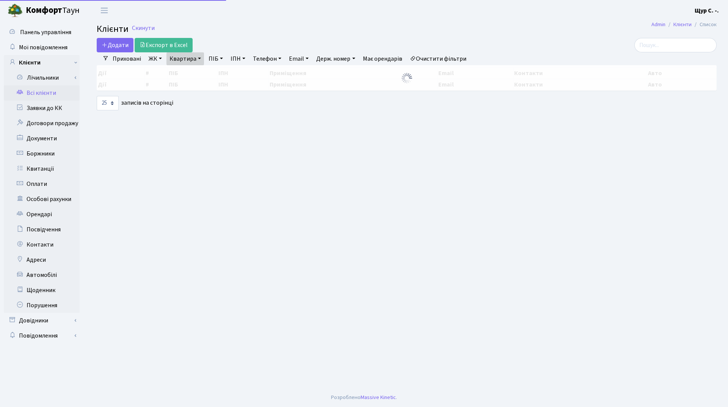
select select "25"
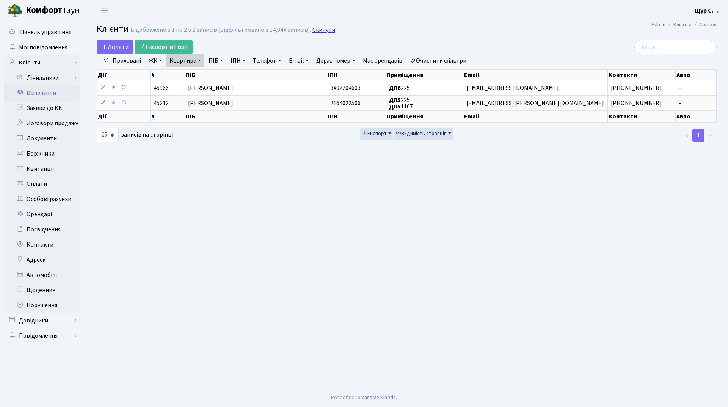
click at [326, 31] on link "Скинути" at bounding box center [323, 30] width 23 height 7
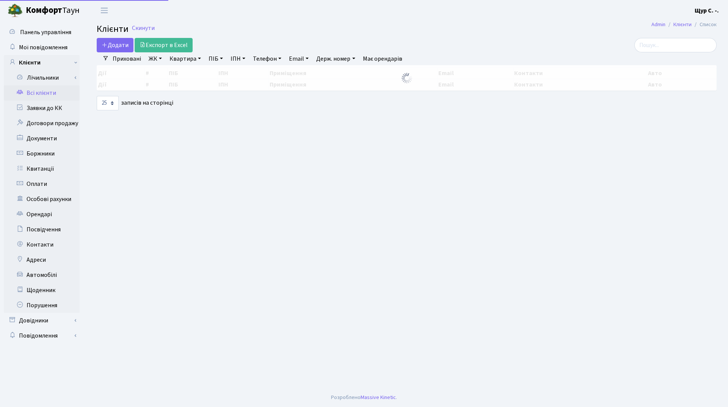
select select "25"
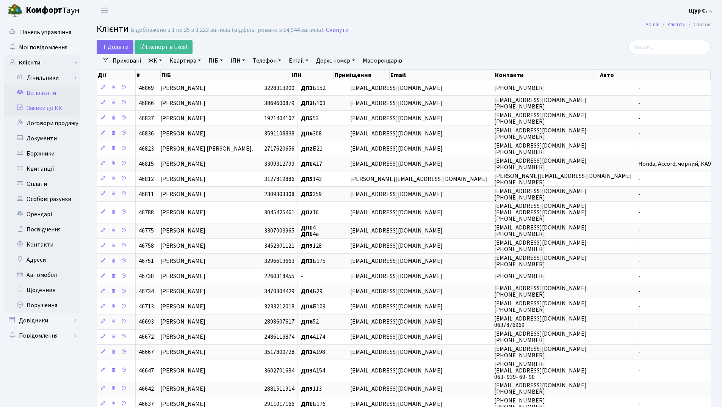
click at [52, 108] on link "Заявки до КК" at bounding box center [42, 107] width 76 height 15
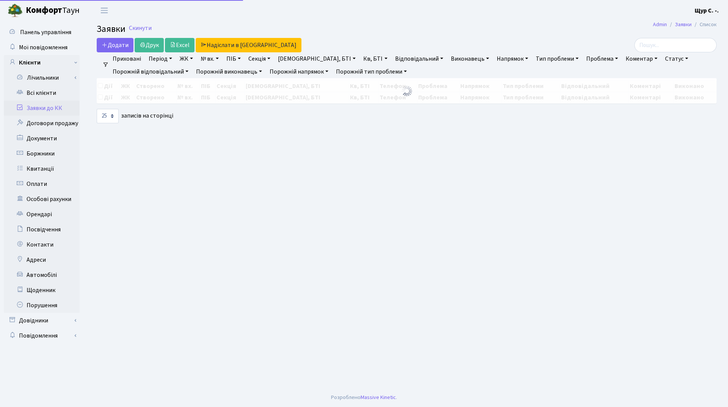
select select "25"
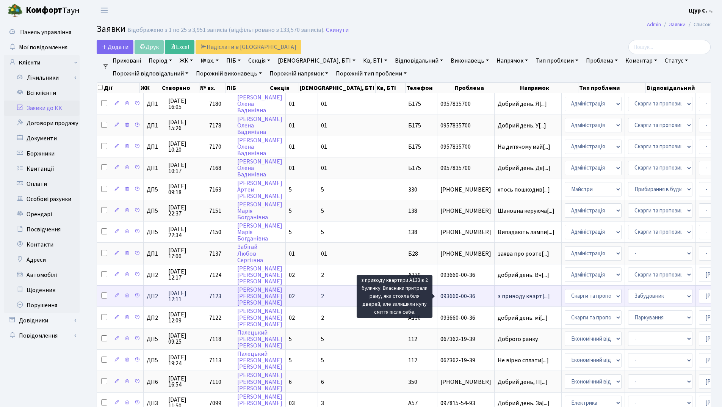
click at [498, 298] on span "з приводу кварт[...]" at bounding box center [524, 296] width 52 height 8
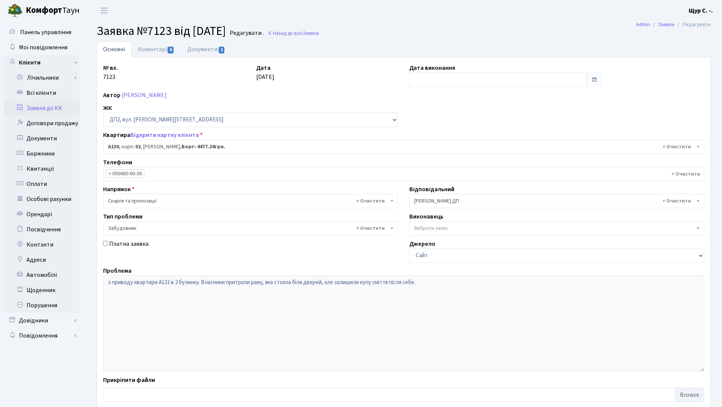
select select "30955"
select select "64"
click at [152, 44] on link "Коментарі 0" at bounding box center [156, 49] width 49 height 16
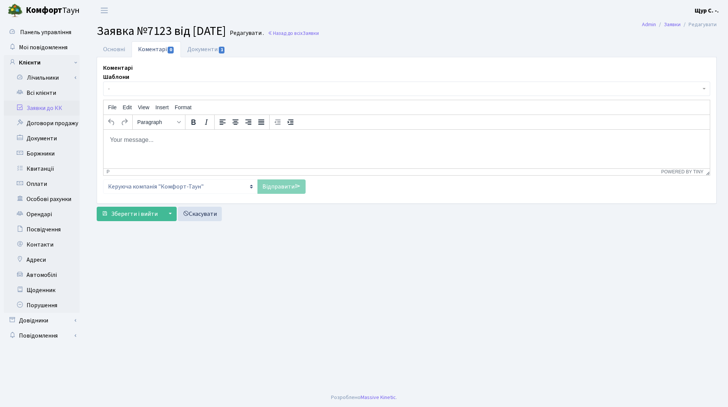
click at [125, 138] on body "Rich Text Area. Press ALT-0 for help." at bounding box center [407, 139] width 594 height 8
click at [274, 187] on link "Відправити" at bounding box center [281, 186] width 48 height 14
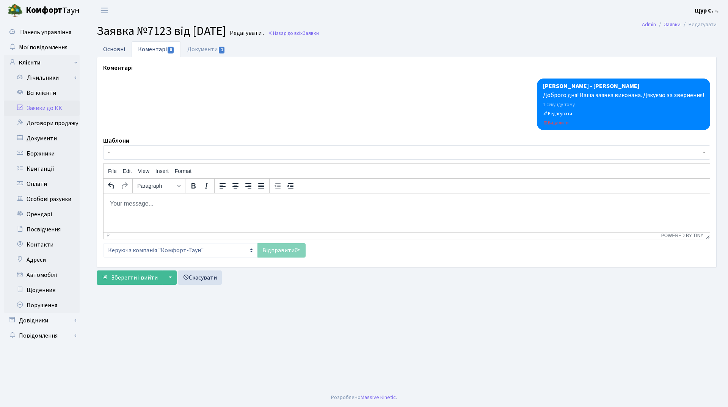
click at [113, 52] on link "Основні" at bounding box center [114, 49] width 35 height 16
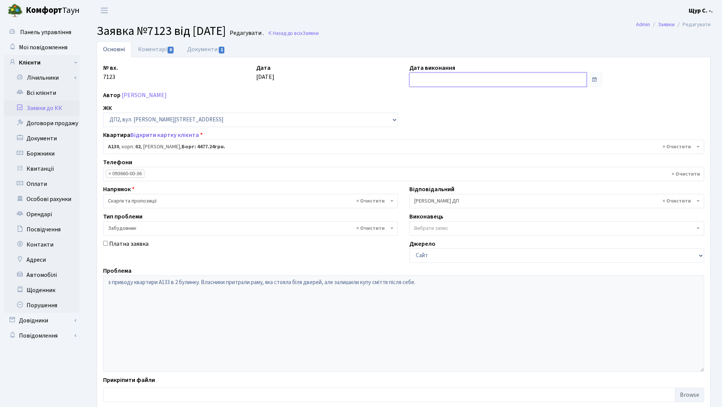
click at [450, 80] on input "text" at bounding box center [498, 79] width 177 height 14
click at [441, 149] on td "20" at bounding box center [439, 151] width 11 height 11
type input "20.08.2025"
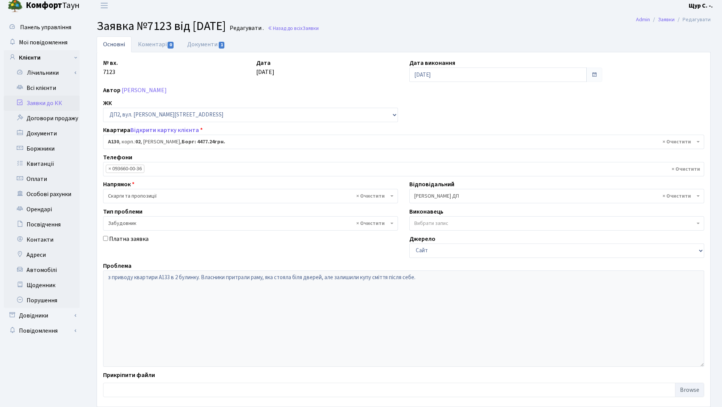
scroll to position [45, 0]
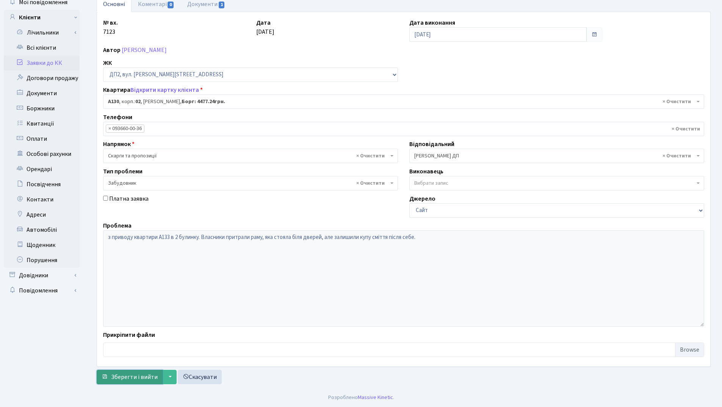
click at [136, 377] on span "Зберегти і вийти" at bounding box center [134, 377] width 47 height 8
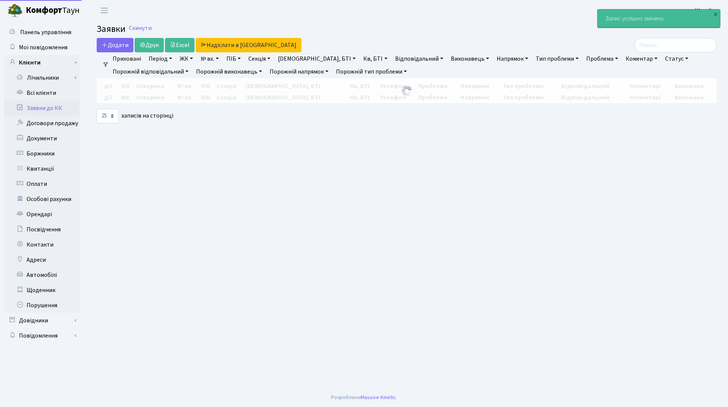
select select "25"
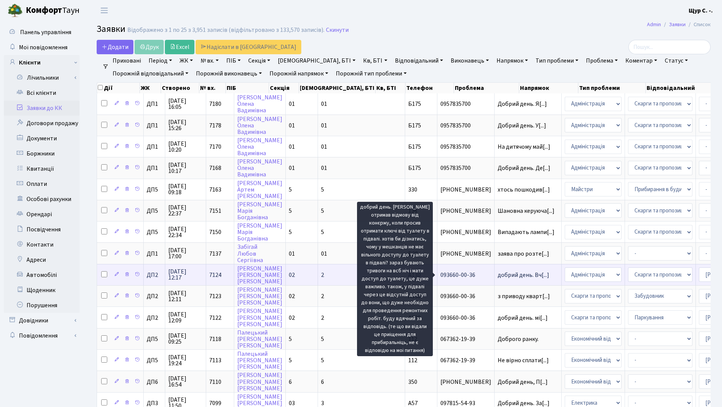
click at [498, 272] on span "добрий день. Вч[...]" at bounding box center [524, 275] width 52 height 8
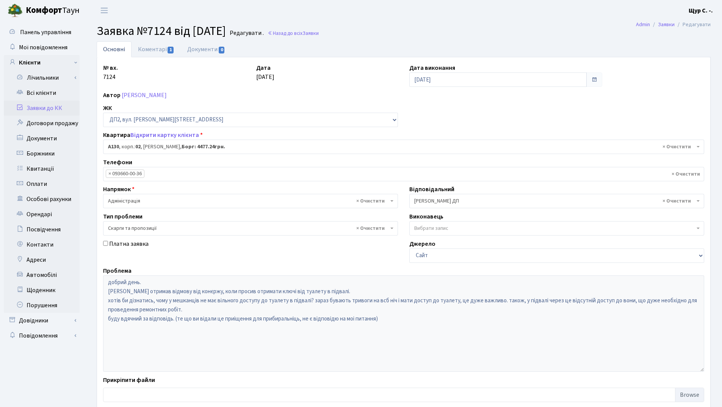
select select "30955"
select select "55"
click at [146, 47] on link "Коментарі 1" at bounding box center [156, 49] width 49 height 16
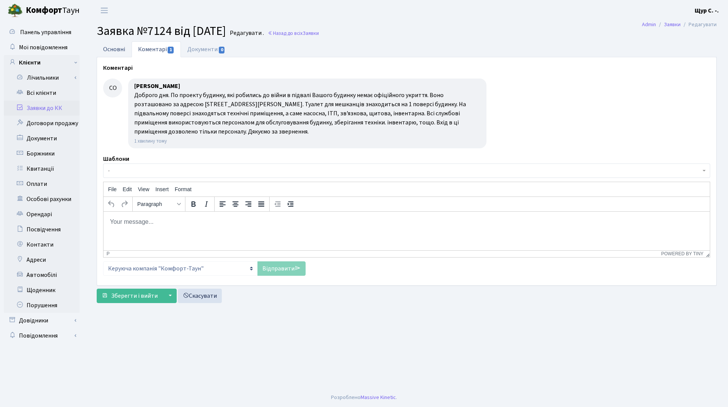
click at [110, 51] on link "Основні" at bounding box center [114, 49] width 35 height 16
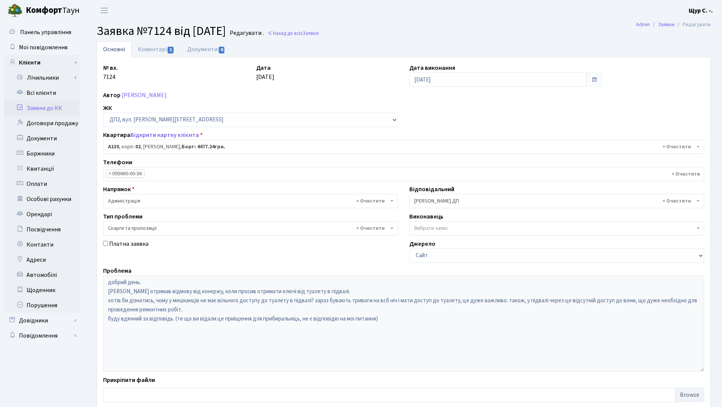
click at [53, 105] on link "Заявки до КК" at bounding box center [42, 107] width 76 height 15
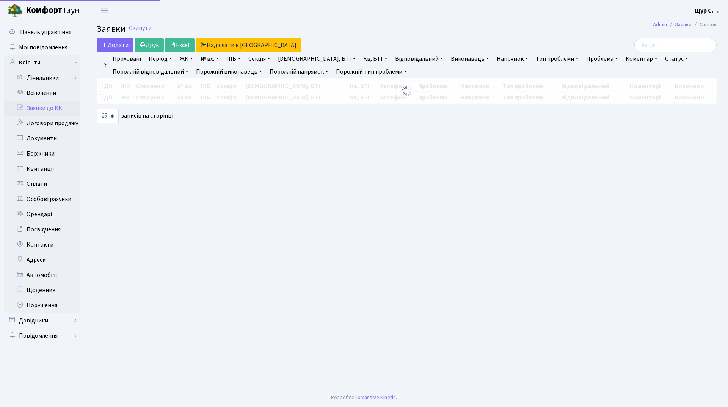
select select "25"
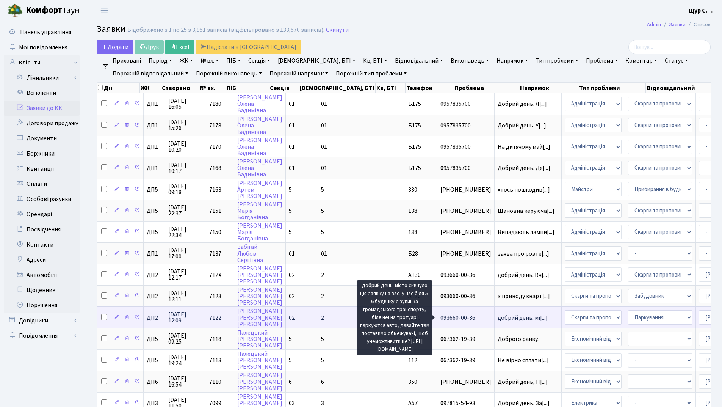
click at [498, 316] on span "добрий день. мі[...]" at bounding box center [523, 318] width 50 height 8
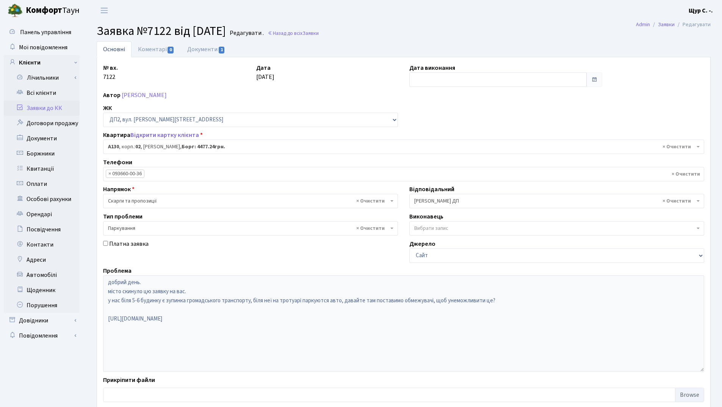
select select "30955"
select select "66"
click at [27, 113] on link "Заявки до КК" at bounding box center [42, 107] width 76 height 15
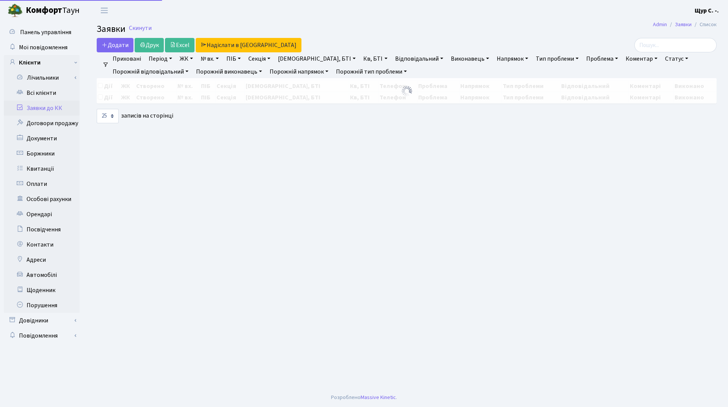
select select "25"
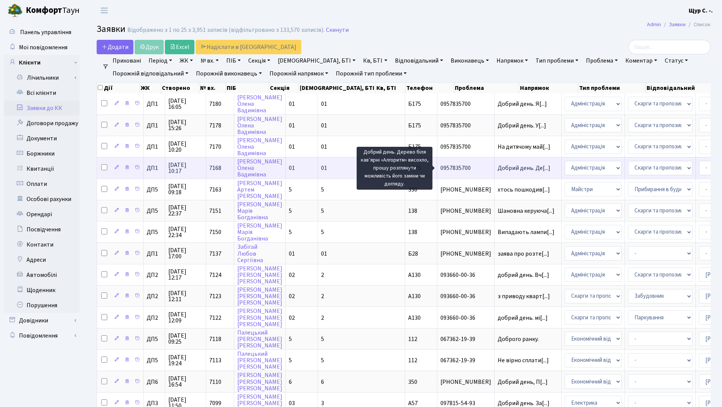
click at [498, 171] on span "Добрий день. Де[...]" at bounding box center [524, 168] width 53 height 8
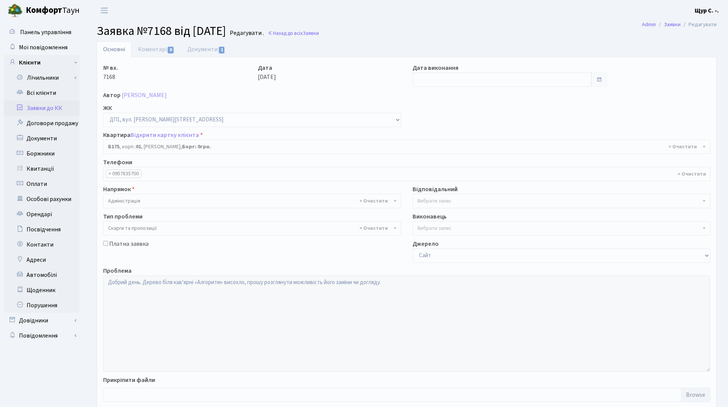
select select "30586"
select select "55"
click at [38, 96] on link "Всі клієнти" at bounding box center [42, 92] width 76 height 15
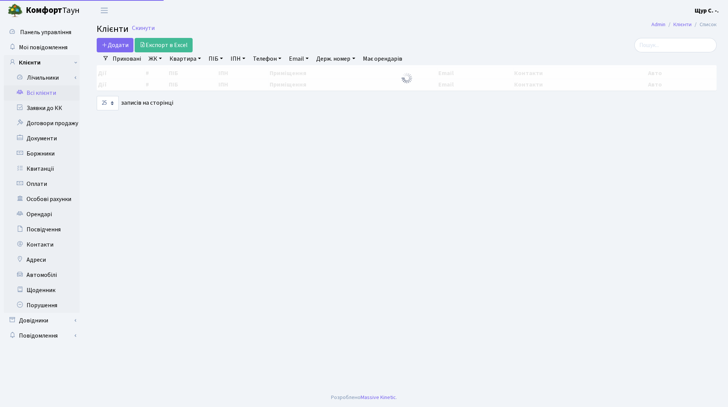
select select "25"
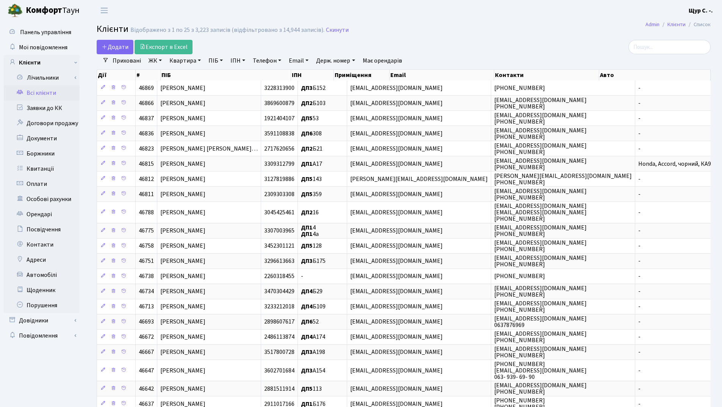
click at [181, 60] on link "Квартира" at bounding box center [185, 60] width 38 height 13
type input "262"
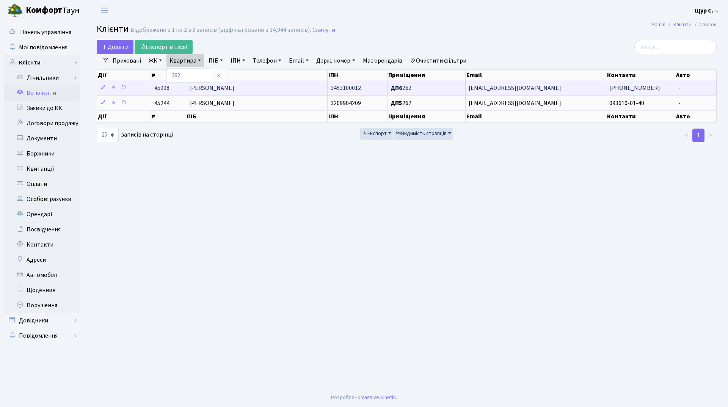
click at [213, 93] on td "Волинський Євгеній Олегович" at bounding box center [256, 87] width 141 height 15
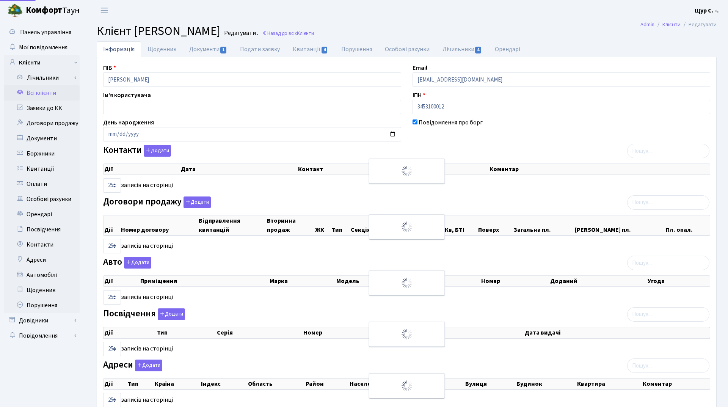
select select "25"
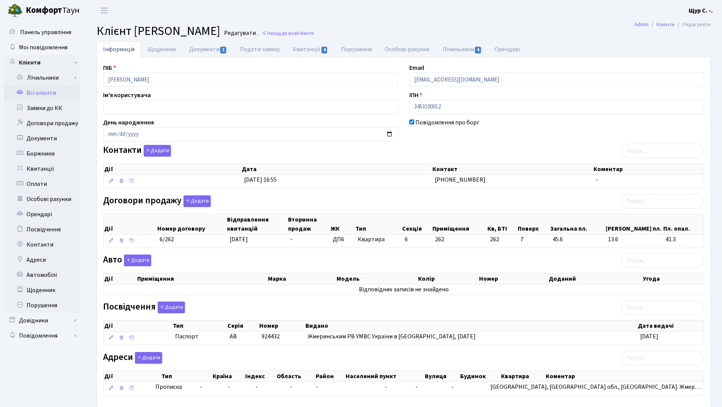
click at [40, 90] on link "Всі клієнти" at bounding box center [42, 92] width 76 height 15
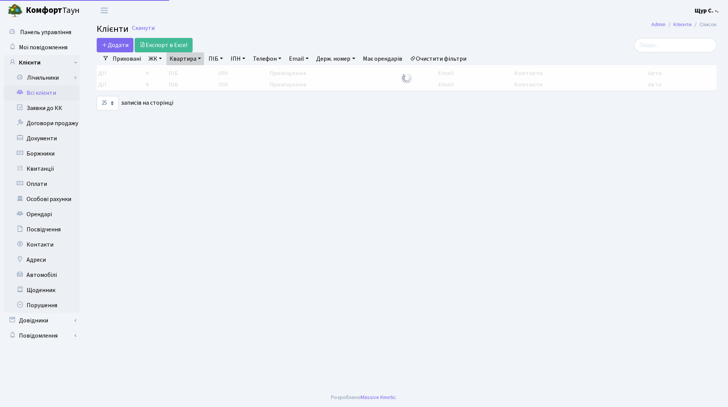
select select "25"
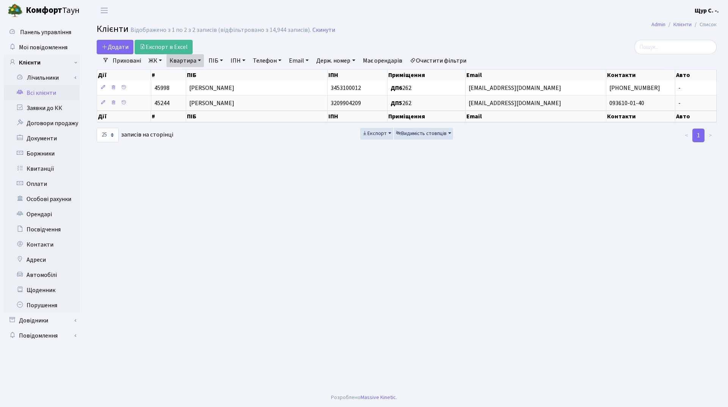
click at [198, 60] on link "Квартира" at bounding box center [185, 60] width 38 height 13
click at [195, 77] on input "262" at bounding box center [189, 75] width 44 height 14
type input "2"
type input "400"
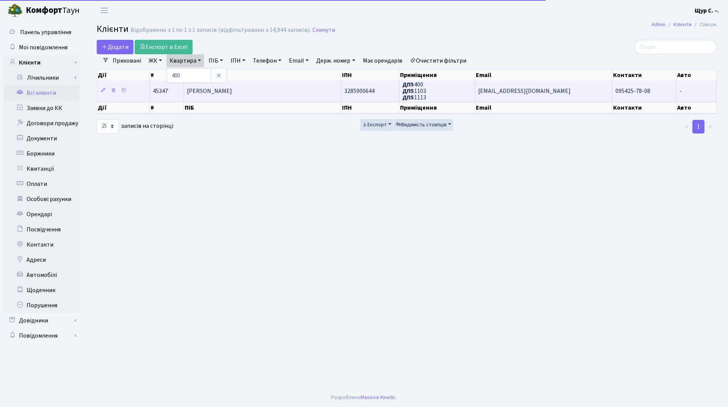
click at [215, 94] on span "Сємісоха Катерина Володимирівна" at bounding box center [209, 91] width 45 height 8
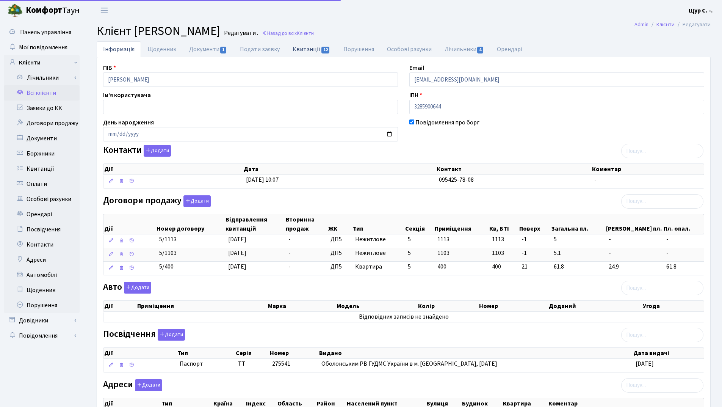
click at [307, 47] on link "Квитанції 12" at bounding box center [311, 49] width 50 height 16
select select "25"
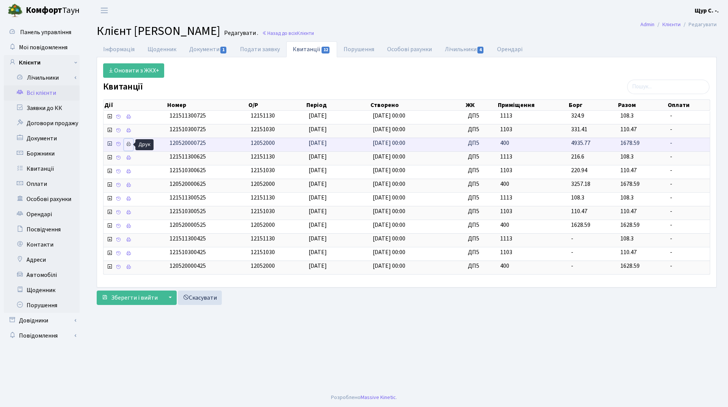
click at [128, 145] on icon at bounding box center [128, 143] width 5 height 5
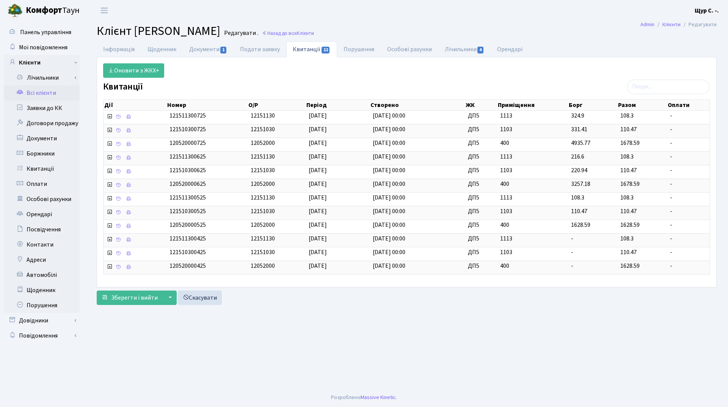
click at [56, 93] on link "Всі клієнти" at bounding box center [42, 92] width 76 height 15
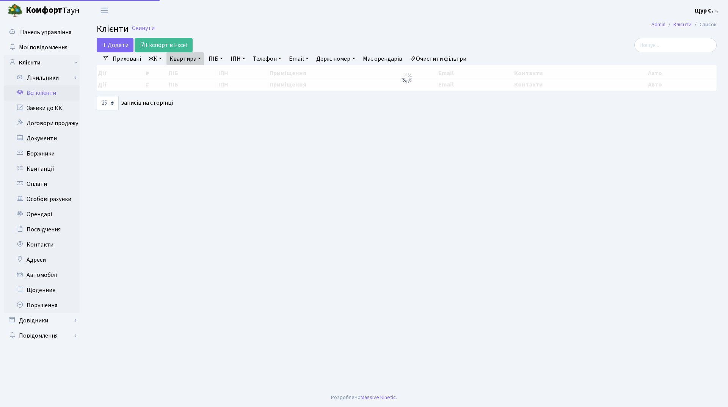
select select "25"
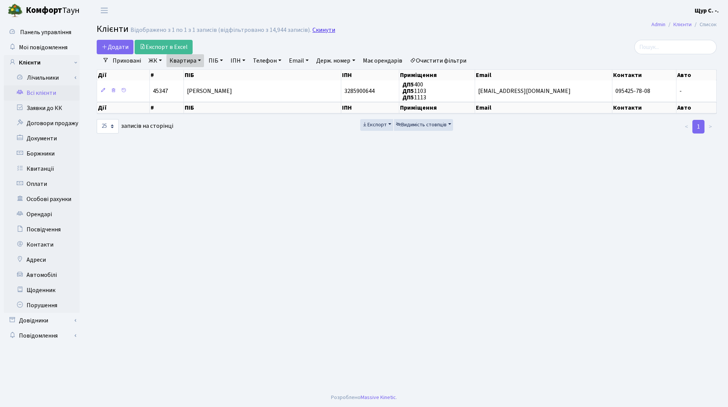
click at [325, 30] on link "Скинути" at bounding box center [323, 30] width 23 height 7
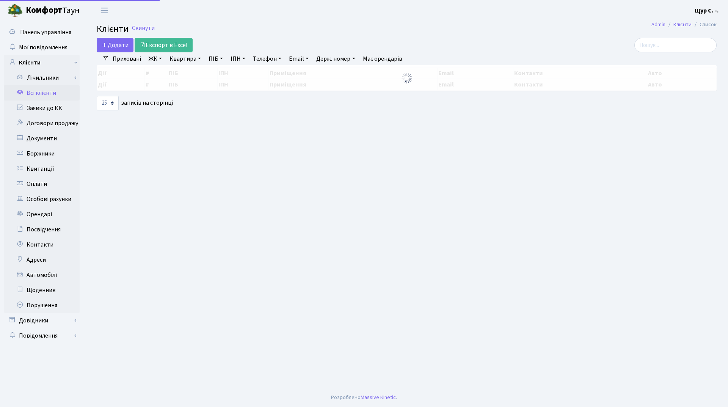
select select "25"
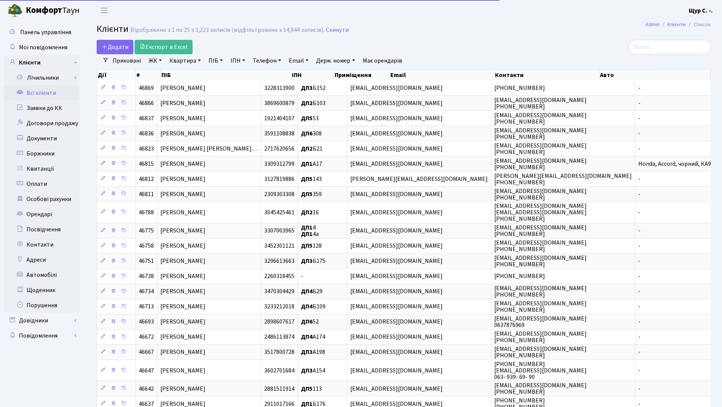
click at [265, 62] on link "Телефон" at bounding box center [267, 60] width 35 height 13
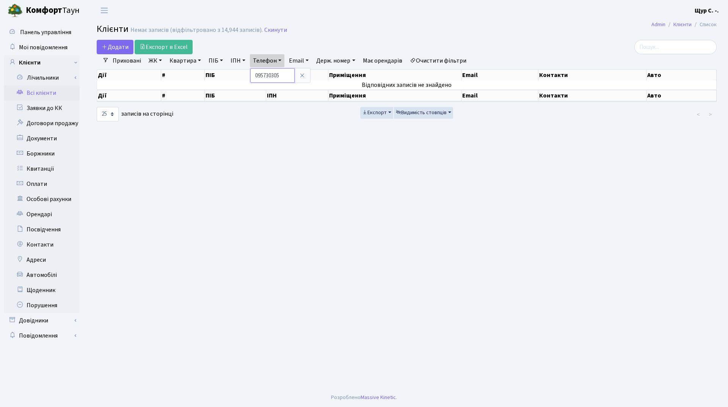
type input "0957303057"
click at [269, 28] on link "Скинути" at bounding box center [275, 30] width 23 height 7
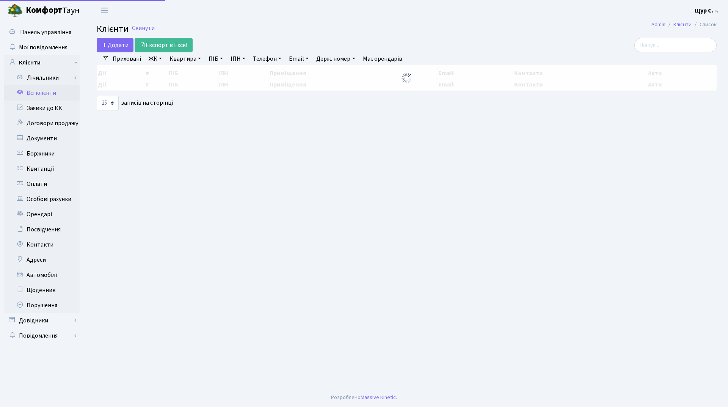
select select "25"
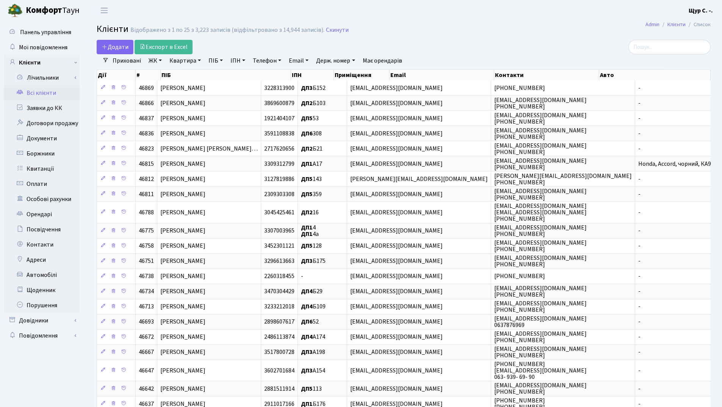
click at [214, 57] on link "ПІБ" at bounding box center [216, 60] width 20 height 13
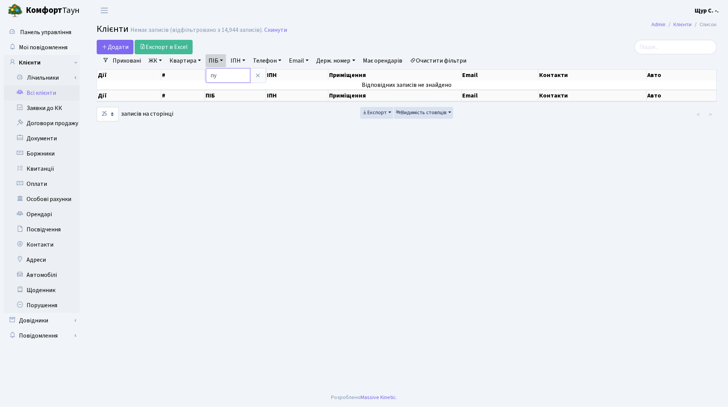
type input "п"
click at [259, 78] on icon at bounding box center [258, 75] width 6 height 6
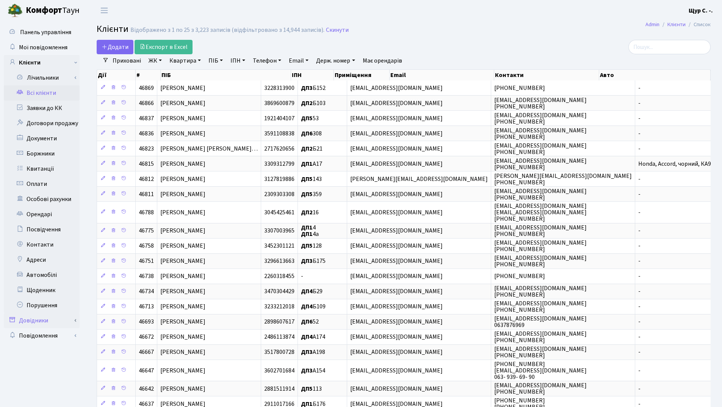
click at [49, 315] on link "Довідники" at bounding box center [42, 320] width 76 height 15
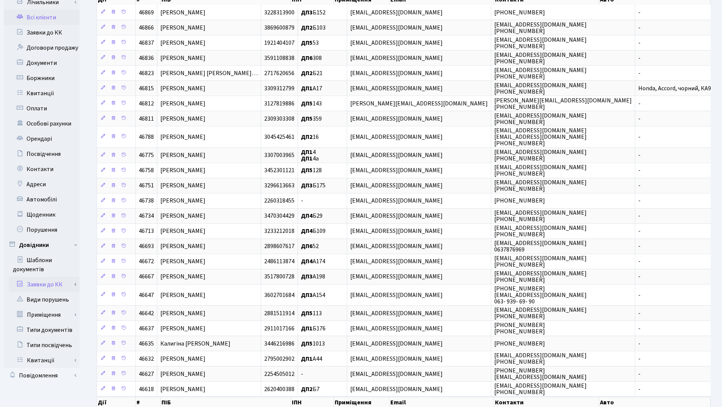
scroll to position [76, 0]
click at [51, 313] on link "Приміщення" at bounding box center [44, 314] width 71 height 15
click at [54, 328] on link "Всі приміщення" at bounding box center [44, 329] width 71 height 15
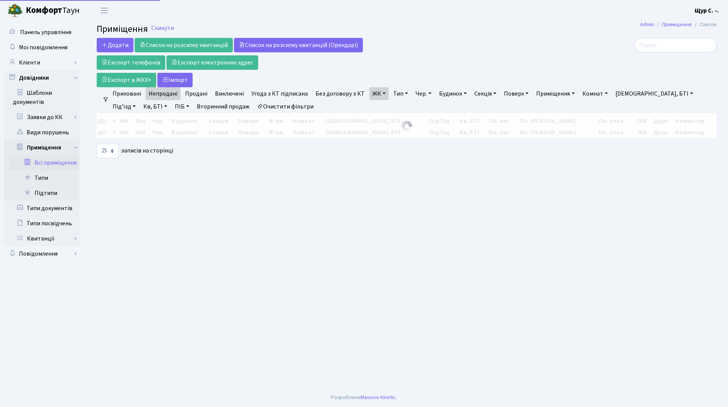
select select "25"
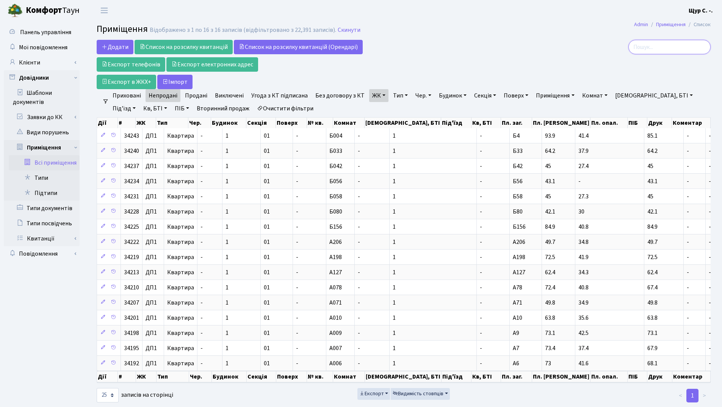
click at [669, 46] on input "search" at bounding box center [670, 47] width 82 height 14
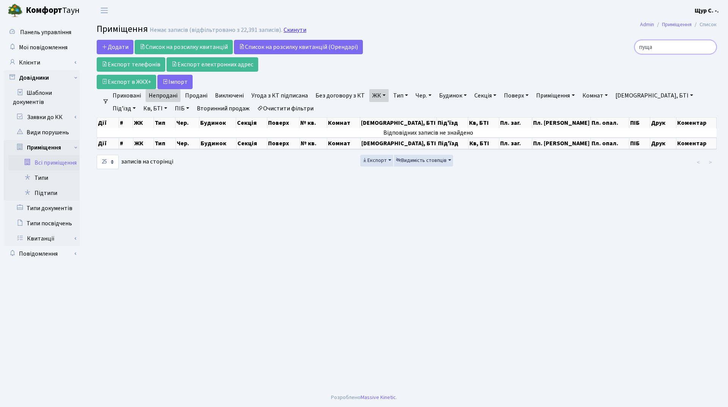
type input "пуща"
click at [288, 28] on link "Скинути" at bounding box center [295, 30] width 23 height 7
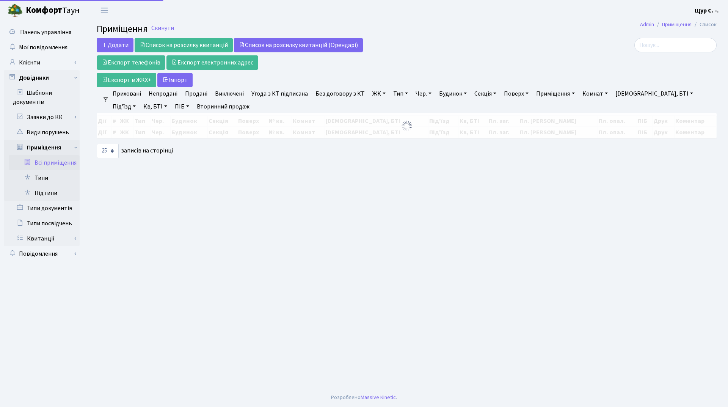
select select "25"
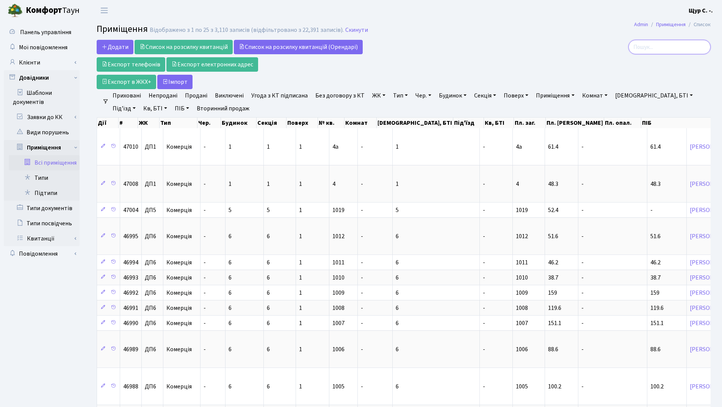
click at [668, 49] on input "search" at bounding box center [670, 47] width 82 height 14
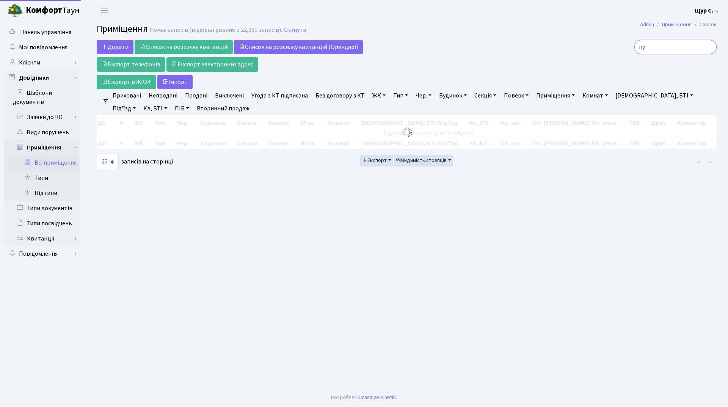
type input "п"
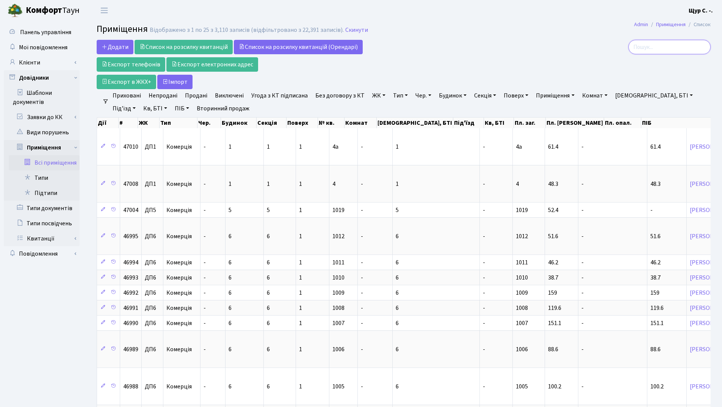
type input "[PERSON_NAME]"
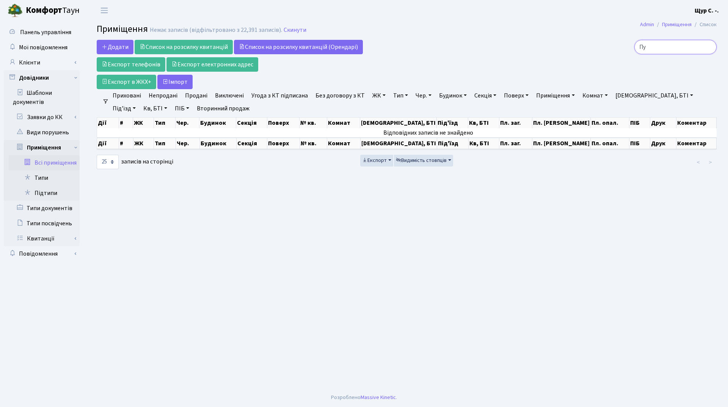
type input "П"
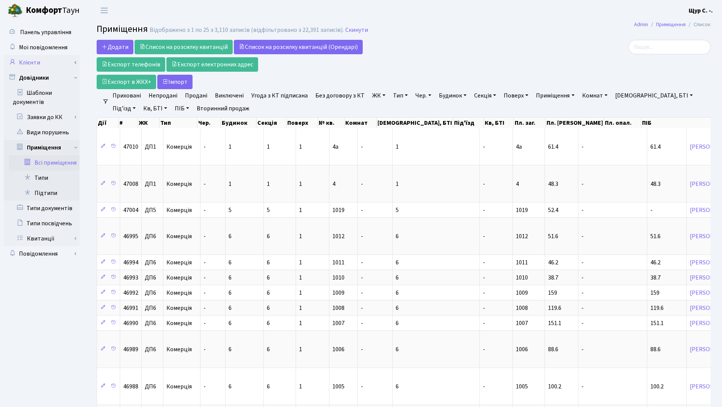
click at [49, 67] on link "Клієнти" at bounding box center [42, 62] width 76 height 15
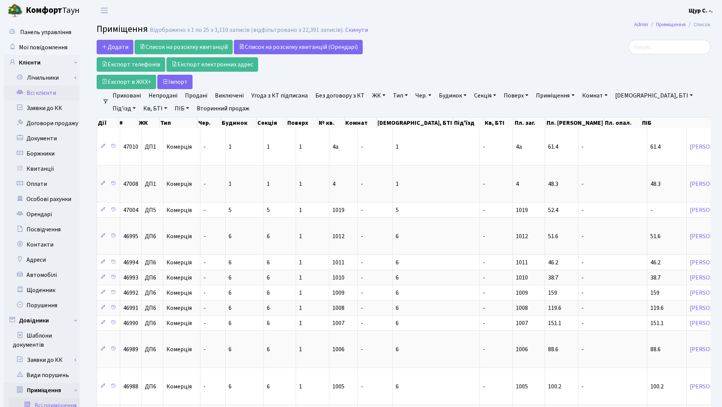
click at [51, 93] on link "Всі клієнти" at bounding box center [42, 92] width 76 height 15
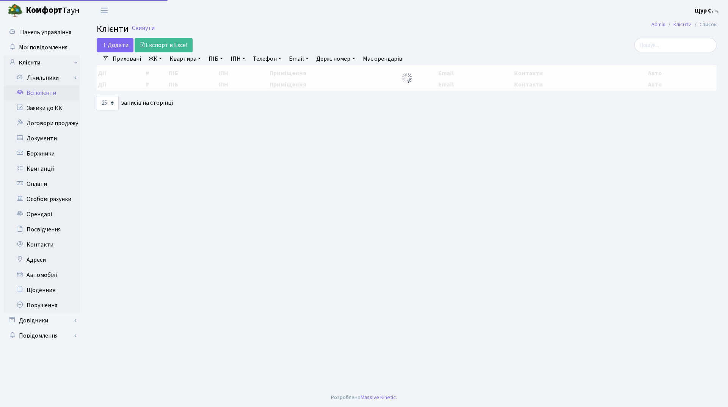
select select "25"
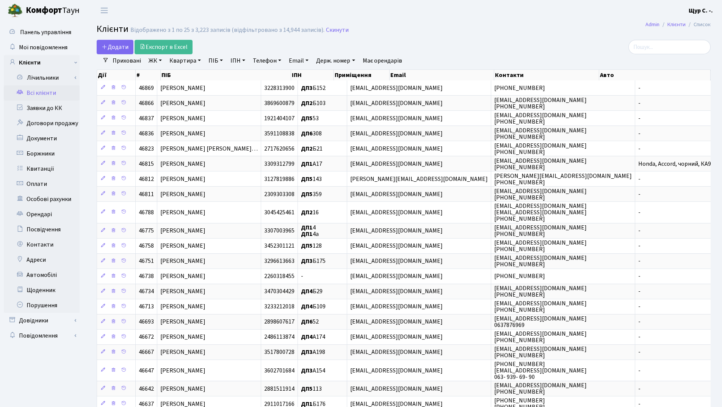
click at [190, 62] on link "Квартира" at bounding box center [185, 60] width 38 height 13
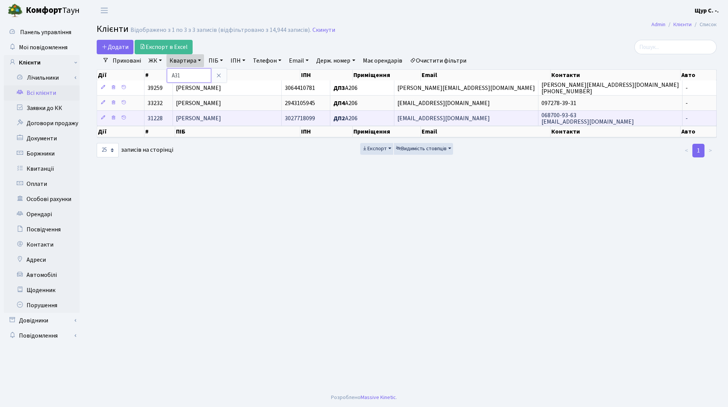
type input "А31"
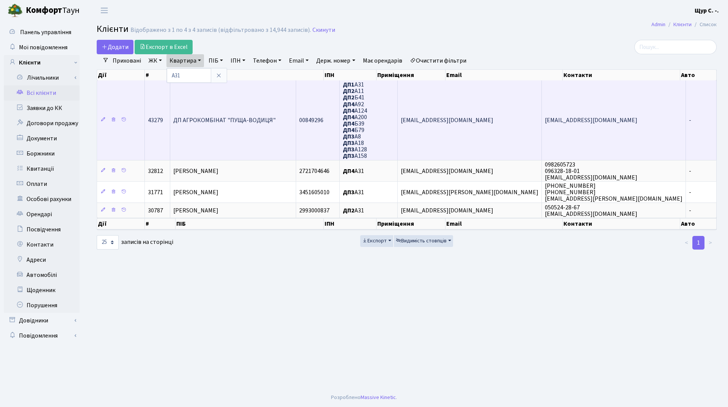
click at [217, 134] on td "ДП АГРОКОМБІНАТ "ПУЩА-ВОДИЦЯ"" at bounding box center [233, 119] width 126 height 79
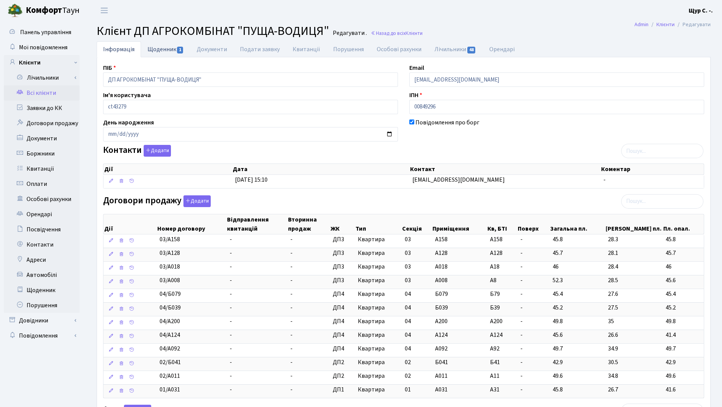
click at [167, 47] on link "Щоденник 1" at bounding box center [165, 49] width 49 height 16
select select "25"
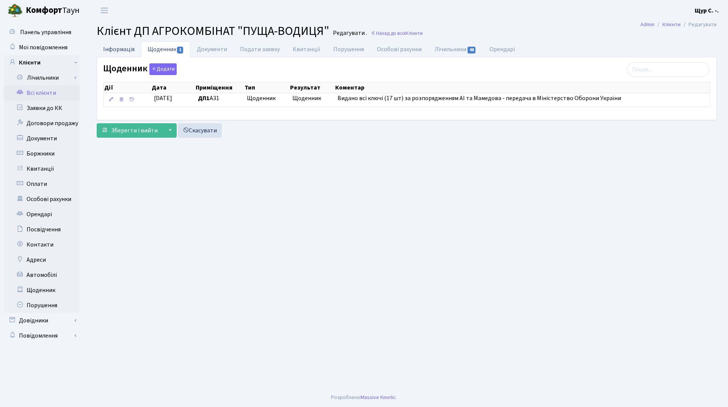
click at [118, 50] on link "Інформація" at bounding box center [119, 49] width 44 height 16
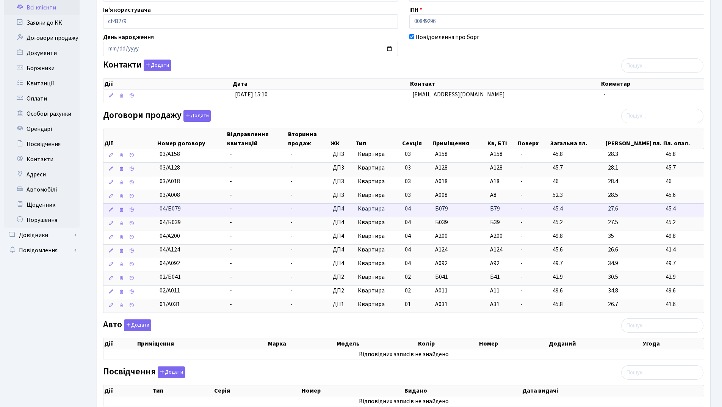
scroll to position [75, 0]
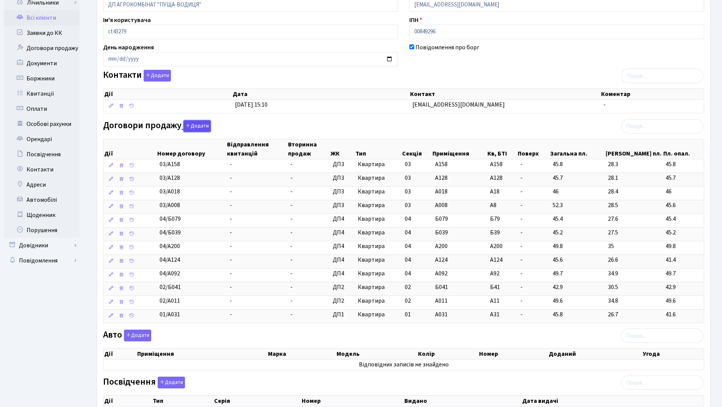
click at [201, 122] on button "Додати" at bounding box center [197, 126] width 27 height 12
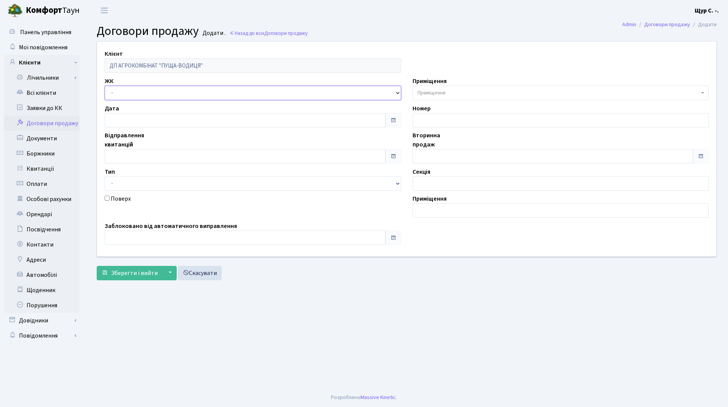
click at [135, 93] on select "- ДП1, вул. [PERSON_NAME][STREET_ADDRESS]. [PERSON_NAME][STREET_ADDRESS]. [PERS…" at bounding box center [253, 93] width 297 height 14
select select "310"
click at [105, 86] on select "- ДП1, вул. [PERSON_NAME][STREET_ADDRESS]. [PERSON_NAME][STREET_ADDRESS]. [PERS…" at bounding box center [253, 93] width 297 height 14
select select
click at [137, 183] on select "- Квартира Комерція Нежитлове Паркінг" at bounding box center [253, 183] width 297 height 14
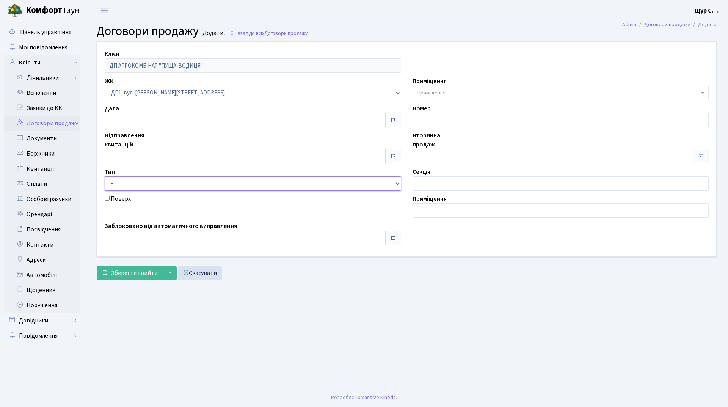
select select "269"
click at [105, 176] on select "- Квартира Комерція Нежитлове Паркінг" at bounding box center [253, 183] width 297 height 14
click at [471, 93] on span "Приміщення" at bounding box center [559, 93] width 282 height 8
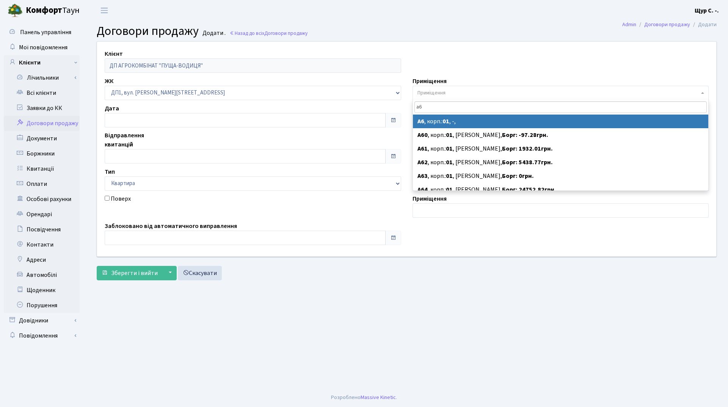
type input "а6"
select select "34192"
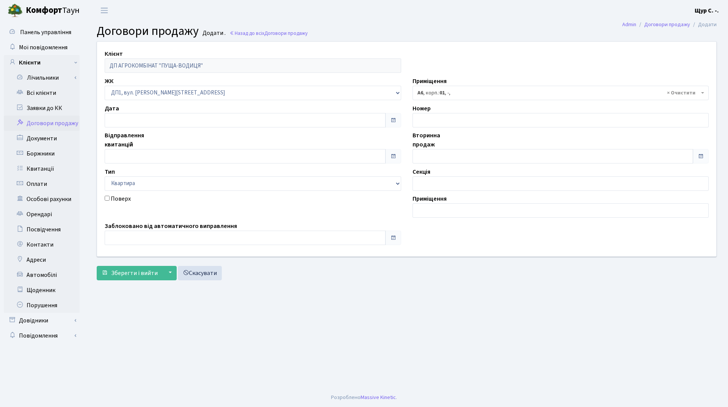
click at [107, 197] on input "Поверх" at bounding box center [107, 198] width 5 height 5
click at [108, 197] on input "Поверх" at bounding box center [107, 198] width 5 height 5
checkbox input "false"
click at [125, 273] on span "Зберегти і вийти" at bounding box center [134, 273] width 47 height 8
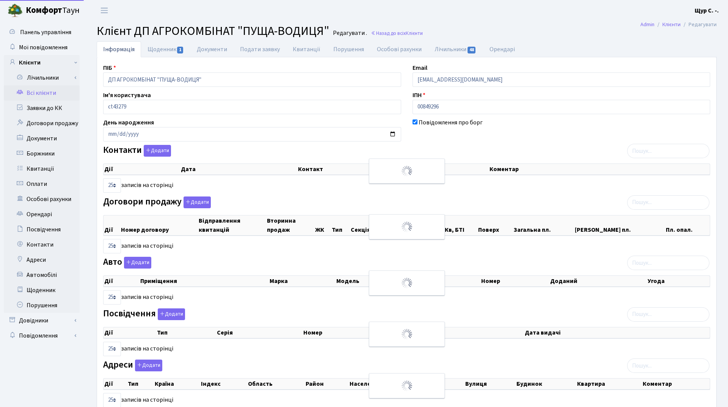
select select "25"
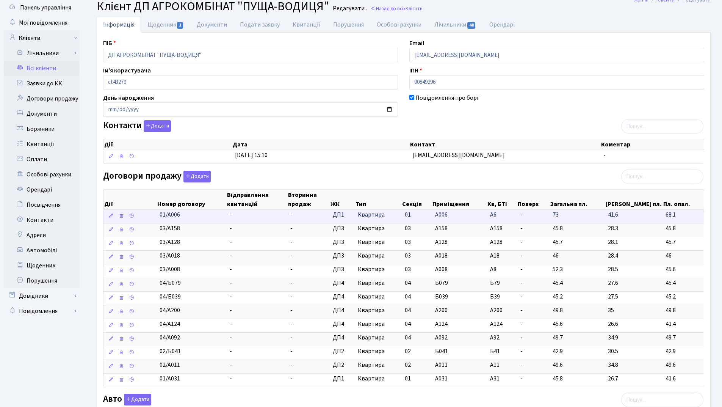
scroll to position [38, 0]
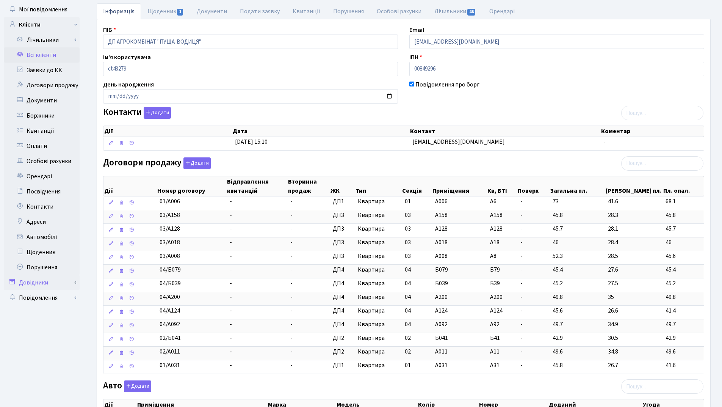
click at [47, 279] on link "Довідники" at bounding box center [42, 282] width 76 height 15
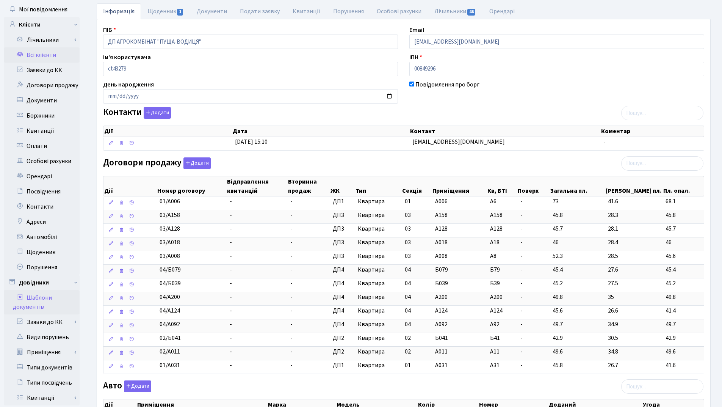
scroll to position [76, 0]
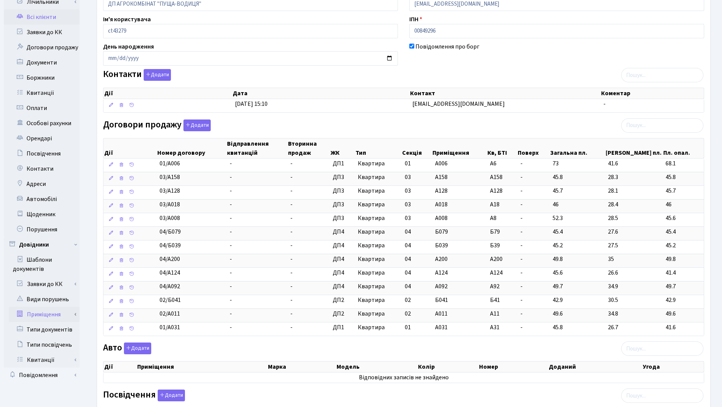
click at [42, 312] on link "Приміщення" at bounding box center [44, 314] width 71 height 15
click at [47, 332] on link "Всі приміщення" at bounding box center [44, 329] width 71 height 15
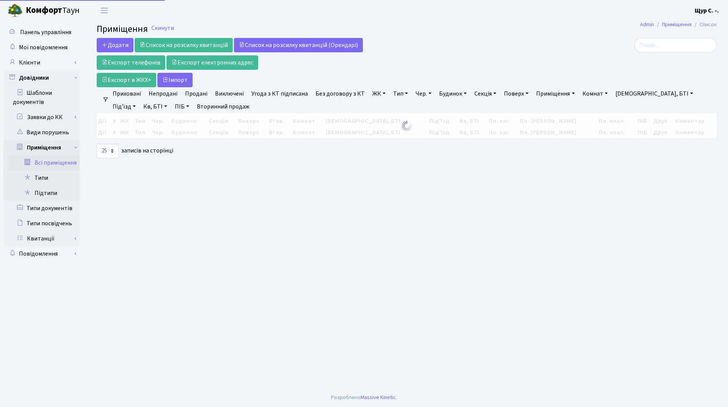
select select "25"
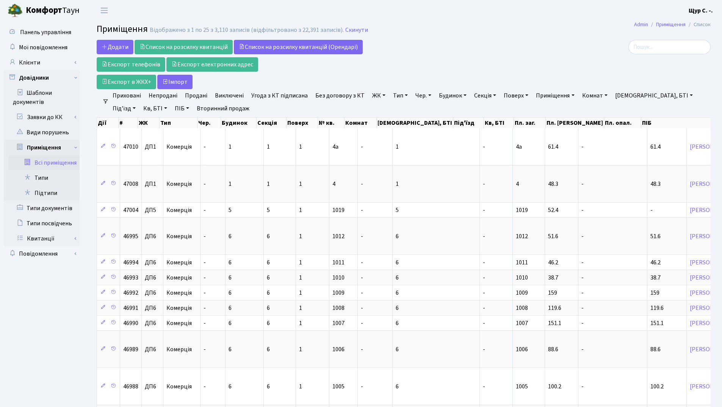
click at [559, 95] on link "Приміщення" at bounding box center [555, 95] width 44 height 13
click at [584, 108] on icon at bounding box center [585, 110] width 6 height 6
click at [140, 109] on link "Кв, БТІ" at bounding box center [155, 108] width 30 height 13
type input "а6"
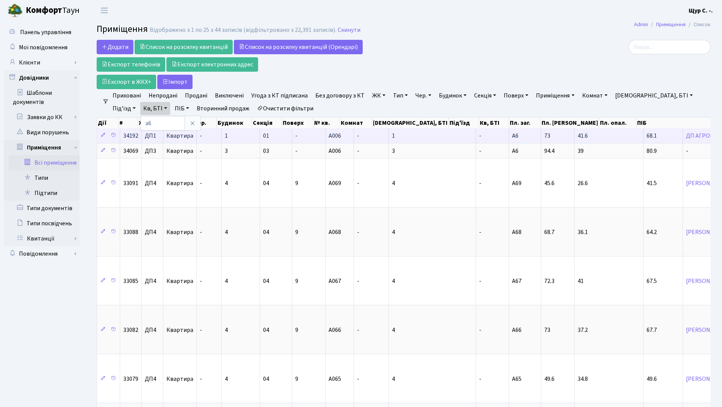
click at [315, 138] on td "-" at bounding box center [308, 135] width 33 height 15
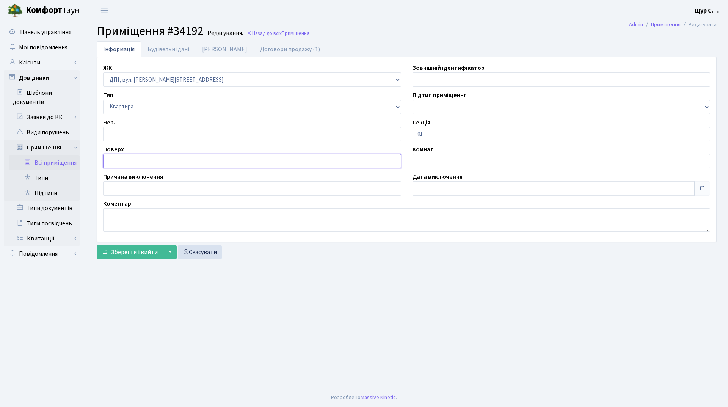
click at [120, 159] on input "text" at bounding box center [252, 161] width 298 height 14
type input "2"
click at [154, 49] on link "Будівельні дані" at bounding box center [168, 49] width 55 height 16
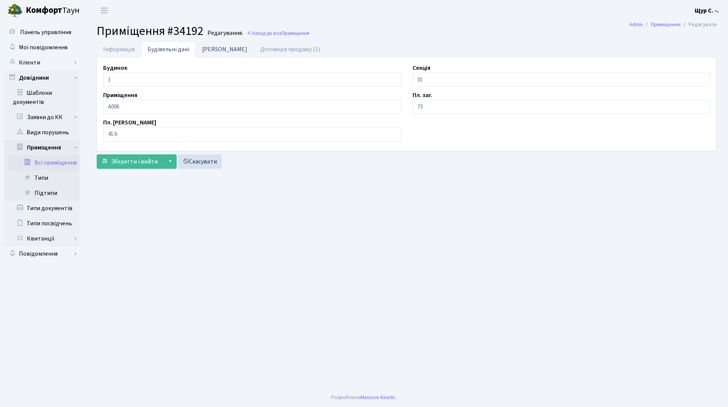
click at [215, 49] on link "[PERSON_NAME]" at bounding box center [225, 49] width 58 height 16
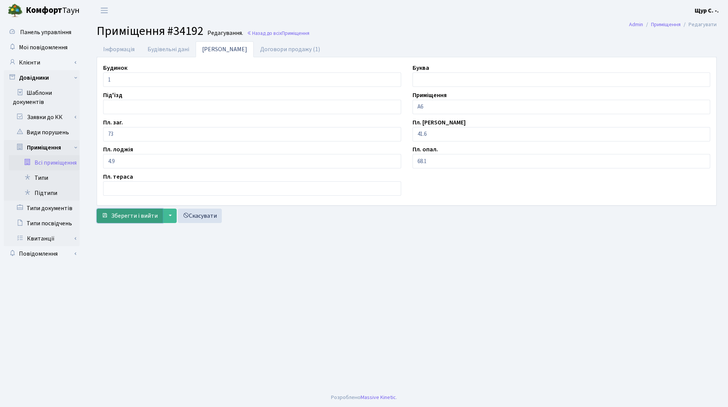
click at [135, 221] on button "Зберегти і вийти" at bounding box center [130, 216] width 66 height 14
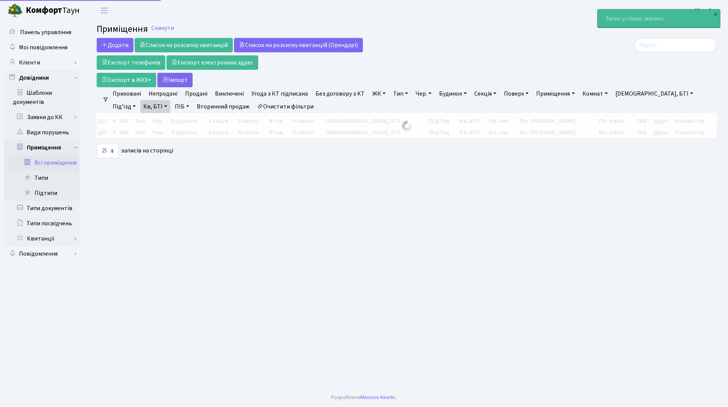
select select "25"
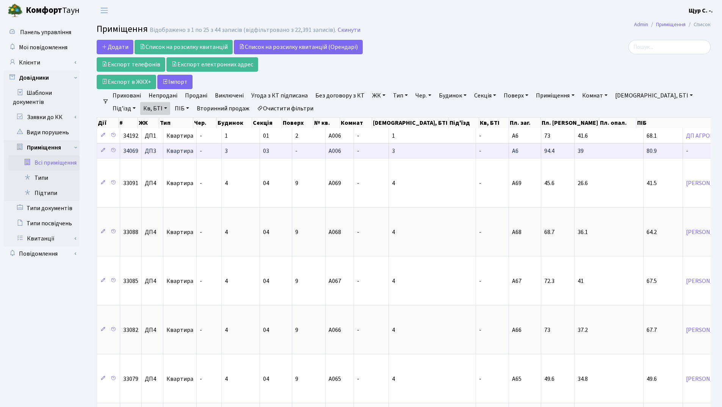
click at [303, 153] on td "-" at bounding box center [308, 150] width 33 height 15
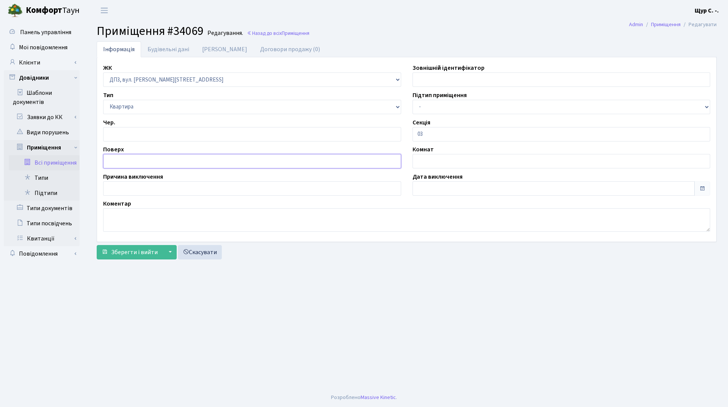
click at [123, 157] on input "text" at bounding box center [252, 161] width 298 height 14
type input "2"
click at [177, 52] on link "Будівельні дані" at bounding box center [168, 49] width 55 height 16
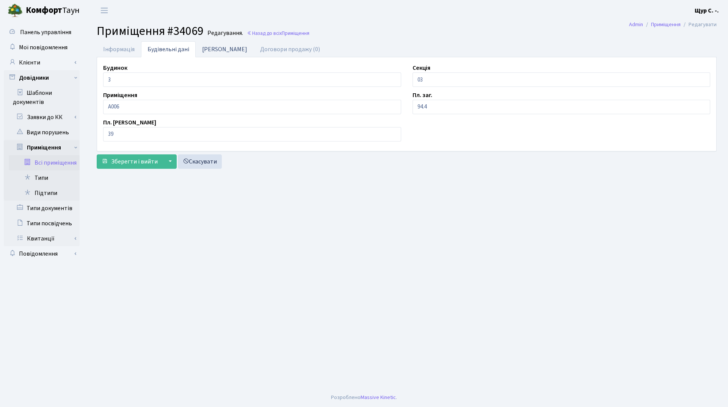
click at [217, 48] on link "Дані БТІ" at bounding box center [225, 49] width 58 height 16
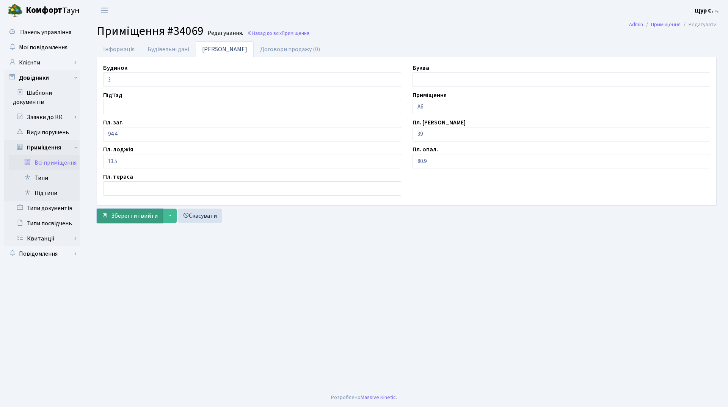
click at [121, 218] on span "Зберегти і вийти" at bounding box center [134, 216] width 47 height 8
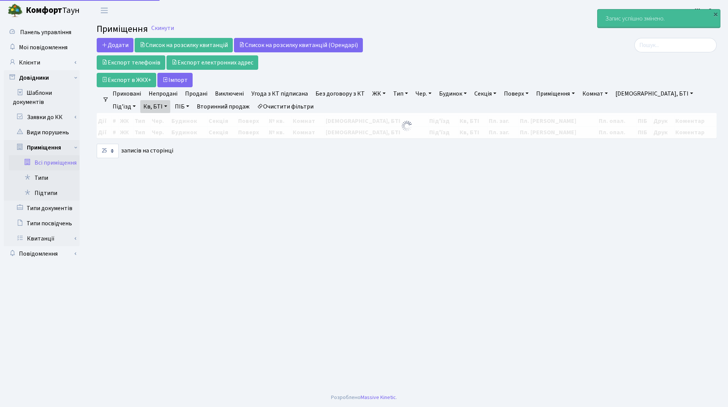
select select "25"
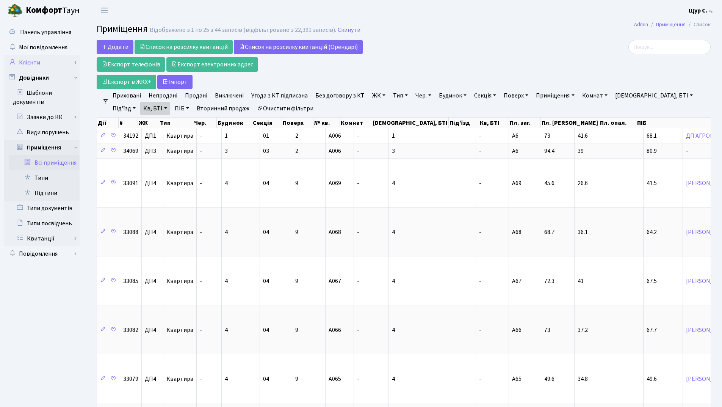
click at [51, 67] on link "Клієнти" at bounding box center [42, 62] width 76 height 15
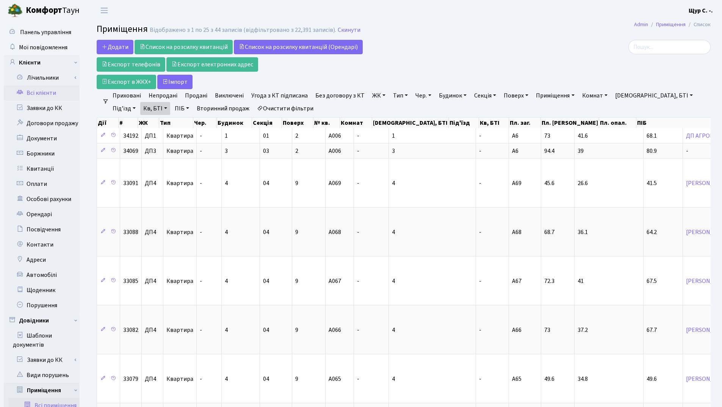
click at [45, 95] on link "Всі клієнти" at bounding box center [42, 92] width 76 height 15
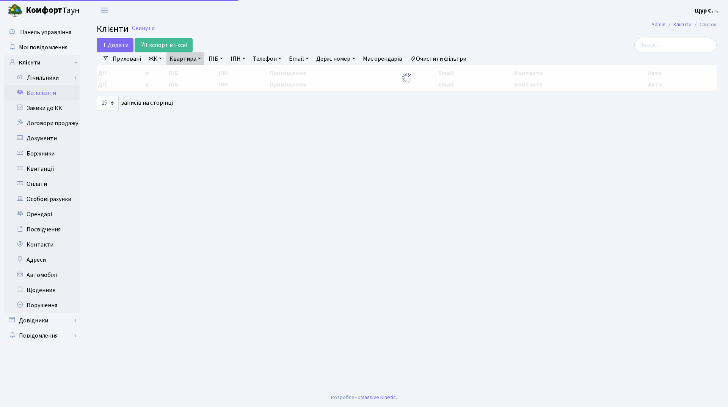
select select "25"
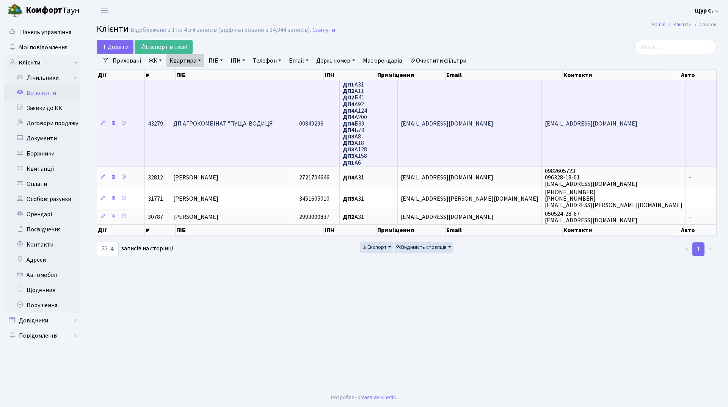
click at [279, 124] on td "ДП АГРОКОМБІНАТ "ПУЩА-ВОДИЦЯ"" at bounding box center [233, 123] width 126 height 86
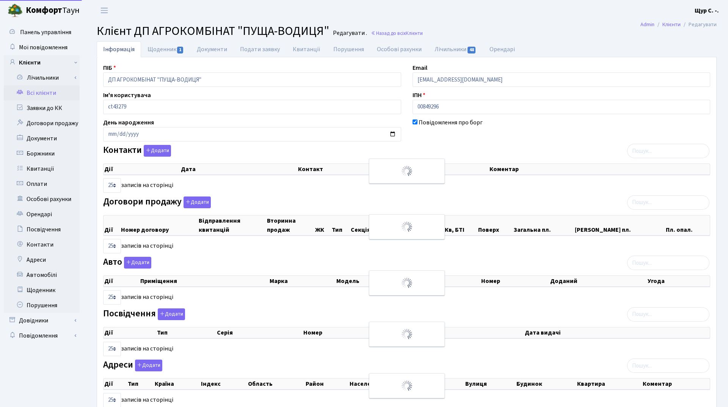
select select "25"
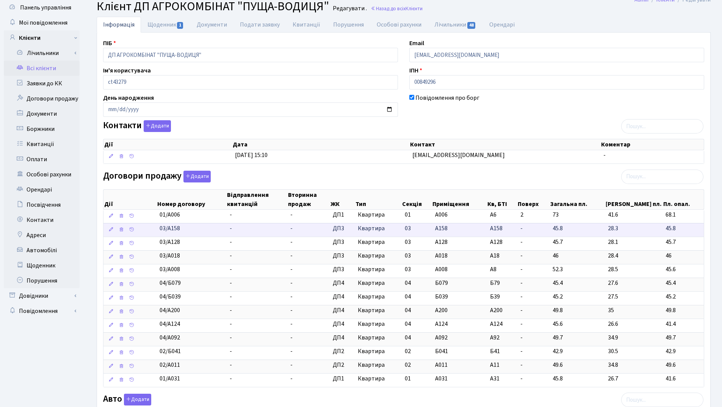
scroll to position [38, 0]
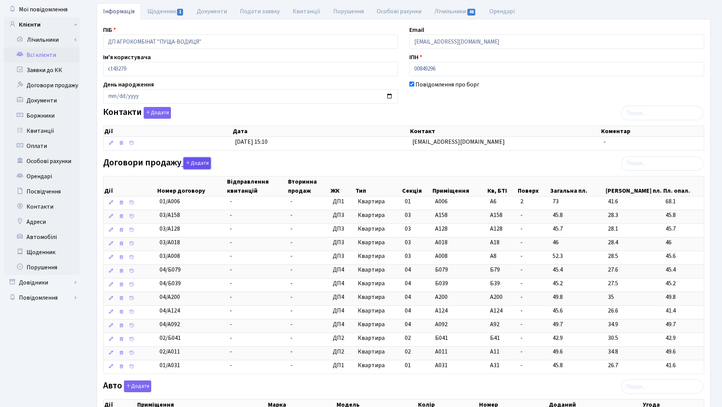
click at [191, 163] on button "Додати" at bounding box center [197, 163] width 27 height 12
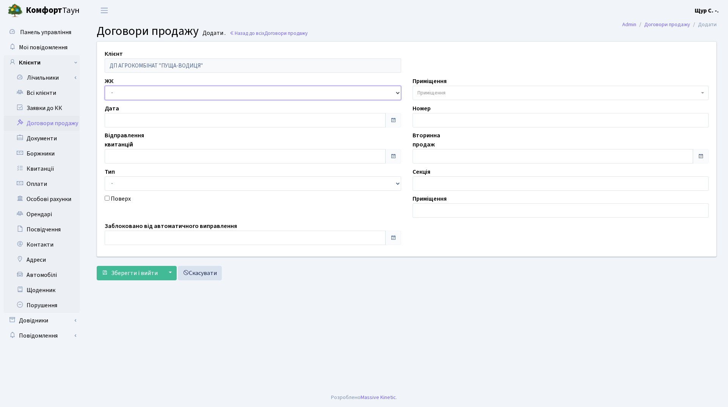
click at [171, 96] on select "- ДП1, вул. [PERSON_NAME][STREET_ADDRESS]. [PERSON_NAME][STREET_ADDRESS]. [PERS…" at bounding box center [253, 93] width 297 height 14
select select "310"
click at [105, 86] on select "- ДП1, вул. Некрасова, 10а ДП2, вул. Некрасова, 12а ДП3, вул. Некрасова, 10 ДП4…" at bounding box center [253, 93] width 297 height 14
select select
click at [149, 187] on select "- Квартира Комерція Нежитлове Паркінг" at bounding box center [253, 183] width 297 height 14
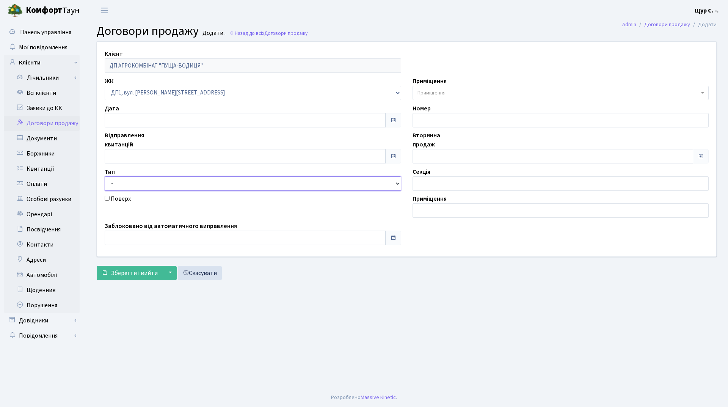
select select "269"
click at [105, 176] on select "- Квартира Комерція Нежитлове Паркінг" at bounding box center [253, 183] width 297 height 14
click at [440, 93] on span "Приміщення" at bounding box center [432, 93] width 28 height 8
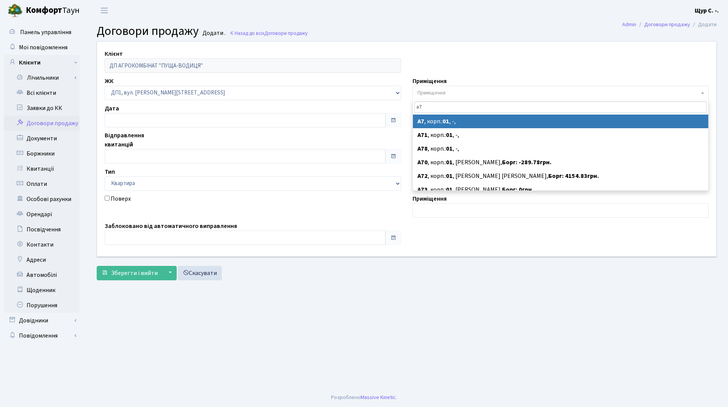
type input "а7"
select select "34195"
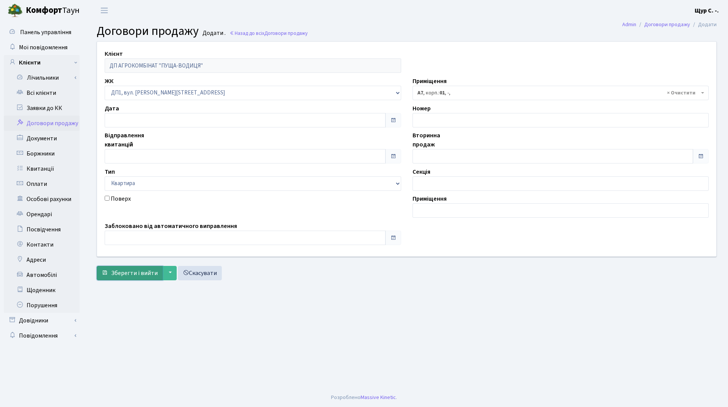
click at [132, 273] on span "Зберегти і вийти" at bounding box center [134, 273] width 47 height 8
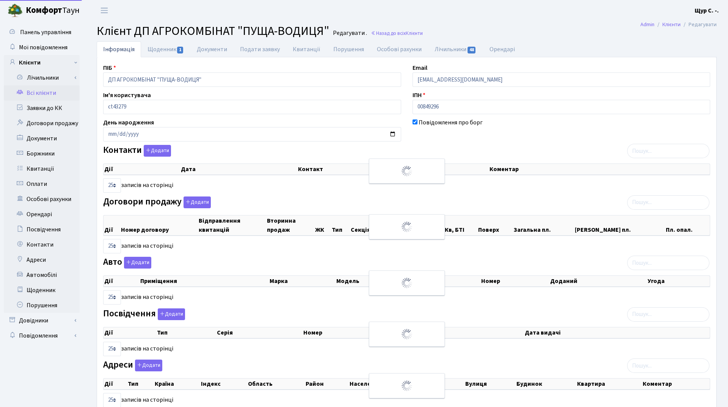
select select "25"
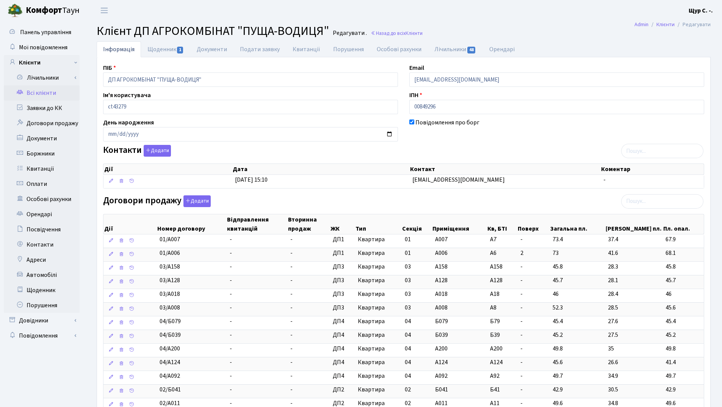
click at [41, 97] on link "Всі клієнти" at bounding box center [42, 92] width 76 height 15
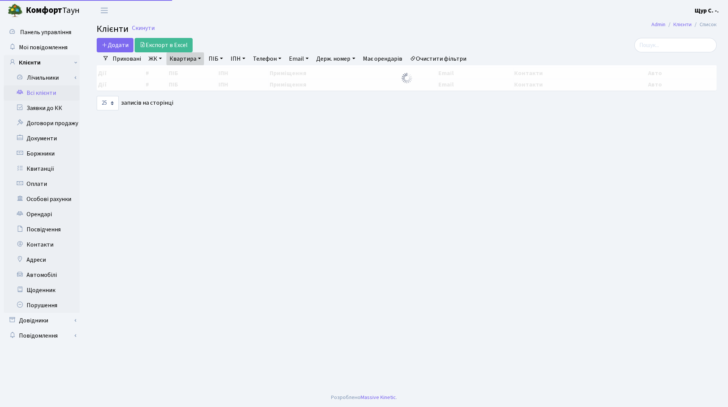
select select "25"
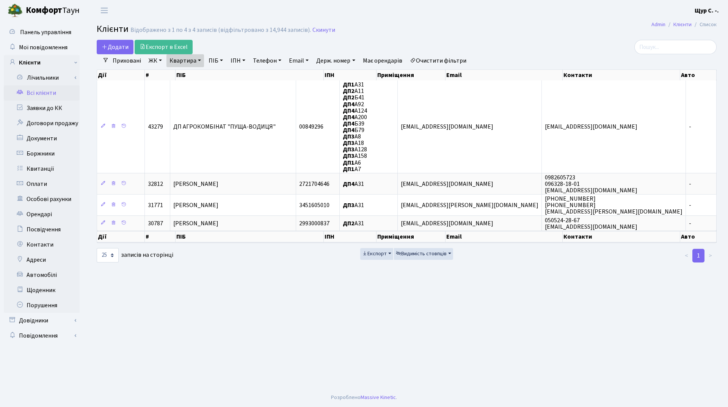
click at [197, 61] on link "Квартира" at bounding box center [185, 60] width 38 height 13
click at [195, 75] on input "А31" at bounding box center [189, 75] width 44 height 14
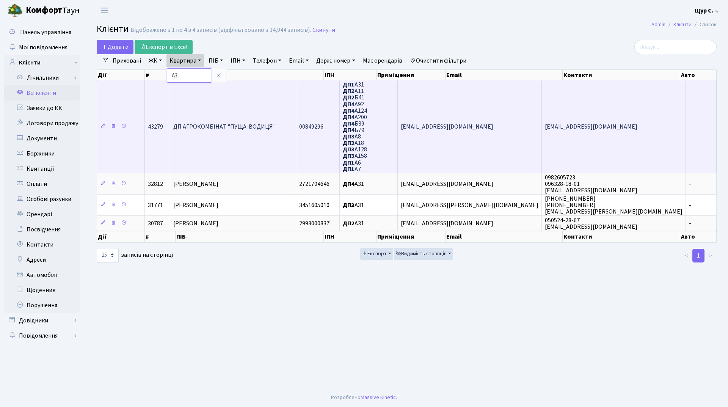
type input "[PERSON_NAME]"
type input "178"
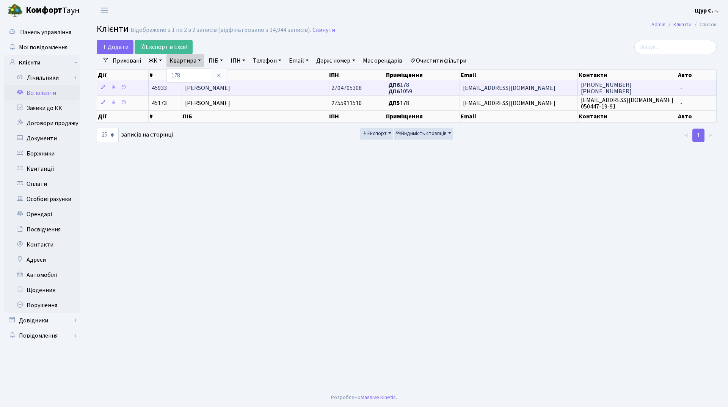
click at [287, 88] on td "[PERSON_NAME]" at bounding box center [255, 87] width 146 height 15
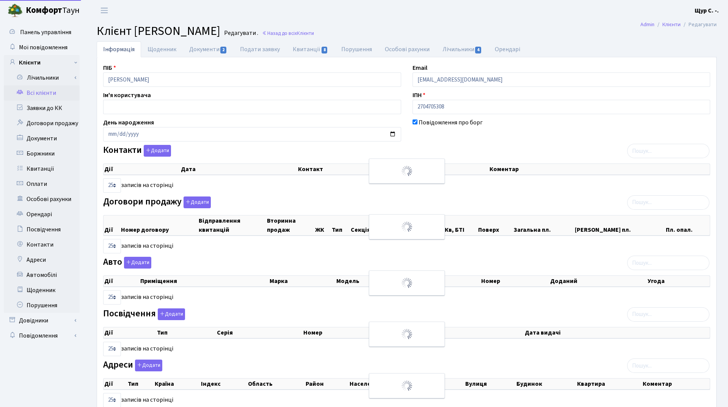
select select "25"
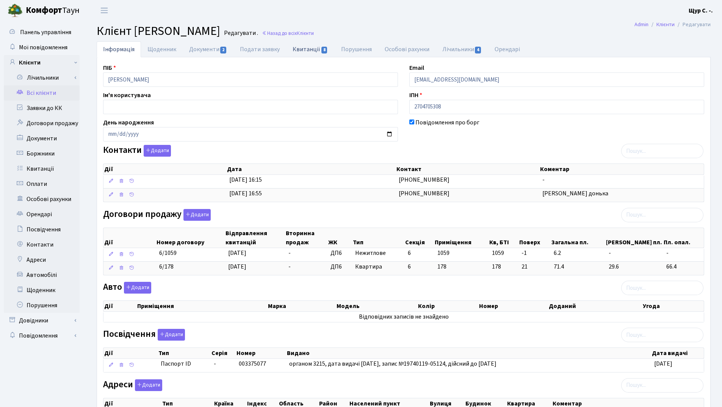
click at [317, 49] on link "Квитанції 8" at bounding box center [310, 49] width 48 height 16
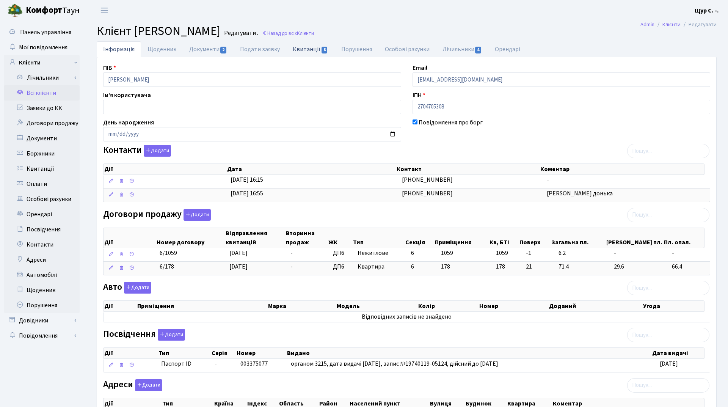
select select "25"
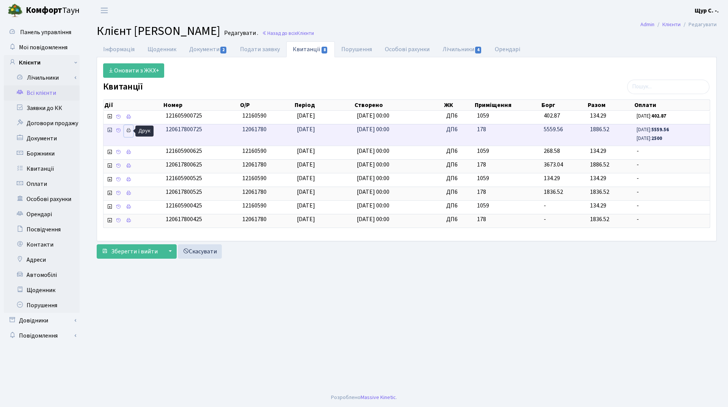
click at [132, 132] on link at bounding box center [128, 131] width 9 height 12
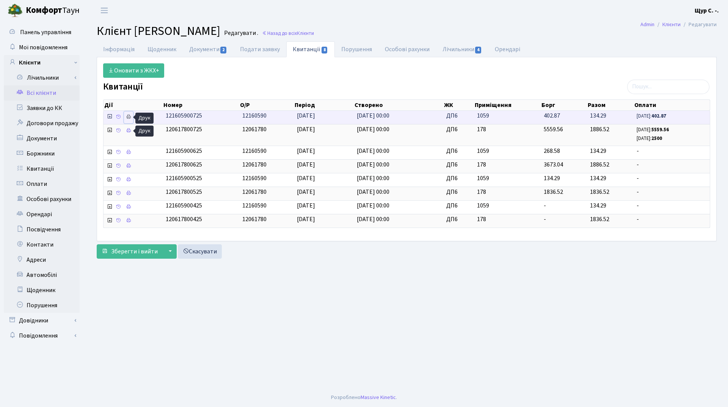
click at [129, 115] on icon at bounding box center [128, 116] width 5 height 5
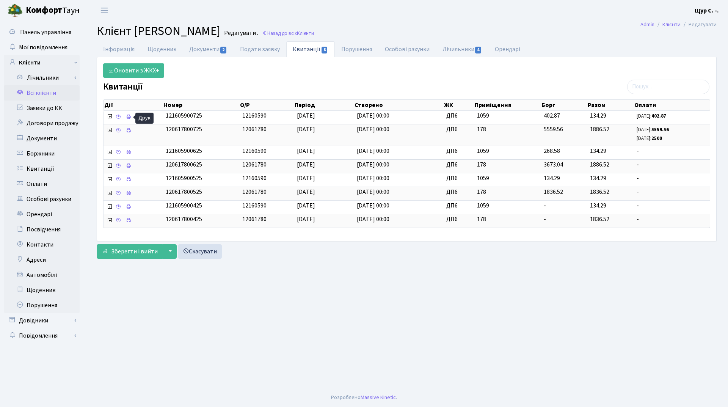
click at [53, 94] on link "Всі клієнти" at bounding box center [42, 92] width 76 height 15
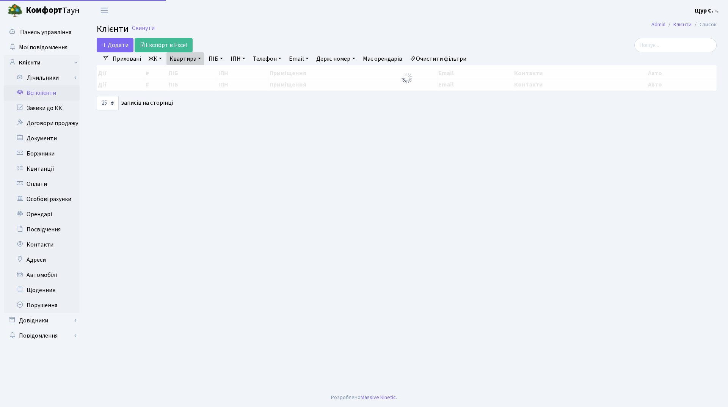
select select "25"
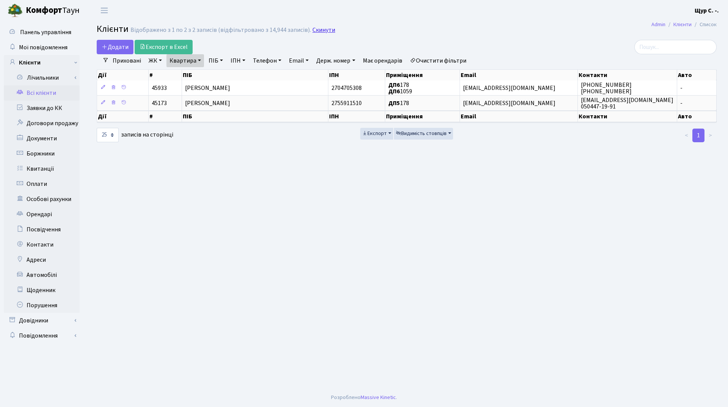
click at [312, 30] on link "Скинути" at bounding box center [323, 30] width 23 height 7
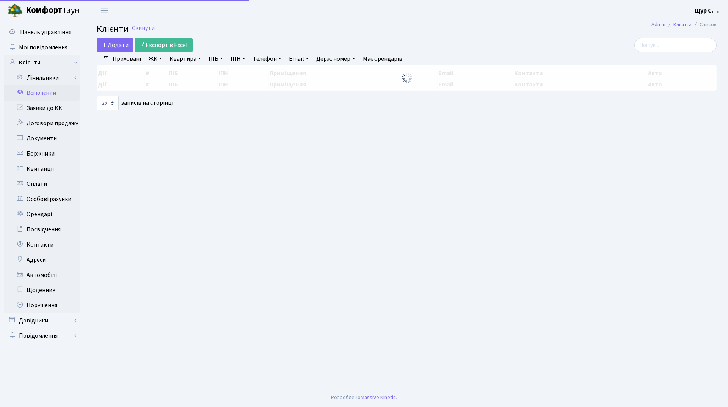
select select "25"
